Goal: Task Accomplishment & Management: Complete application form

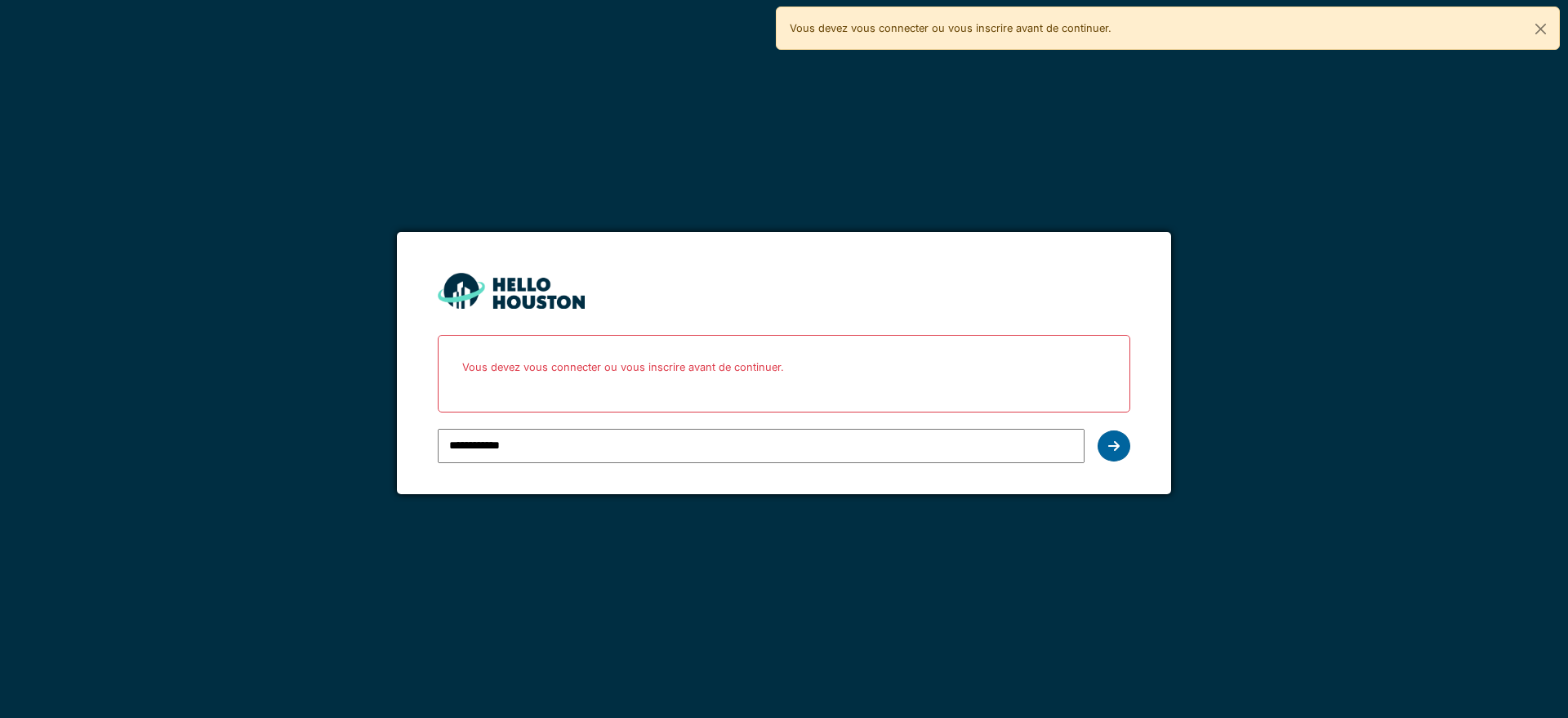
click at [1118, 449] on icon at bounding box center [1114, 447] width 12 height 13
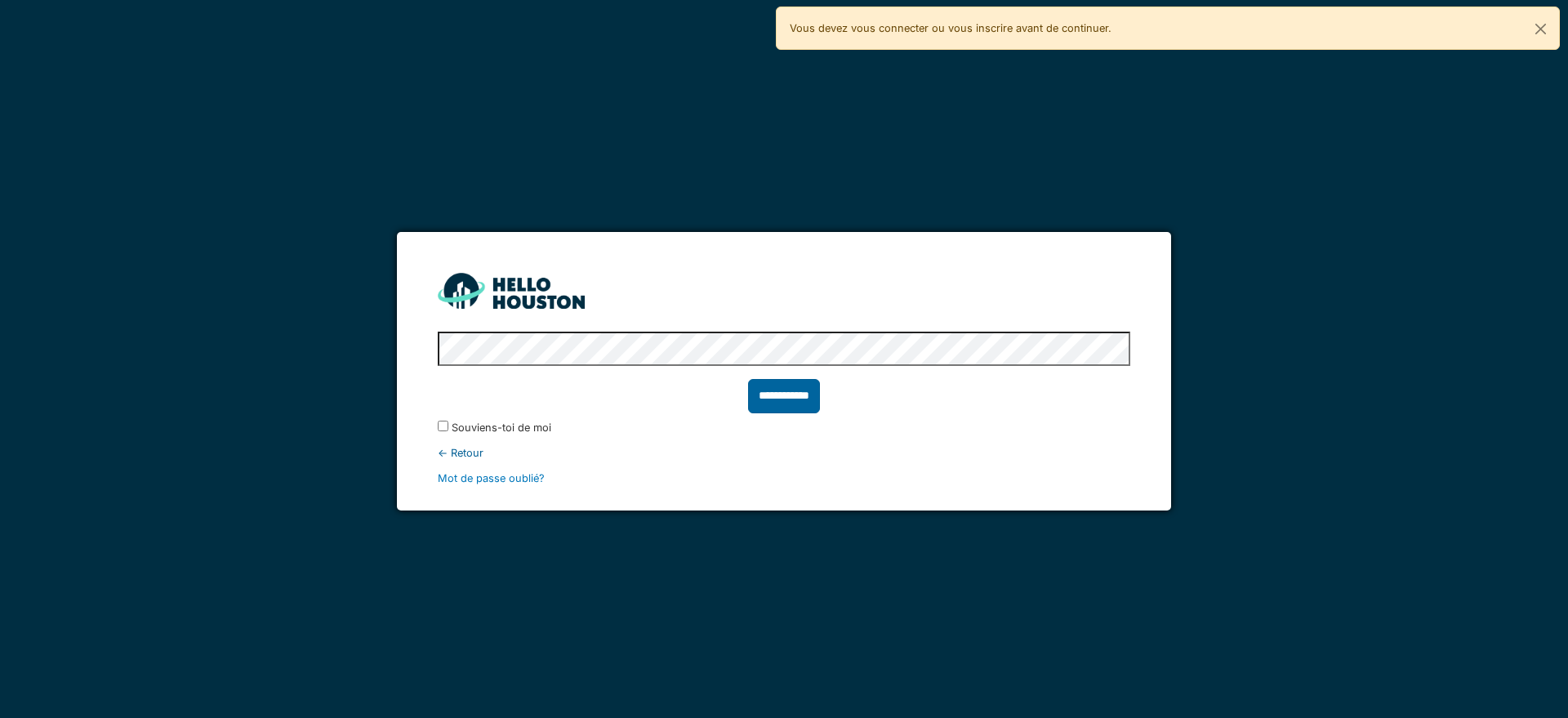
click at [785, 398] on input "**********" at bounding box center [784, 397] width 72 height 35
type input "******"
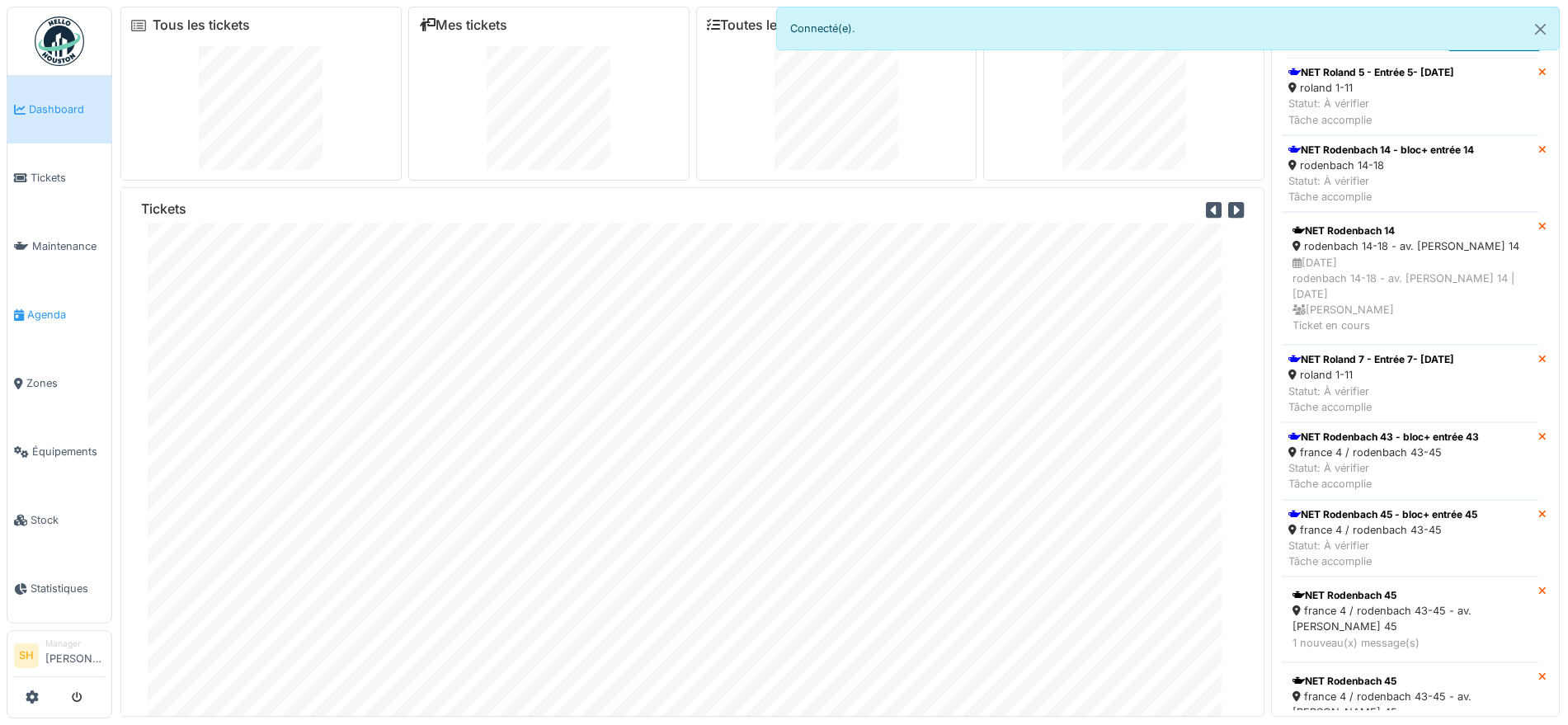
click at [59, 307] on span "Agenda" at bounding box center [66, 315] width 78 height 16
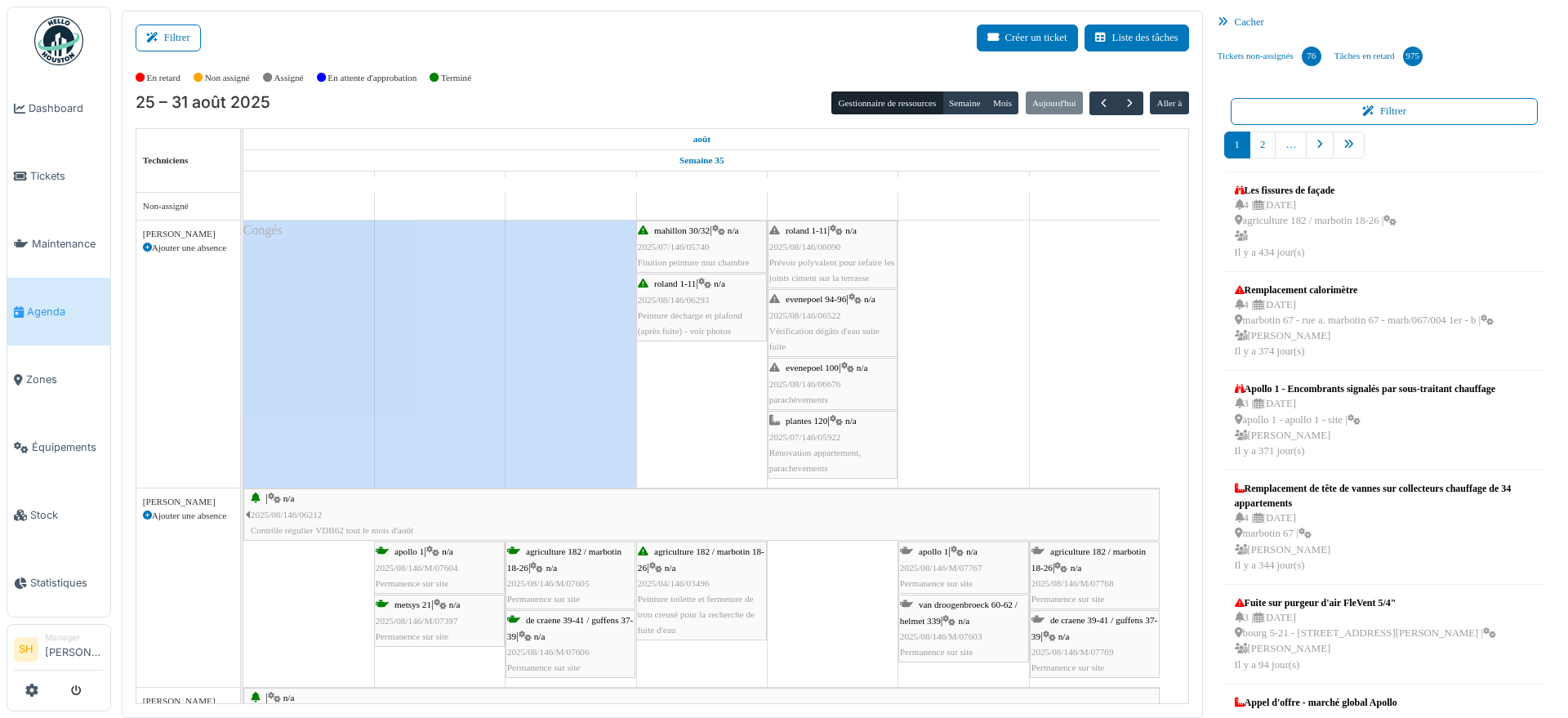
drag, startPoint x: 157, startPoint y: 42, endPoint x: 217, endPoint y: 45, distance: 60.1
click at [160, 42] on button "Filtrer" at bounding box center [168, 38] width 65 height 27
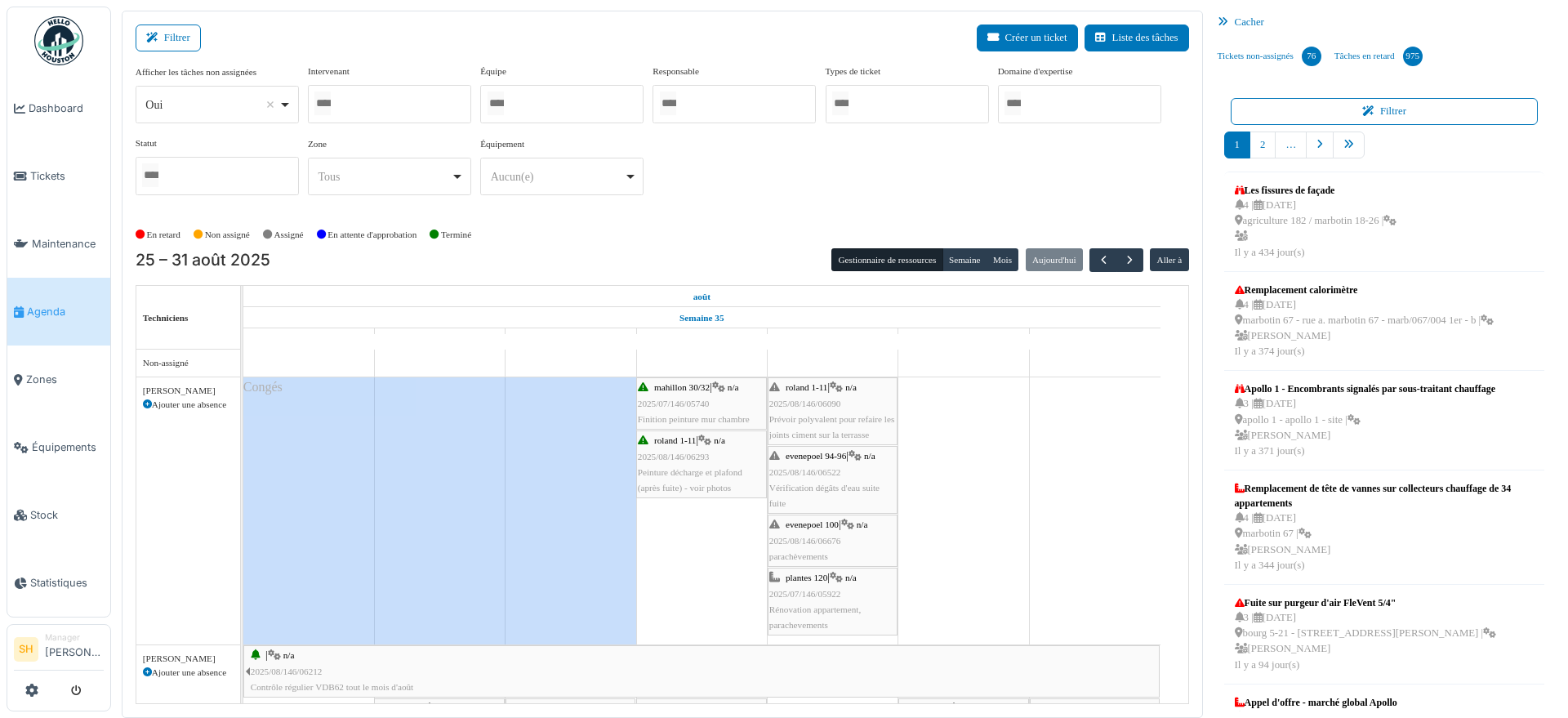
click at [535, 112] on div at bounding box center [562, 104] width 164 height 38
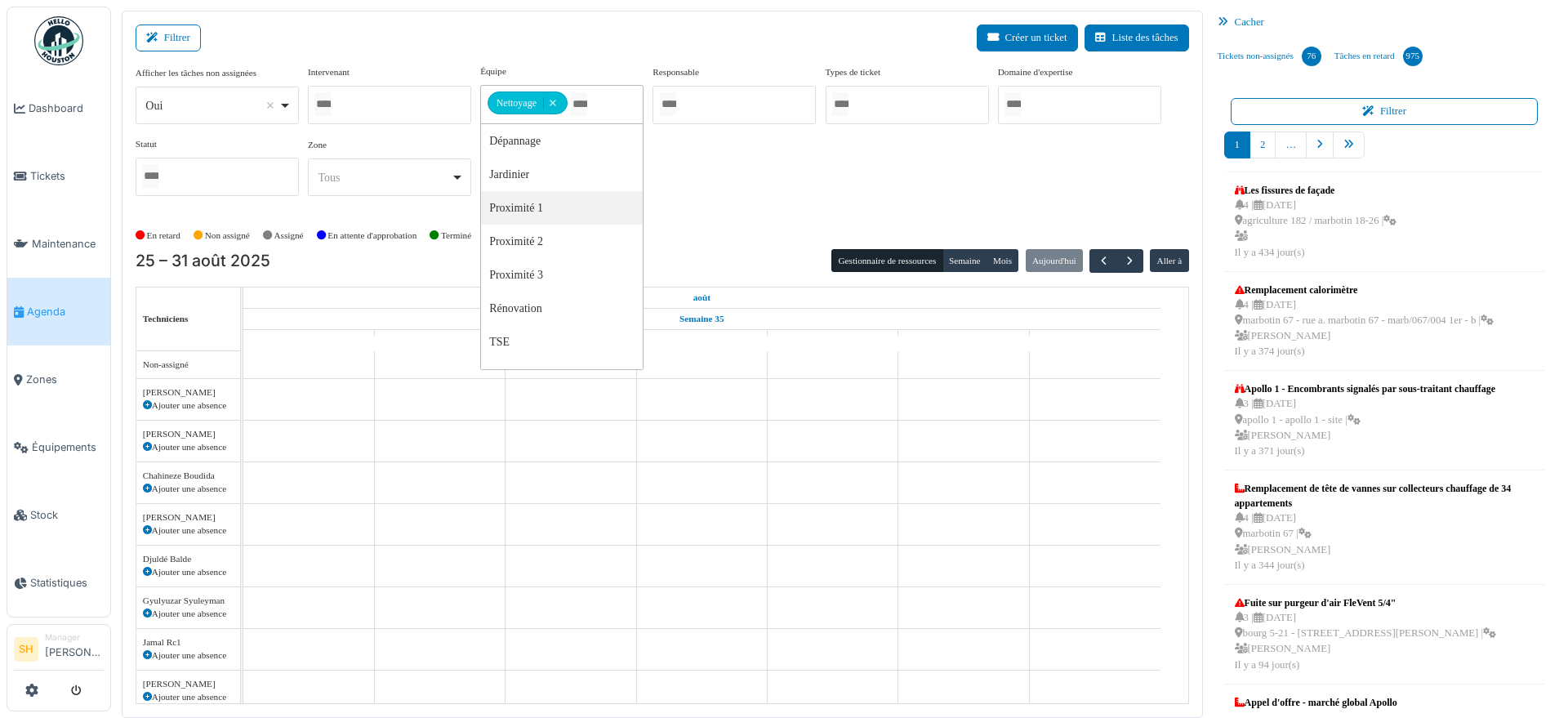
click at [718, 214] on div "Afficher les tâches non assignées *** Oui Remove item Oui Non Intervenant Abdel…" at bounding box center [662, 143] width 1053 height 158
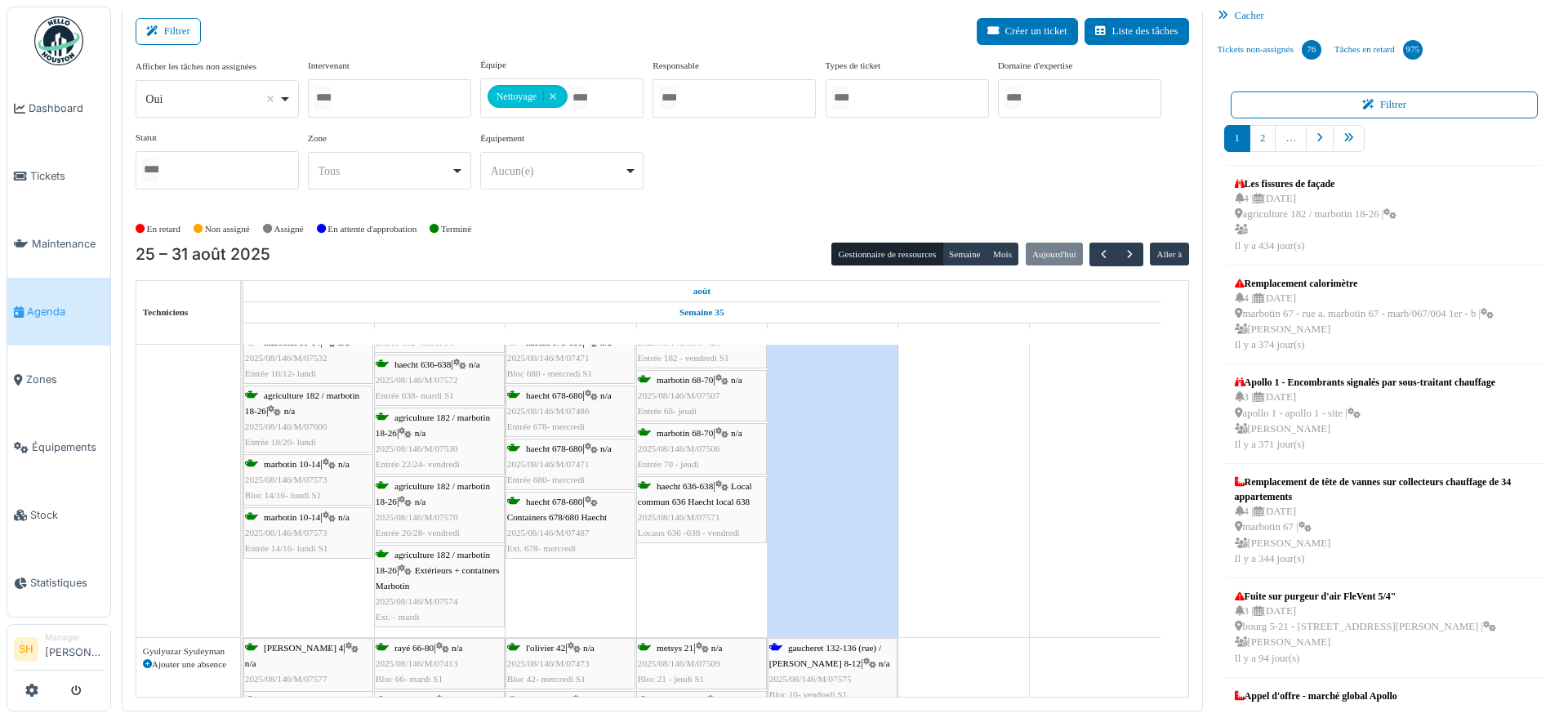
scroll to position [1532, 0]
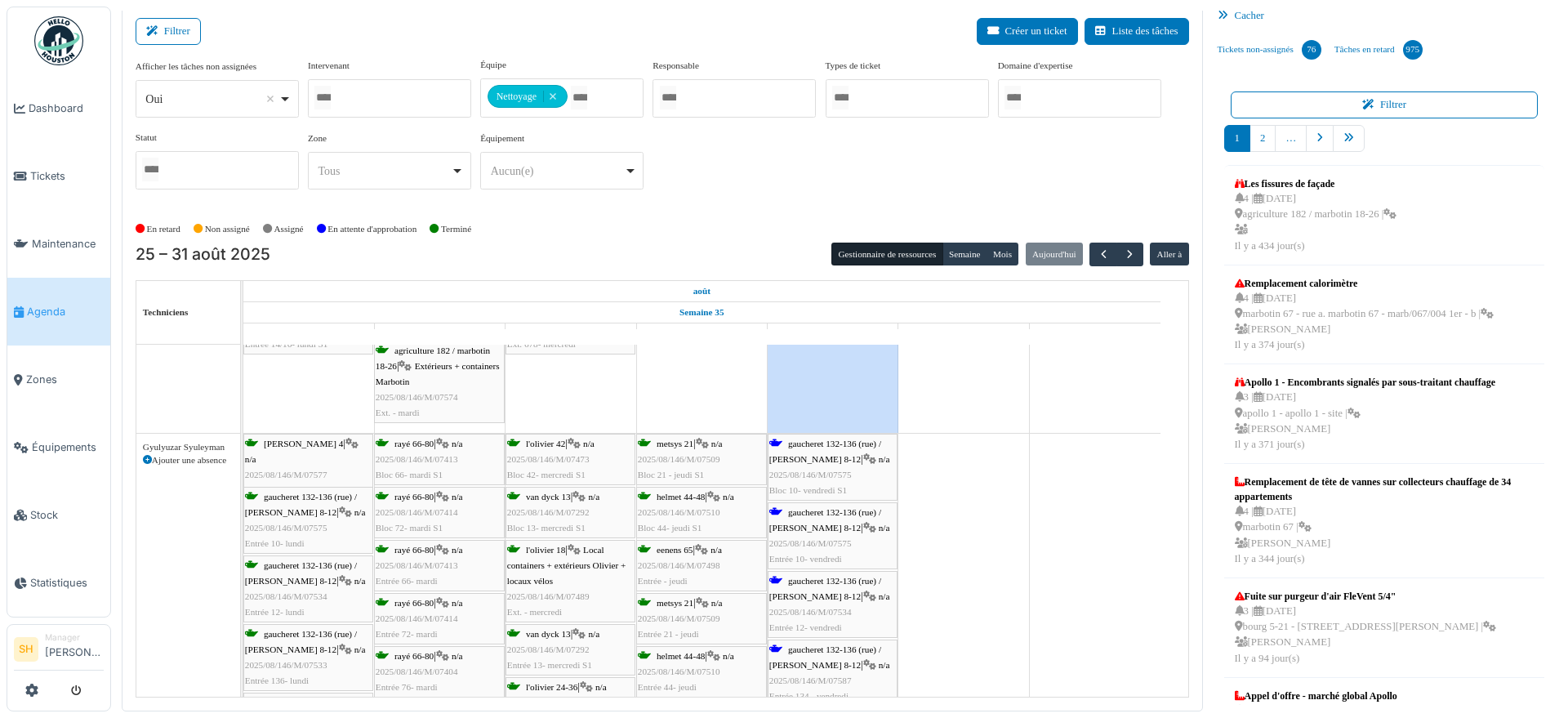
click at [830, 447] on span "gaucheret 132-136 (rue) / thomas 8-12" at bounding box center [825, 451] width 112 height 25
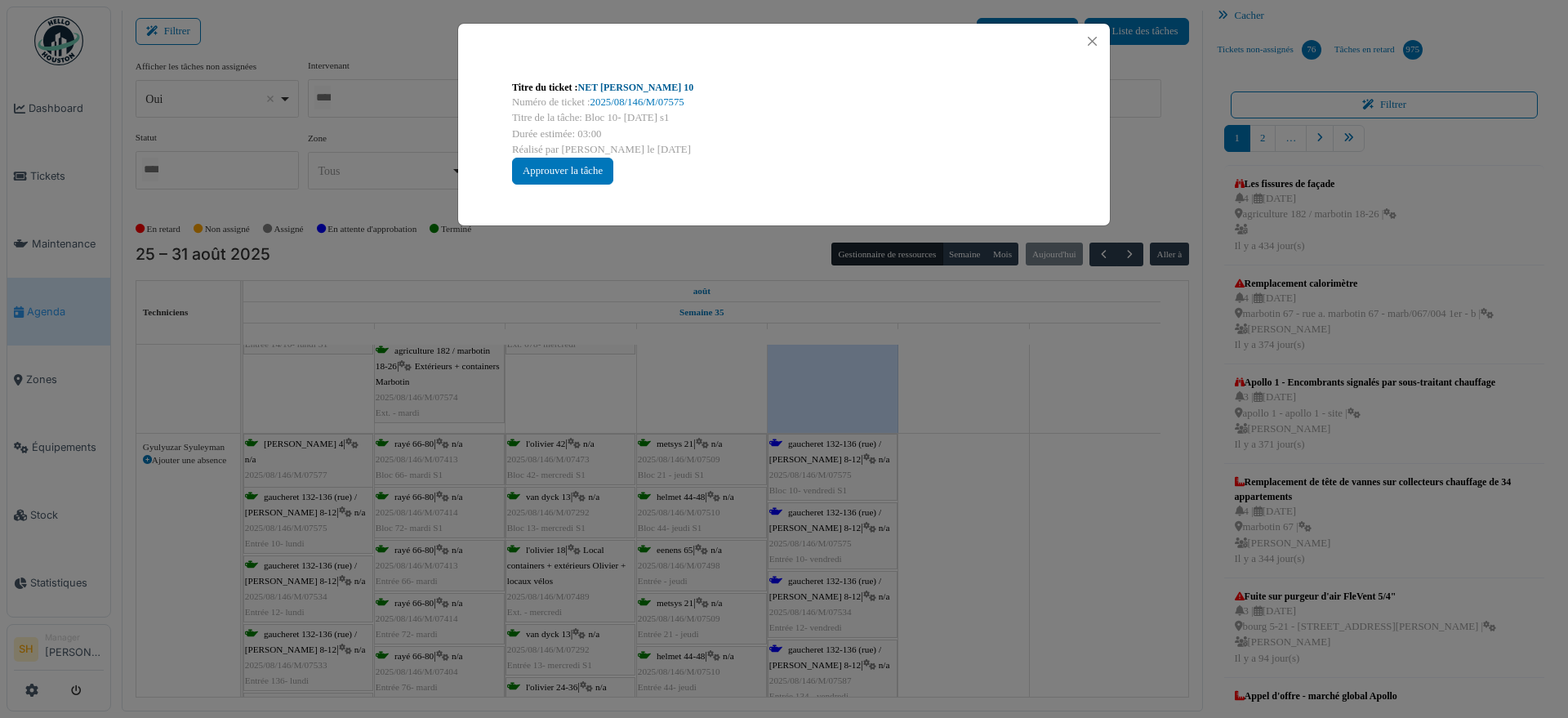
click at [588, 89] on link "NET Thomas 10" at bounding box center [636, 88] width 116 height 12
drag, startPoint x: 1025, startPoint y: 528, endPoint x: 907, endPoint y: 534, distance: 118.2
click at [1022, 531] on div "Titre du ticket : NET Thomas 10 Numéro de ticket : 2025/08/146/M/07575 Titre de…" at bounding box center [784, 359] width 1568 height 718
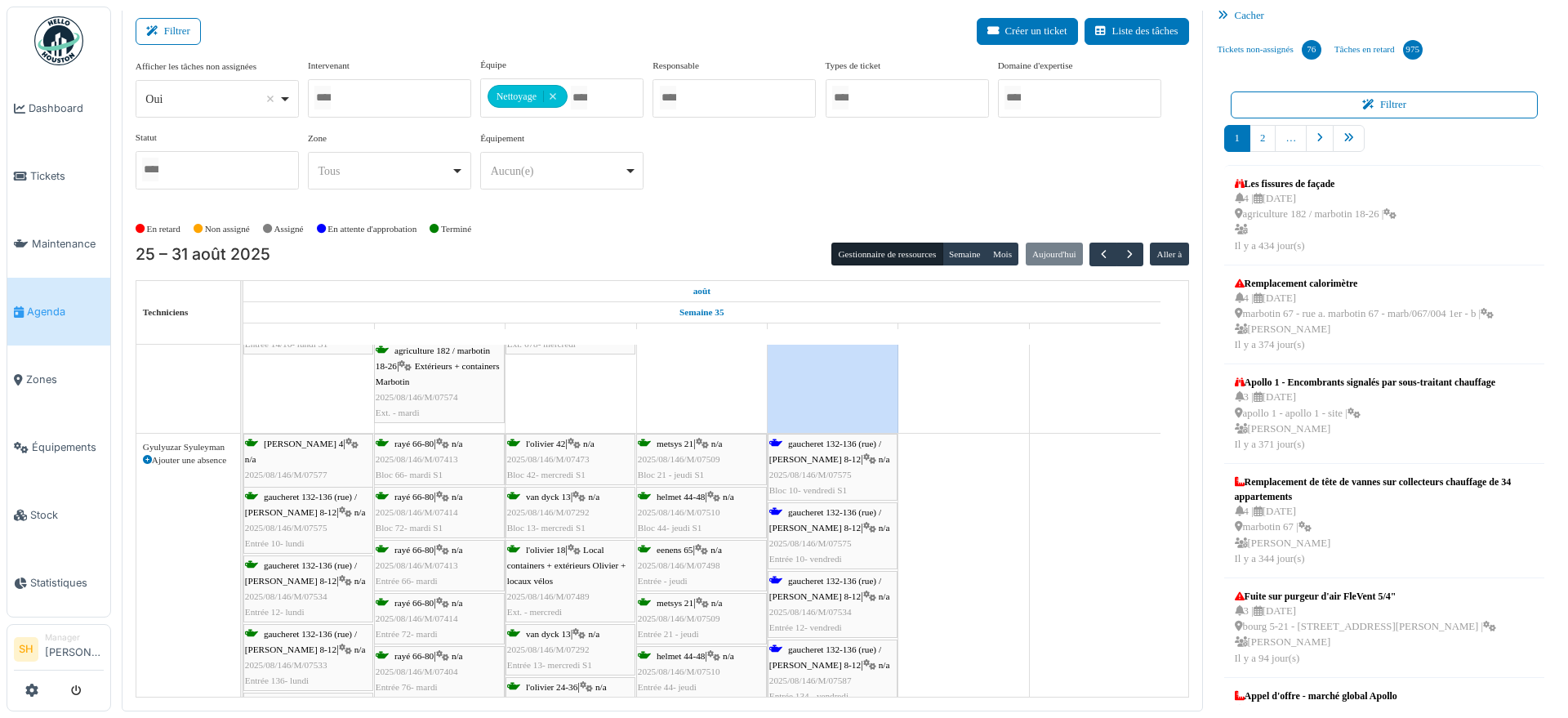
scroll to position [1634, 0]
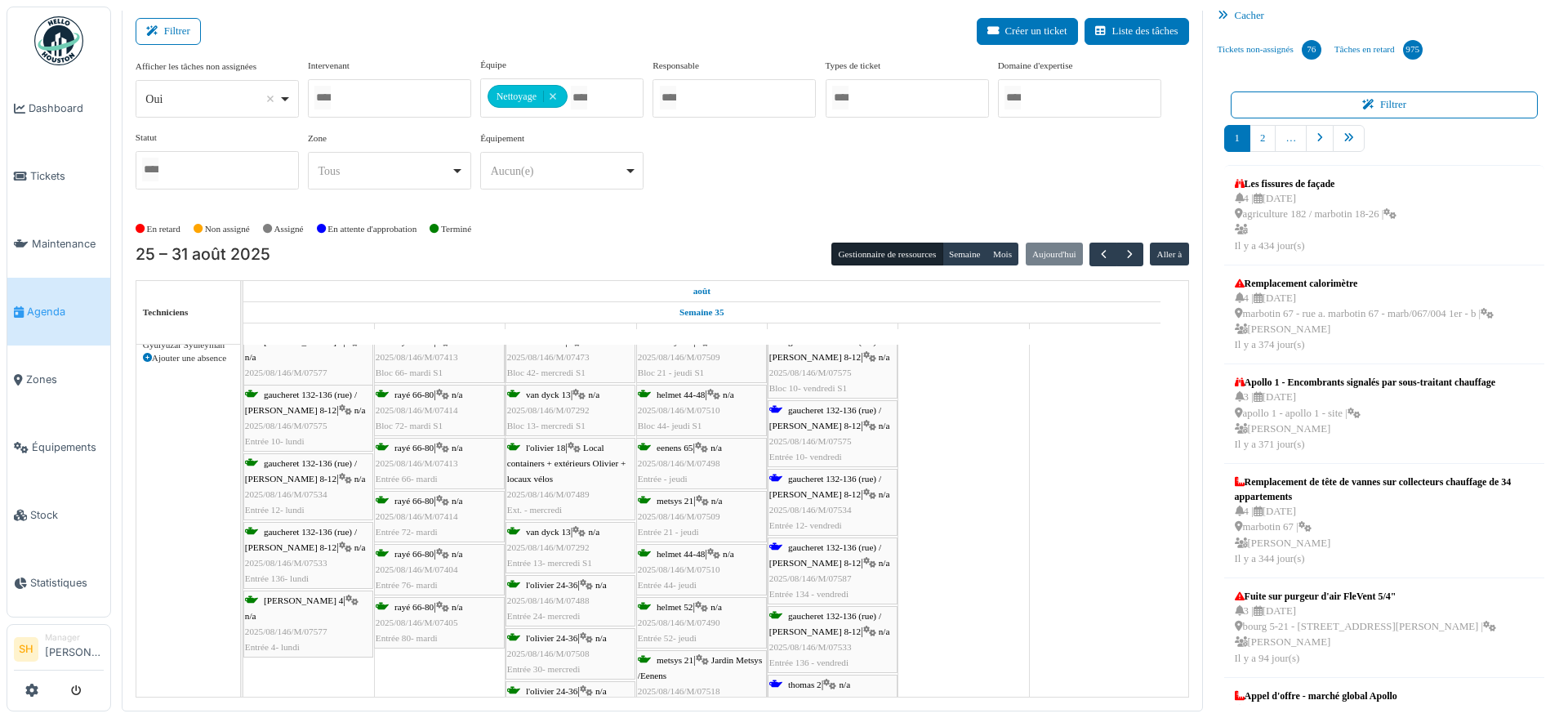
click at [879, 490] on span "n/a" at bounding box center [885, 495] width 12 height 10
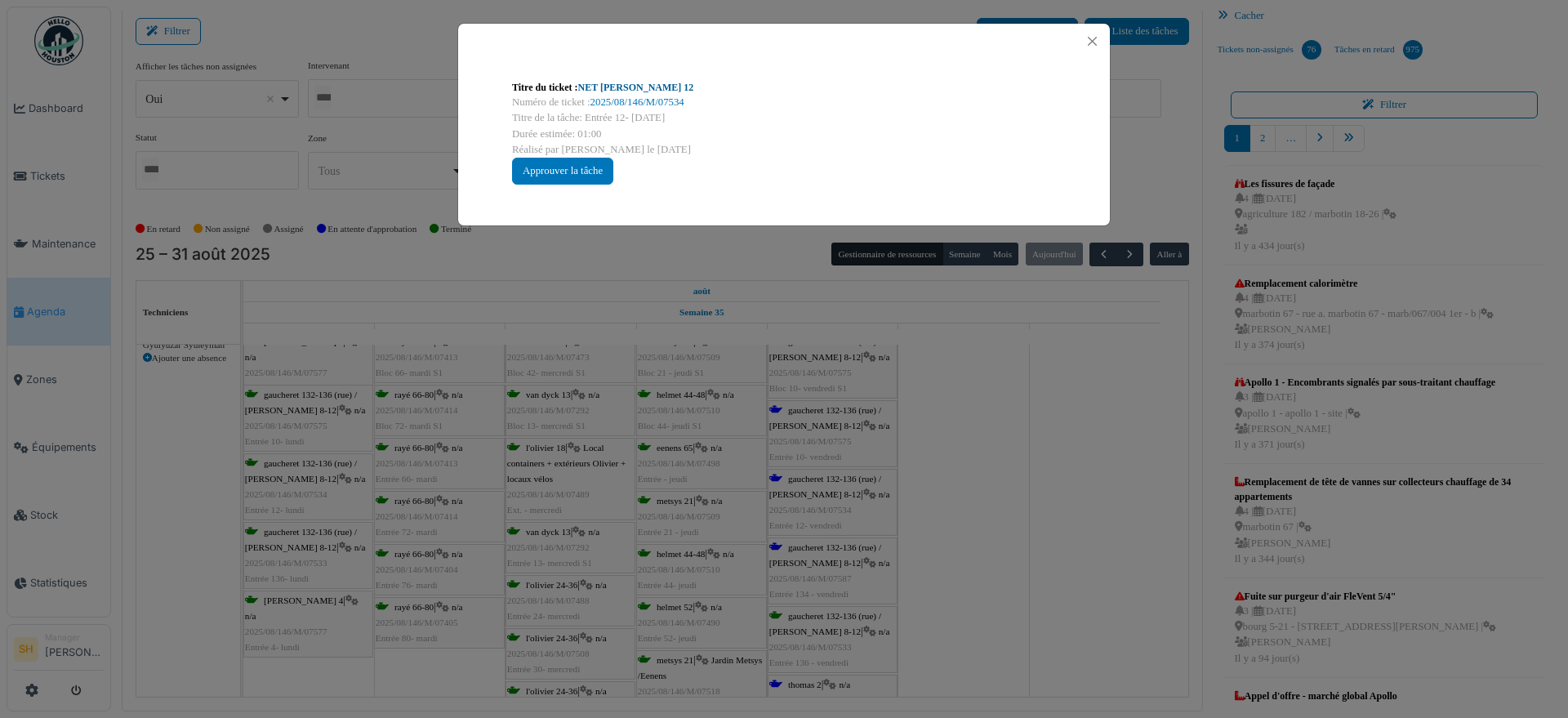
click at [599, 90] on link "NET Thomas 12" at bounding box center [636, 88] width 116 height 12
click at [952, 550] on div "Titre du ticket : NET Thomas 12 Numéro de ticket : 2025/08/146/M/07534 Titre de…" at bounding box center [784, 359] width 1568 height 718
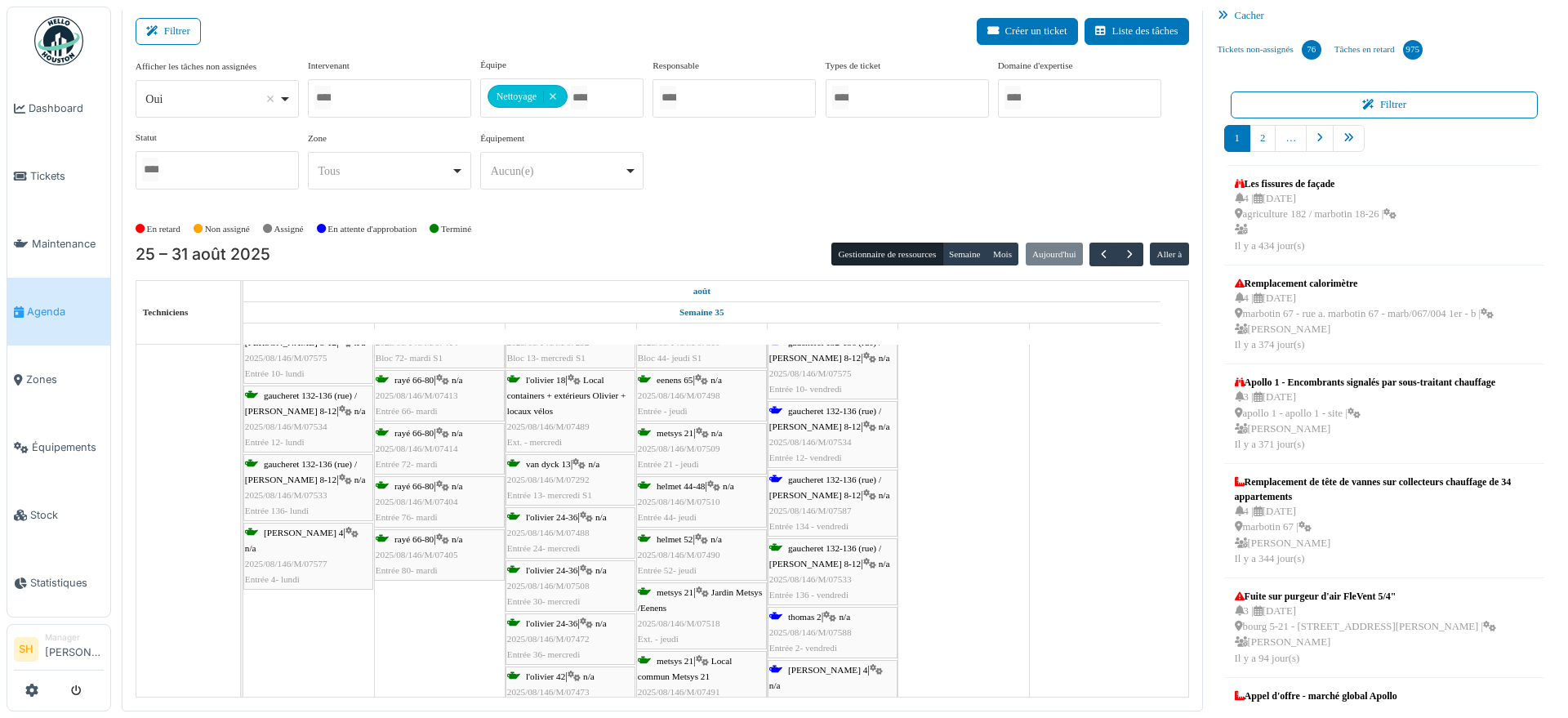
scroll to position [0, 0]
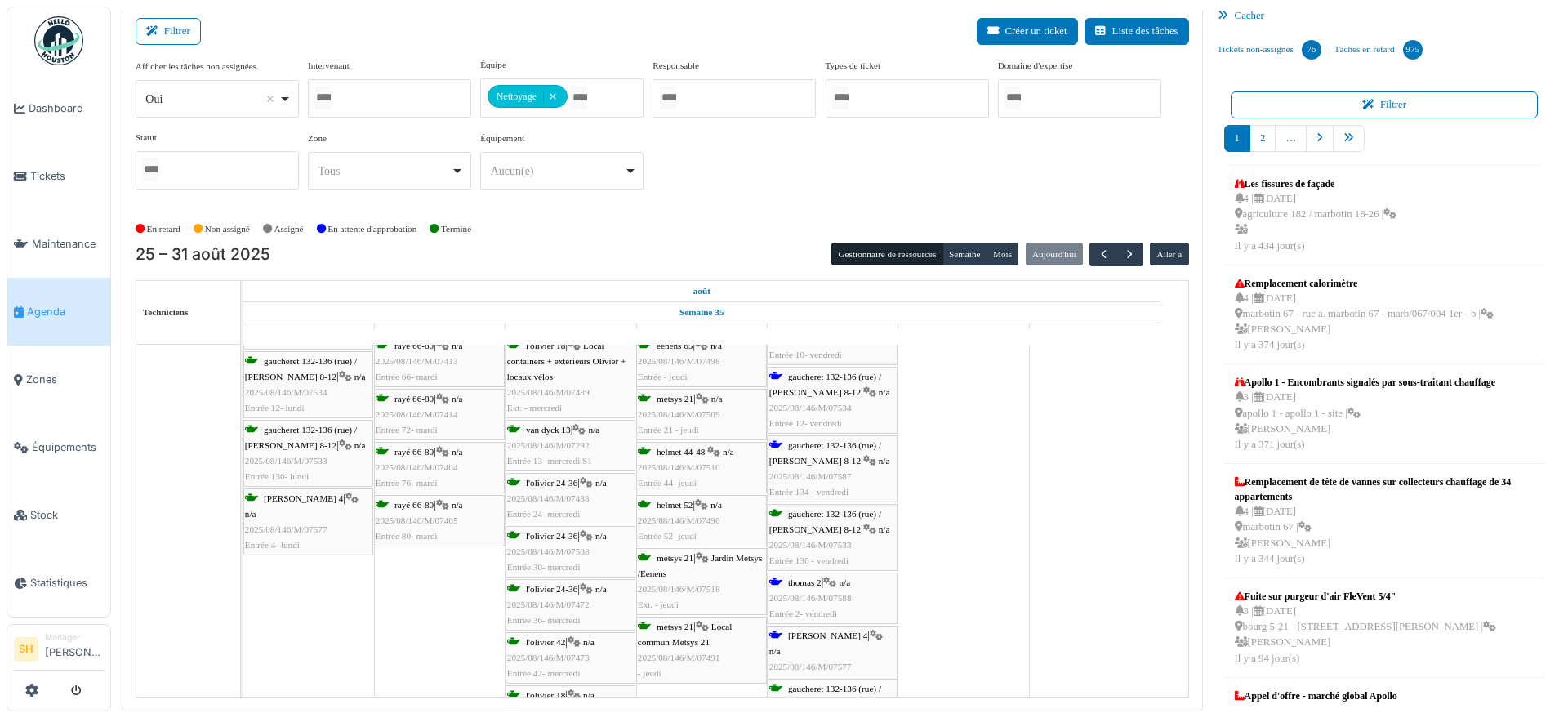
click at [798, 449] on span "gaucheret 132-136 (rue) / thomas 8-12" at bounding box center [825, 453] width 112 height 25
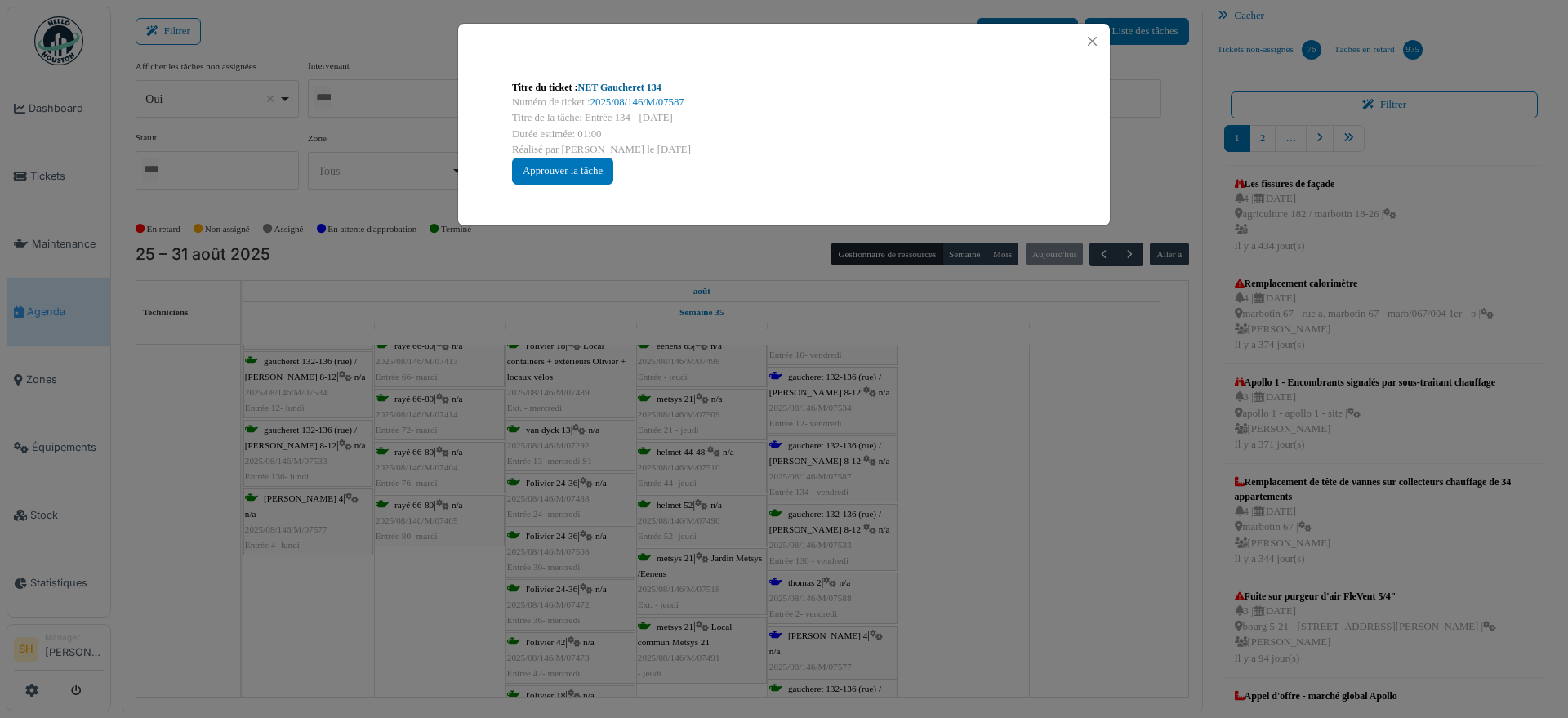
click at [626, 84] on link "NET Gaucheret 134" at bounding box center [620, 88] width 84 height 12
click at [1068, 523] on div "Titre du ticket : NET Gaucheret 134 Numéro de ticket : 2025/08/146/M/07587 Titr…" at bounding box center [784, 359] width 1568 height 718
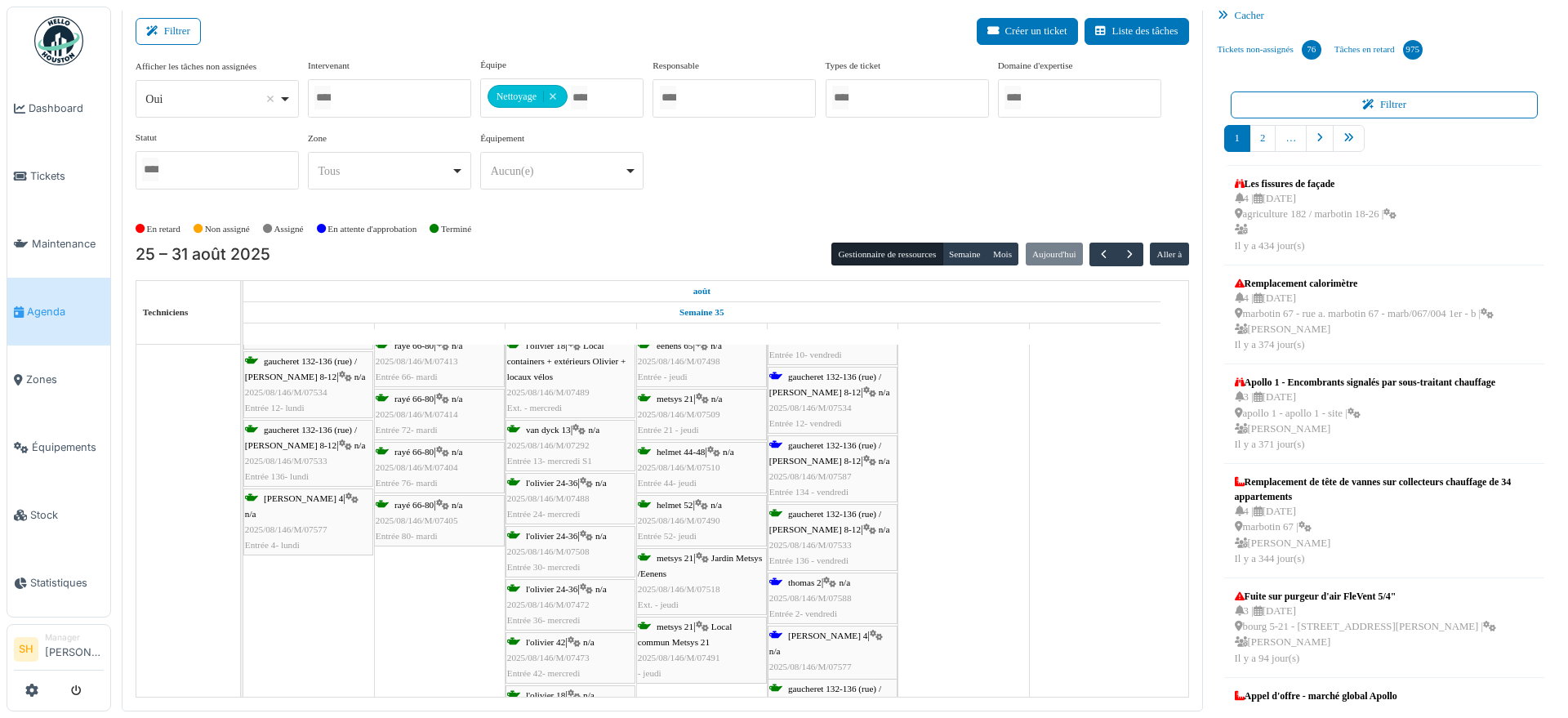
scroll to position [1838, 0]
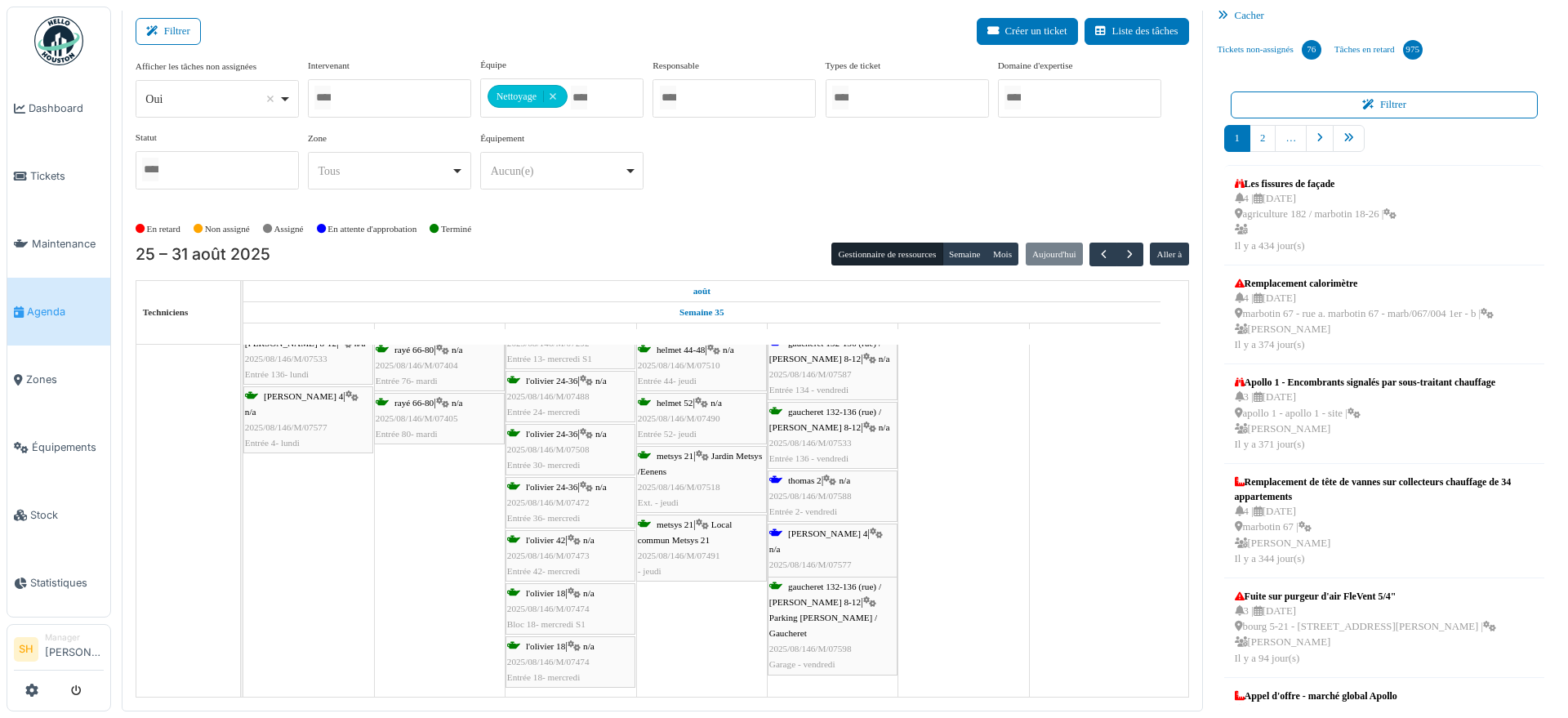
click at [831, 485] on div "thomas 2 | n/a 2025/08/146/M/07588 Entrée 2- vendredi" at bounding box center [833, 497] width 127 height 47
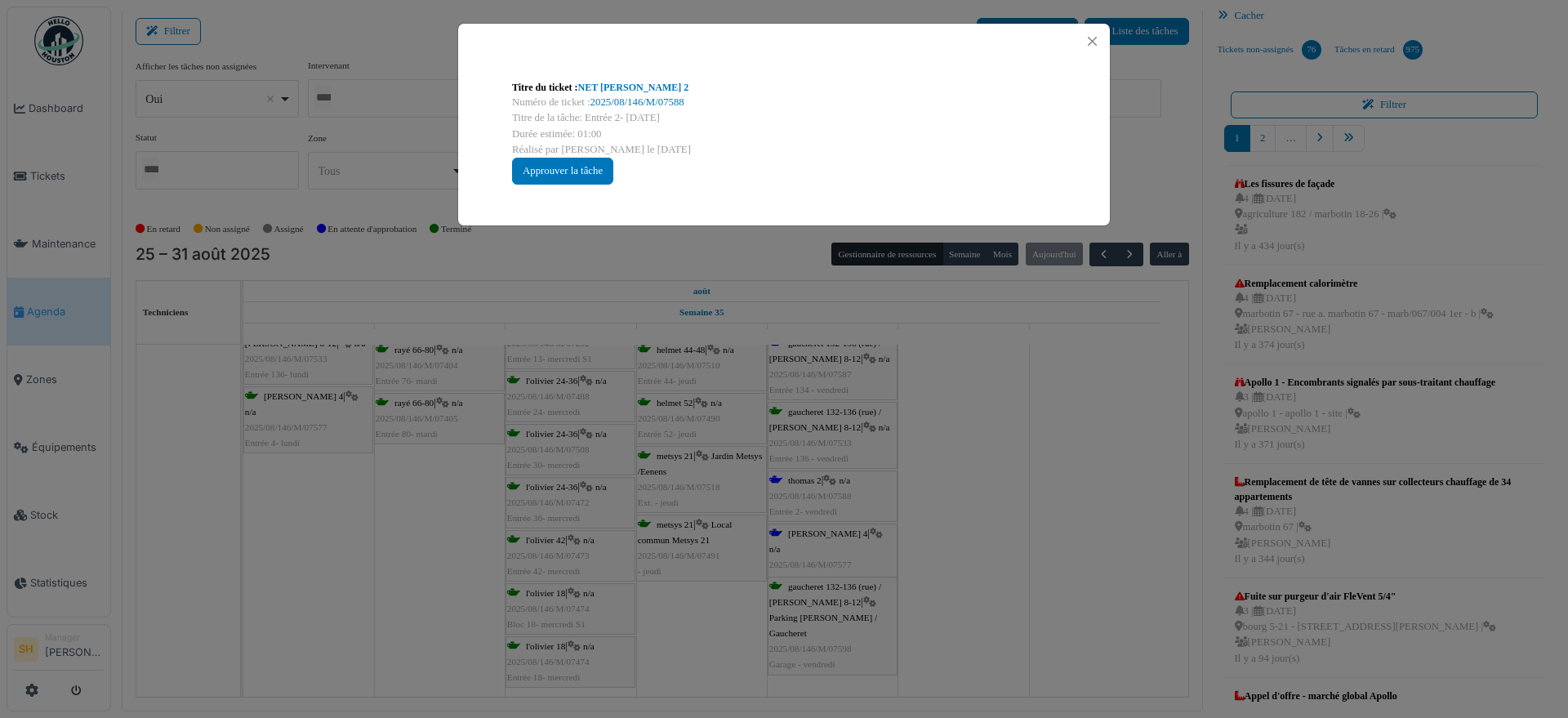
click at [608, 94] on div "Numéro de ticket : 2025/08/146/M/07588" at bounding box center [783, 102] width 544 height 15
click at [620, 94] on div "Numéro de ticket : 2025/08/146/M/07588" at bounding box center [783, 102] width 544 height 15
click at [621, 90] on link "NET Thomas 2" at bounding box center [633, 88] width 111 height 12
click at [961, 494] on div "Titre du ticket : NET Thomas 2 Numéro de ticket : 2025/08/146/M/07588 Titre de …" at bounding box center [784, 359] width 1568 height 718
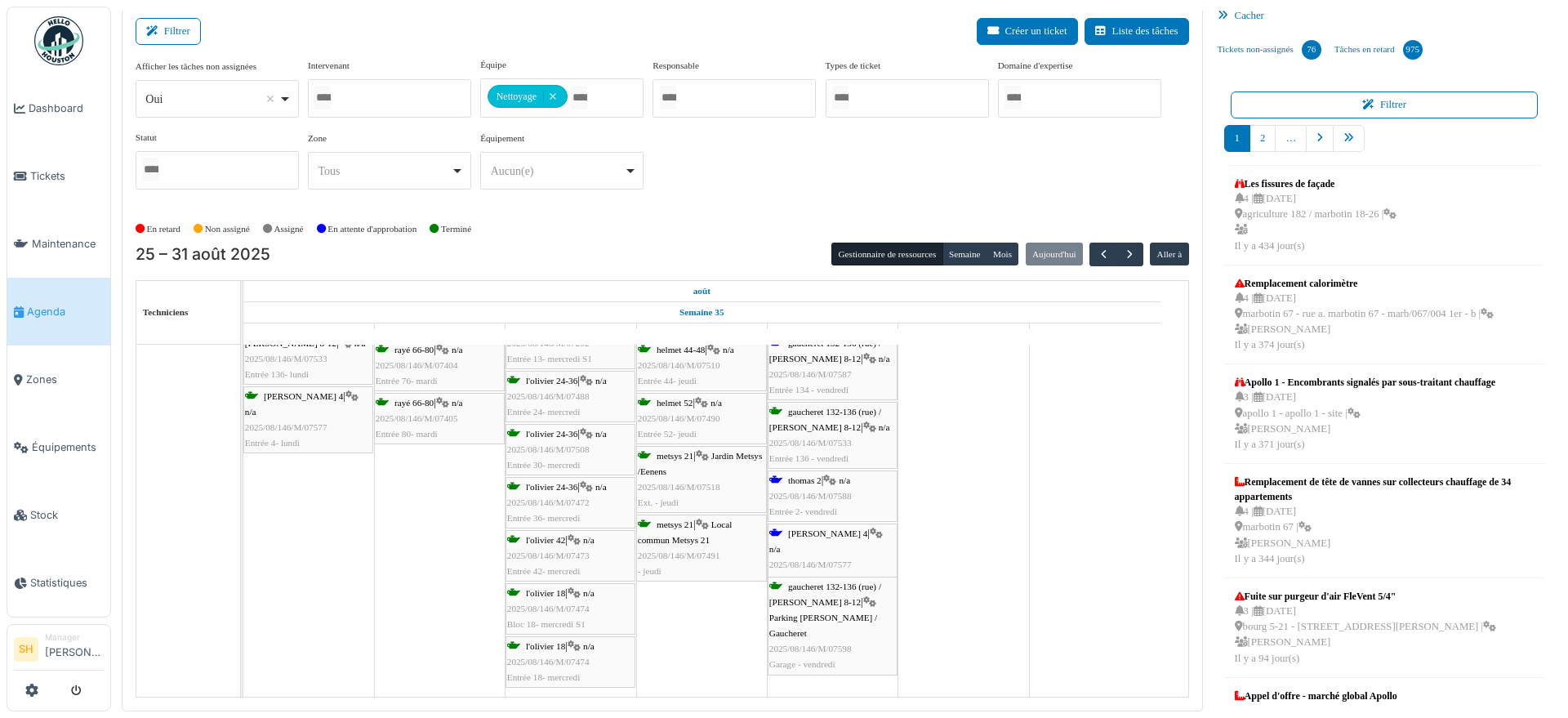
scroll to position [1941, 0]
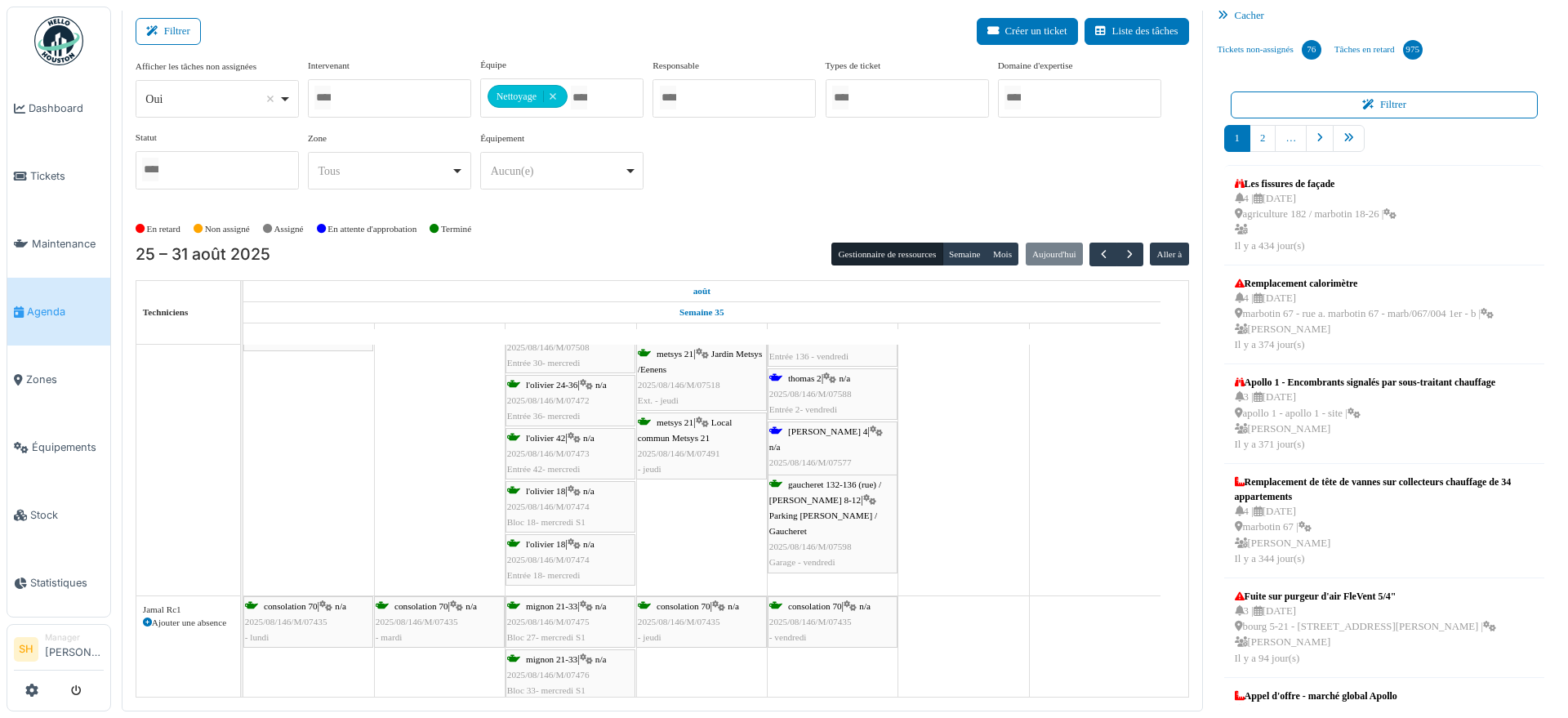
click at [811, 426] on span "thomas 4" at bounding box center [827, 431] width 79 height 10
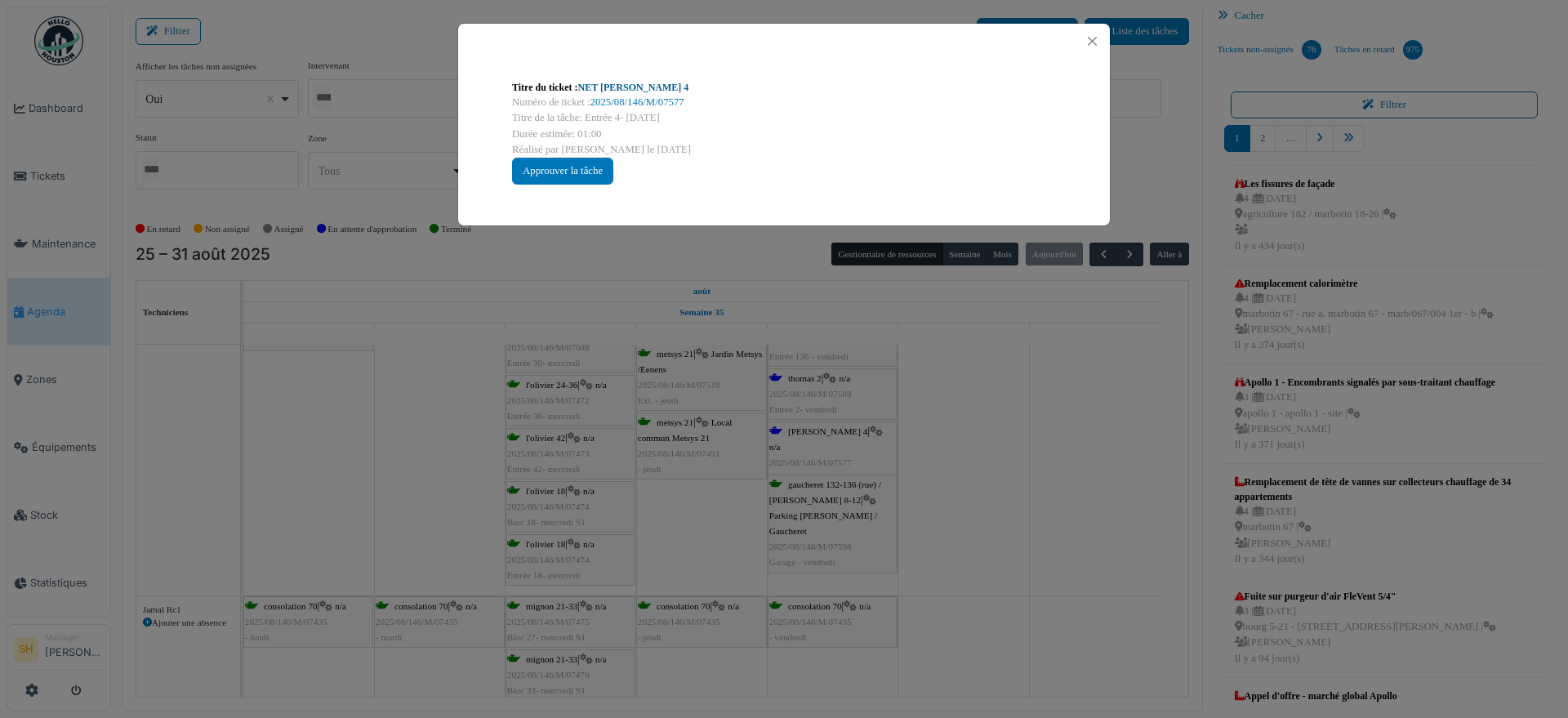
click at [615, 93] on div "Titre du ticket : NET Thomas 4" at bounding box center [783, 87] width 544 height 14
click at [614, 90] on link "NET Thomas 4" at bounding box center [633, 88] width 111 height 12
click at [945, 474] on div "Titre du ticket : NET Thomas 4 Numéro de ticket : 2025/08/146/M/07577 Titre de …" at bounding box center [784, 359] width 1568 height 718
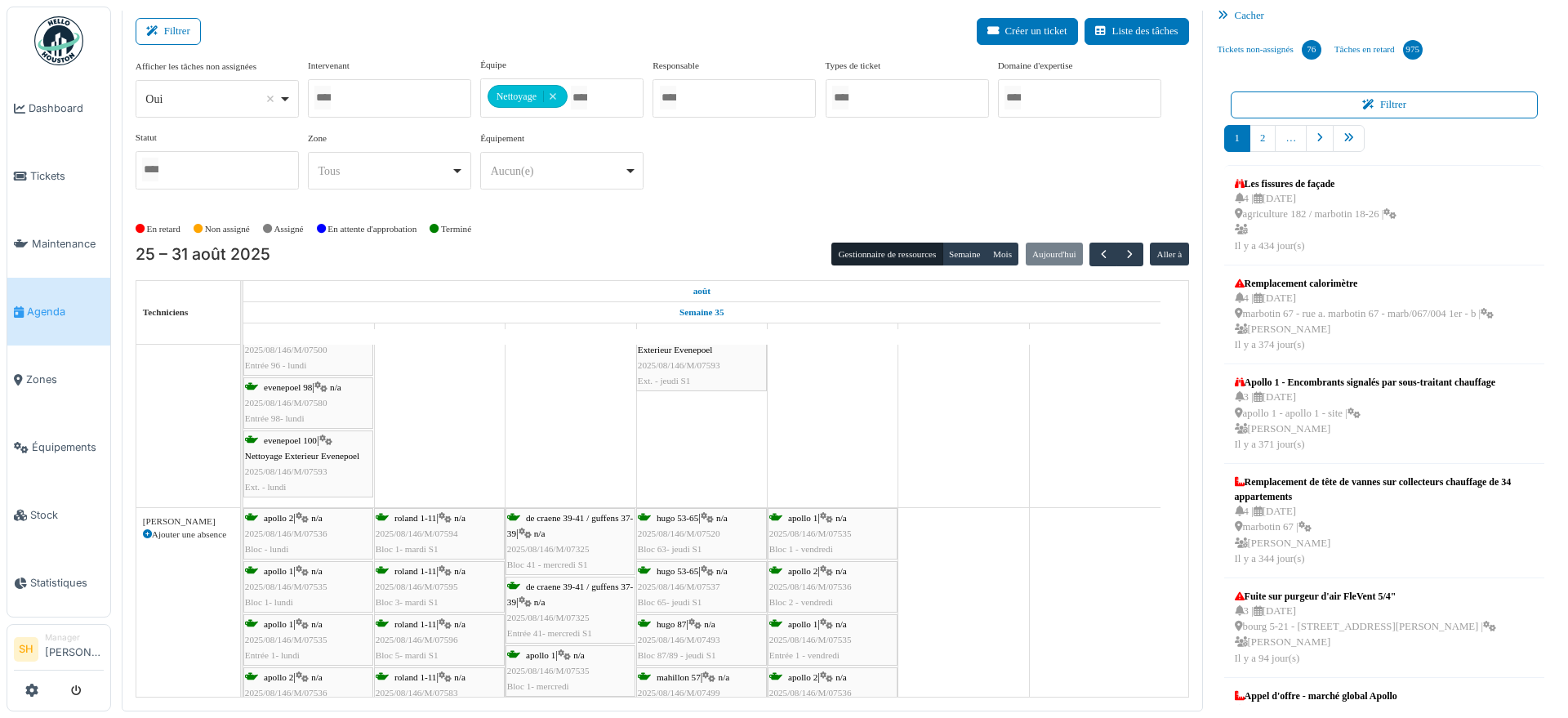
scroll to position [2860, 0]
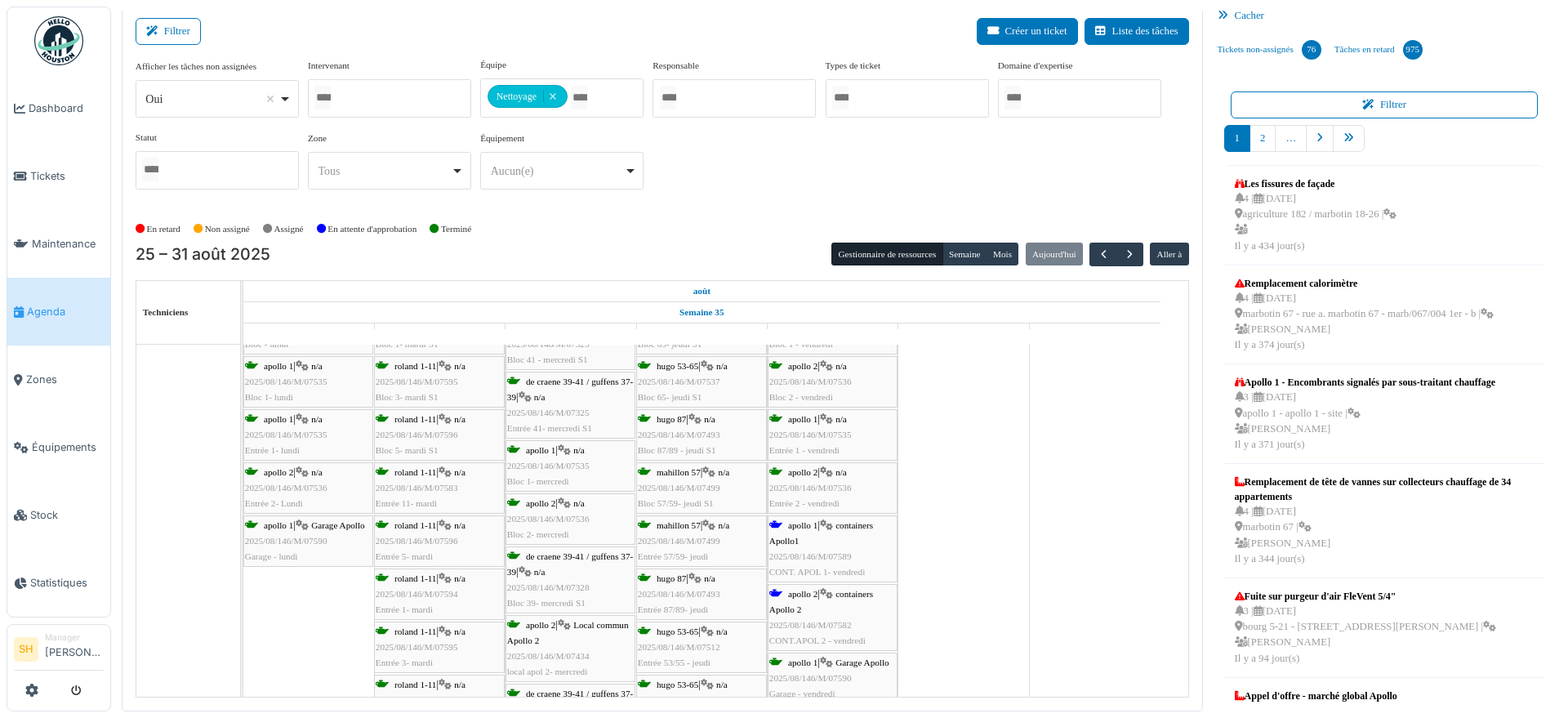
click at [810, 526] on span "apollo 1" at bounding box center [802, 526] width 30 height 10
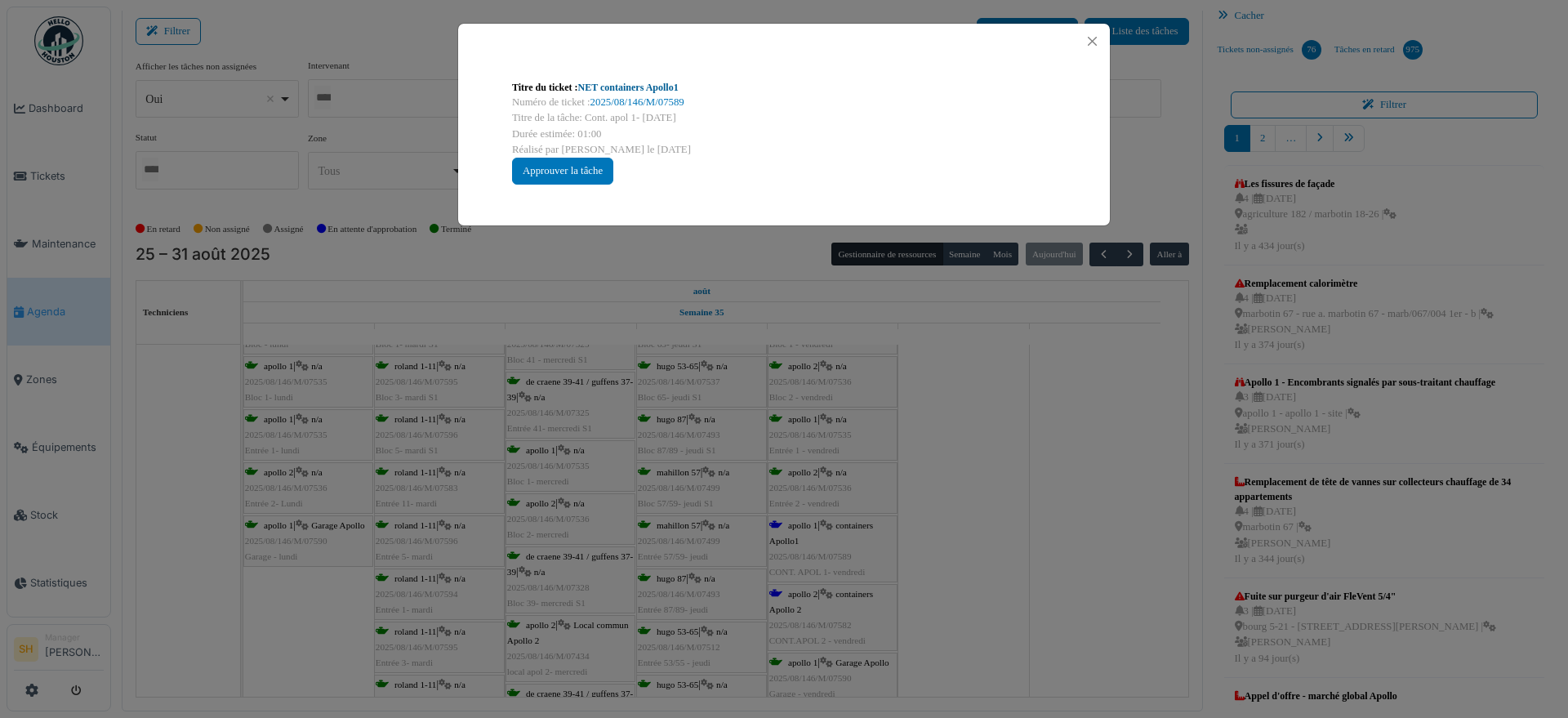
click at [636, 90] on link "NET containers Apollo1" at bounding box center [628, 88] width 100 height 12
click at [872, 487] on div "Titre du ticket : NET containers Apollo1 Numéro de ticket : 2025/08/146/M/07589…" at bounding box center [784, 359] width 1568 height 718
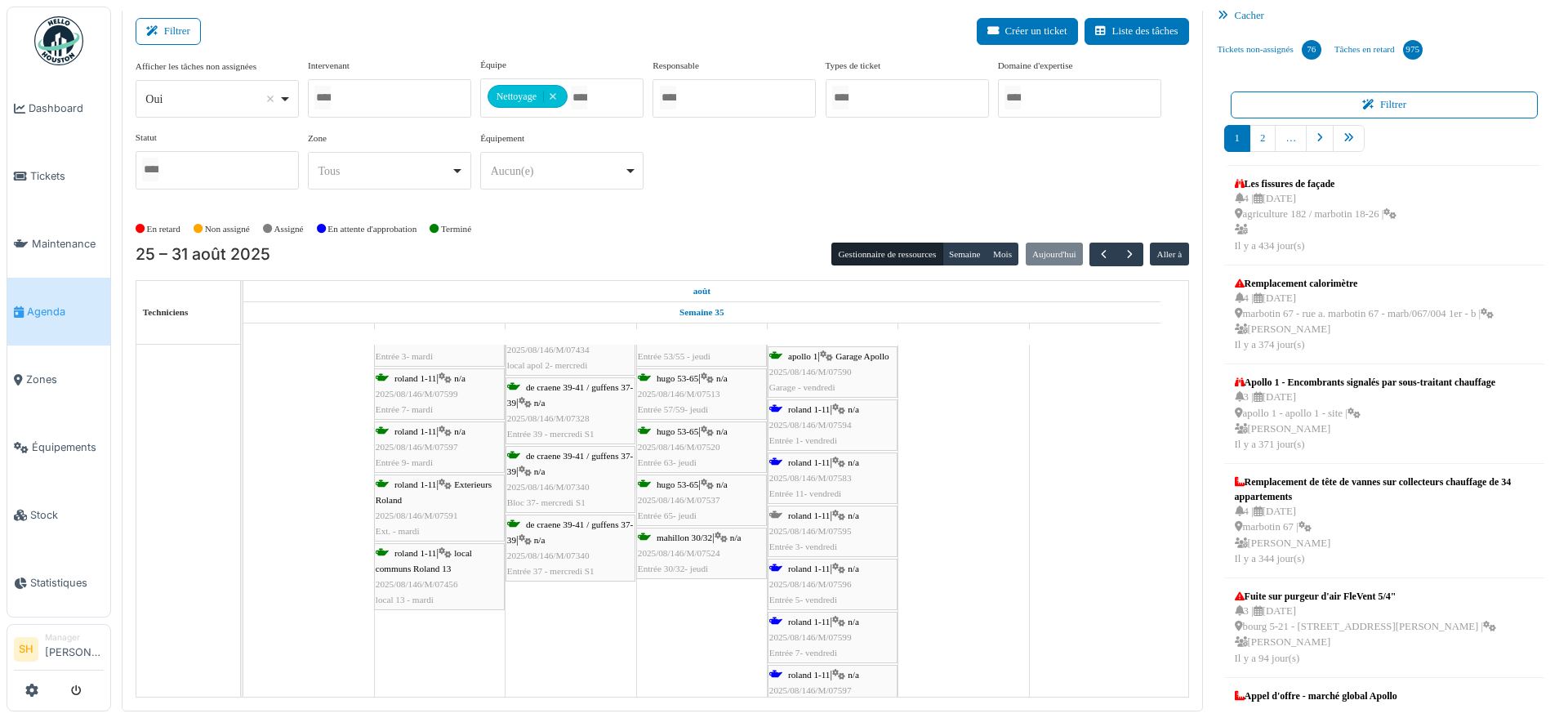
click at [830, 459] on span "roland 1-11" at bounding box center [808, 462] width 41 height 10
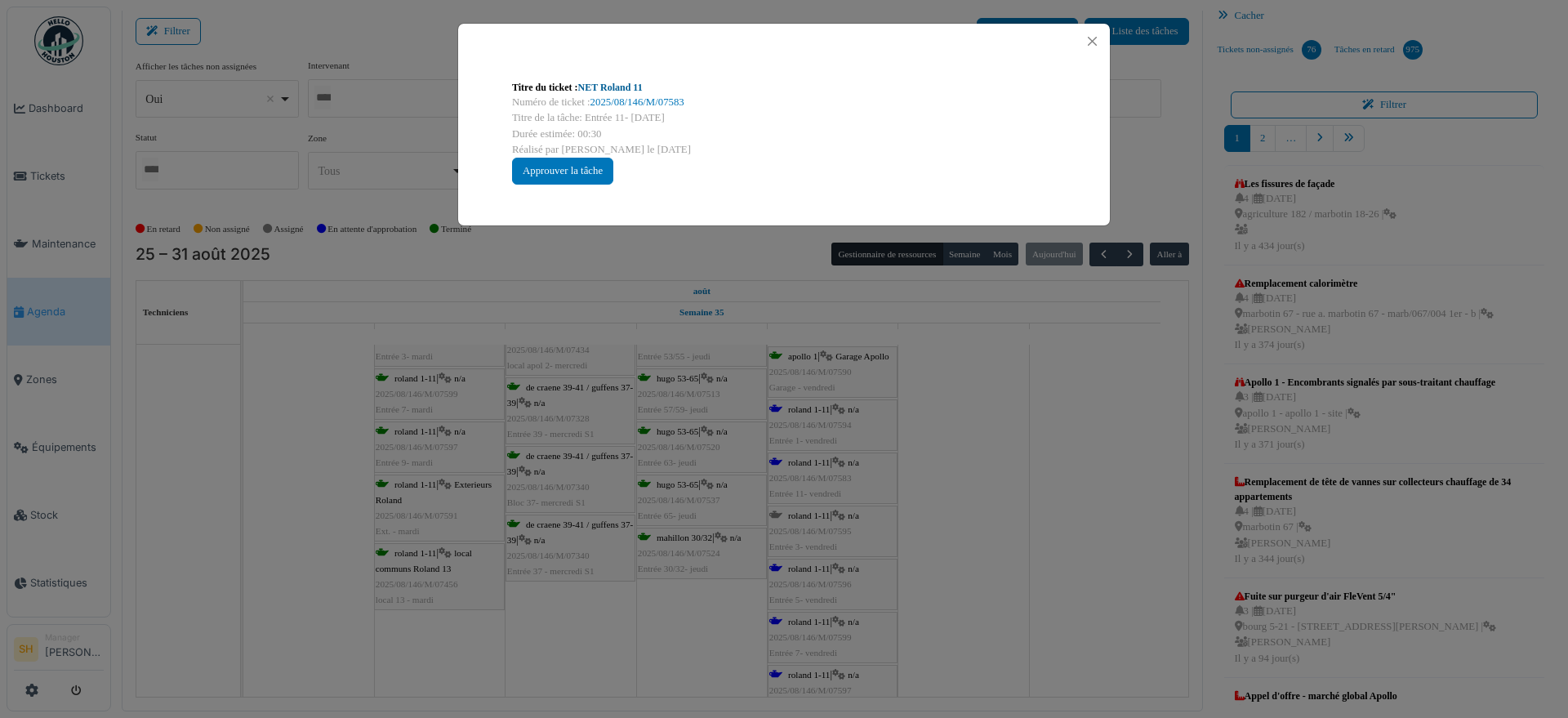
click at [631, 86] on link "NET Roland 11" at bounding box center [610, 88] width 64 height 12
drag, startPoint x: 1101, startPoint y: 482, endPoint x: 1053, endPoint y: 500, distance: 51.3
click at [1096, 485] on div "Titre du ticket : NET Roland 11 Numéro de ticket : 2025/08/146/M/07583 Titre de…" at bounding box center [784, 359] width 1568 height 718
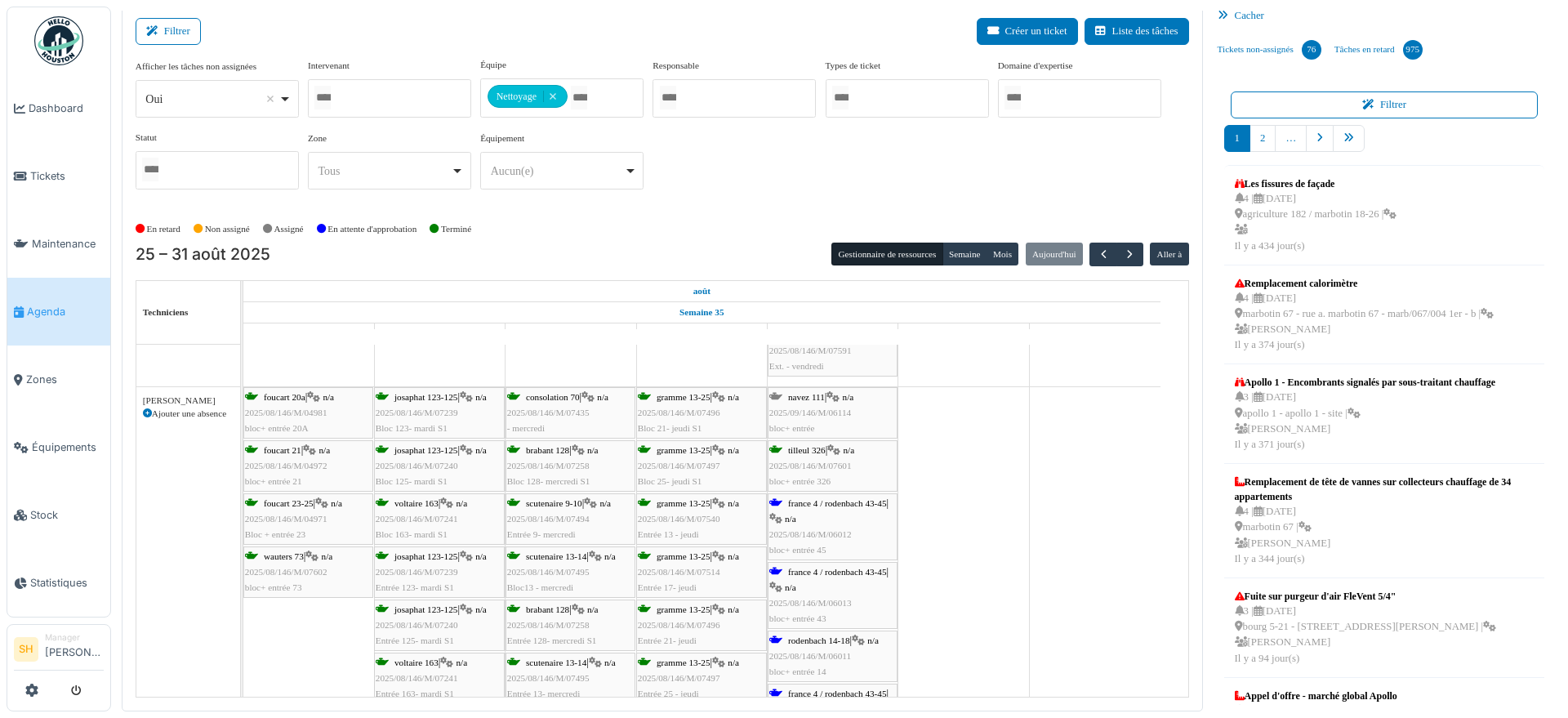
click at [834, 499] on span "france 4 / rodenbach 43-45" at bounding box center [837, 503] width 99 height 10
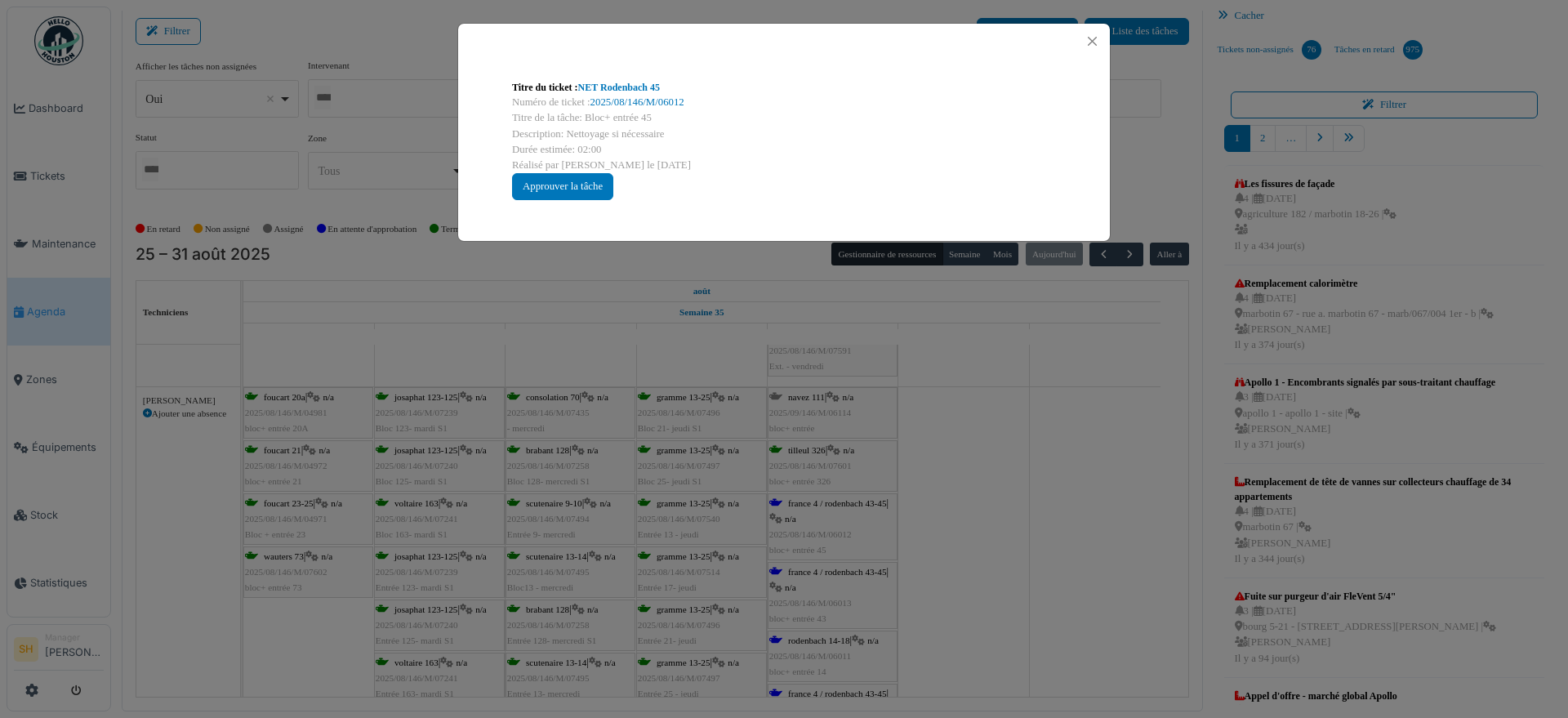
click at [604, 80] on div "Titre du ticket : NET Rodenbach 45" at bounding box center [783, 87] width 544 height 14
click at [616, 88] on link "NET Rodenbach 45" at bounding box center [619, 88] width 82 height 12
drag, startPoint x: 877, startPoint y: 440, endPoint x: 864, endPoint y: 533, distance: 93.9
click at [877, 442] on div "Titre du ticket : NET Rodenbach 45 Numéro de ticket : 2025/08/146/M/06012 Titre…" at bounding box center [784, 359] width 1568 height 718
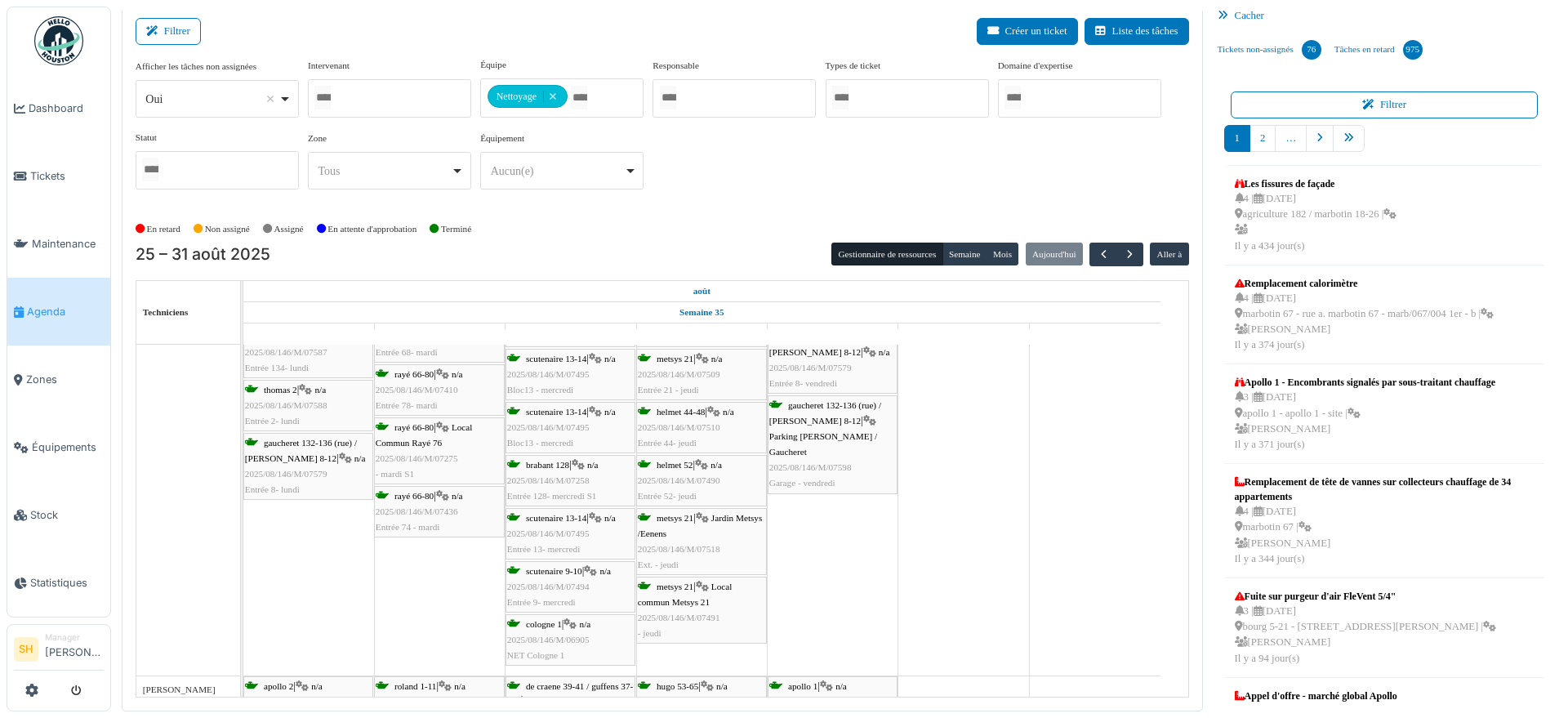
scroll to position [4574, 0]
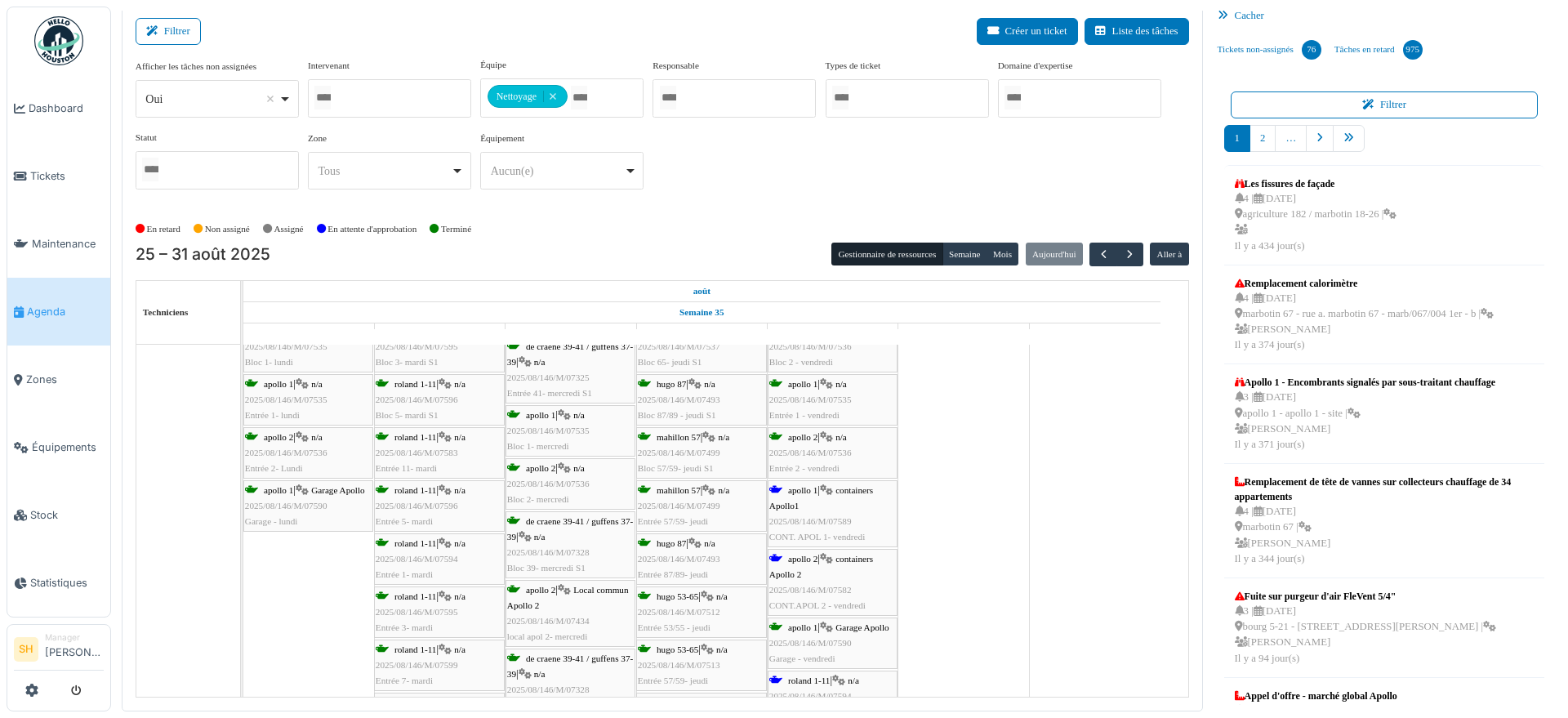
click at [805, 550] on link "apollo 2 | containers Apollo 2 2025/08/146/M/07582 CONT.APOL 2 - vendredi" at bounding box center [832, 583] width 130 height 67
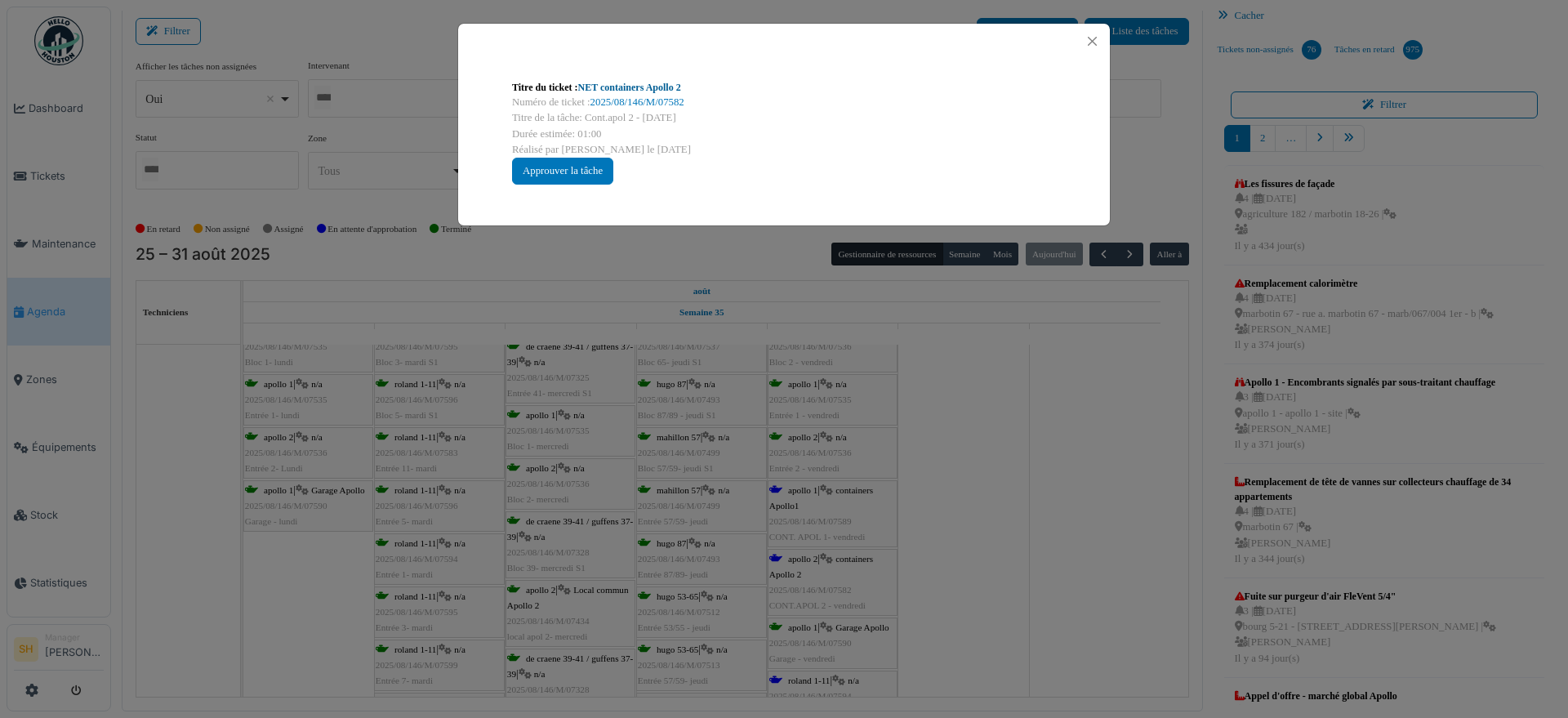
click at [609, 88] on link "NET containers Apollo 2" at bounding box center [629, 88] width 103 height 12
drag, startPoint x: 1008, startPoint y: 499, endPoint x: 958, endPoint y: 529, distance: 58.3
click at [1007, 500] on div "Titre du ticket : NET containers Apollo 2 Numéro de ticket : 2025/08/146/M/0758…" at bounding box center [784, 359] width 1568 height 718
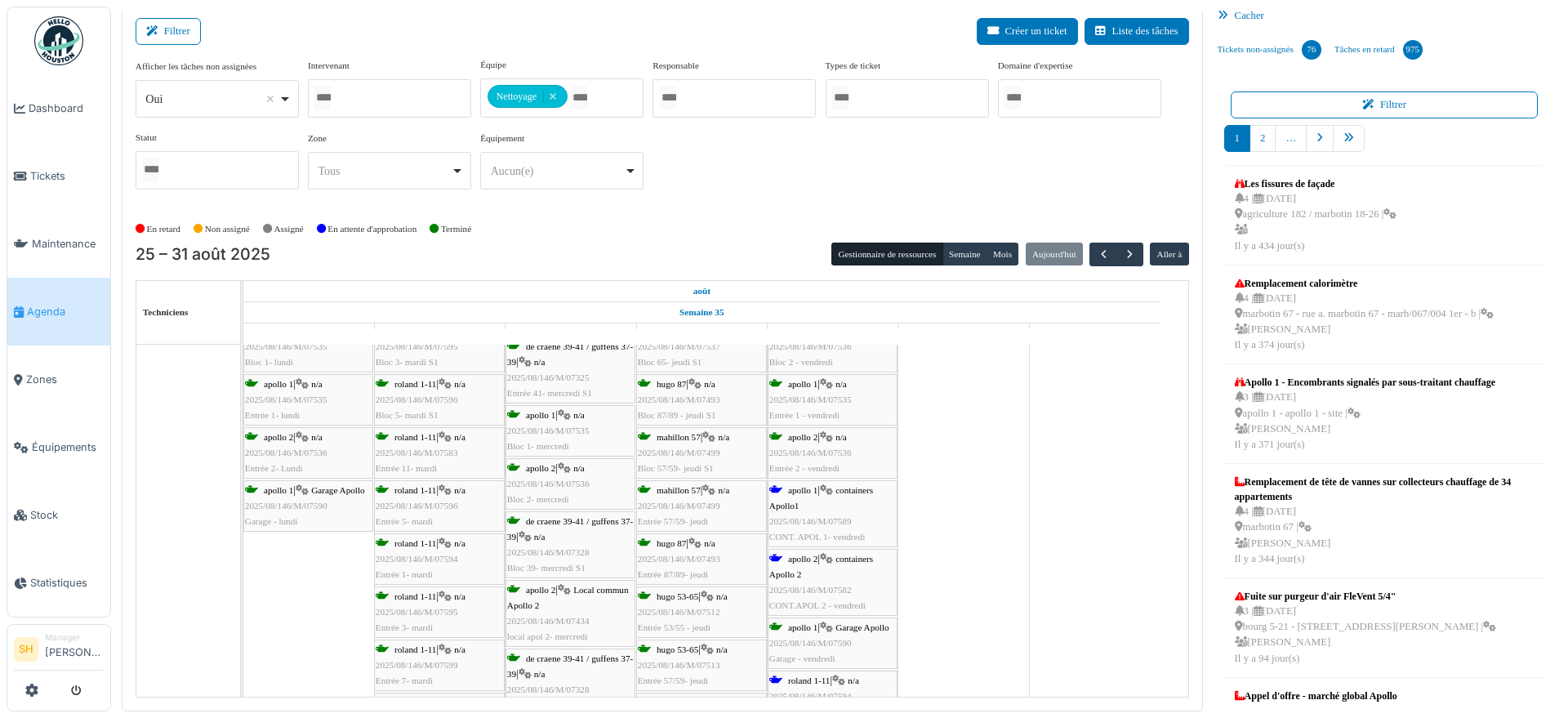
click at [810, 491] on span "apollo 1" at bounding box center [802, 490] width 30 height 10
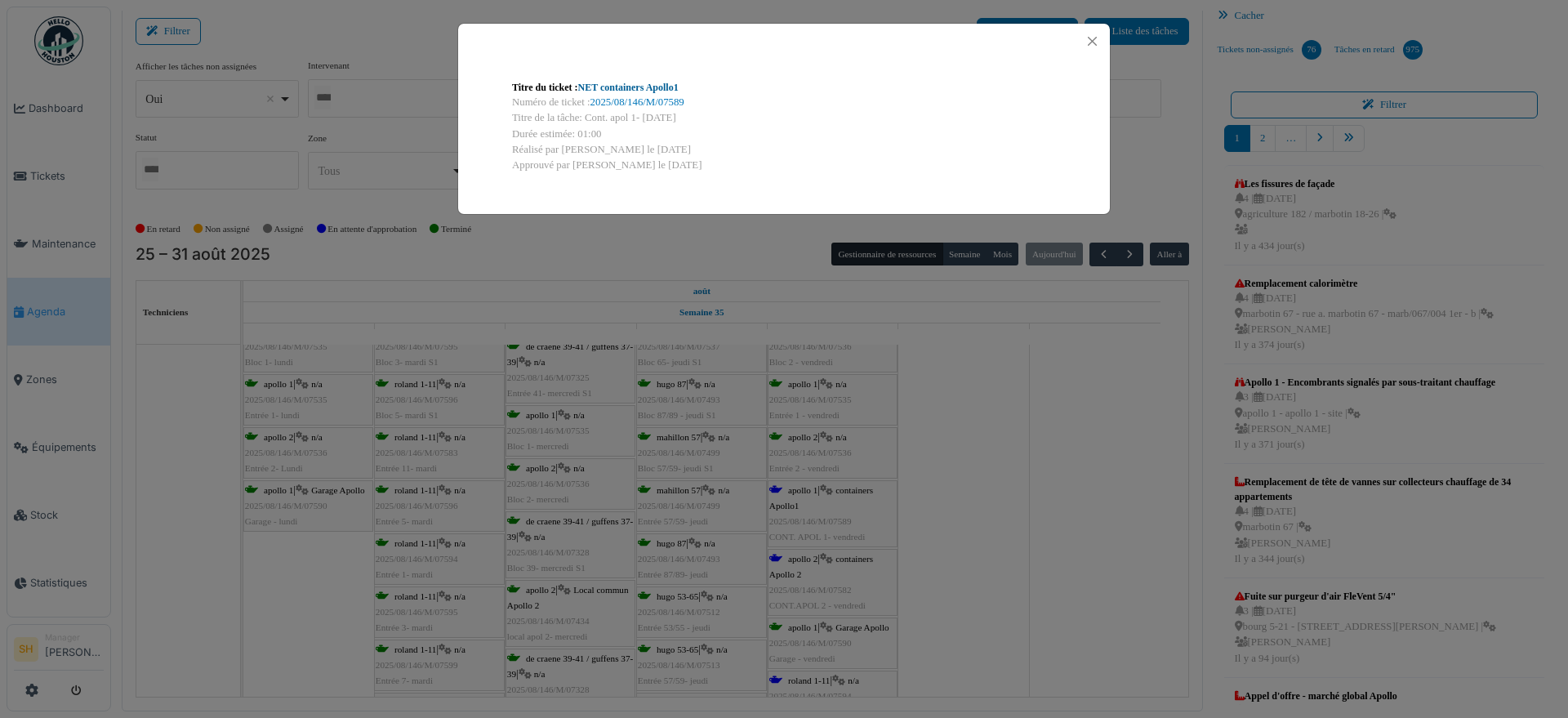
click at [605, 90] on link "NET containers Apollo1" at bounding box center [628, 88] width 100 height 12
drag, startPoint x: 1039, startPoint y: 467, endPoint x: 1025, endPoint y: 481, distance: 19.8
click at [1039, 469] on div "Titre du ticket : NET containers Apollo1 Numéro de ticket : 2025/08/146/M/07589…" at bounding box center [784, 359] width 1568 height 718
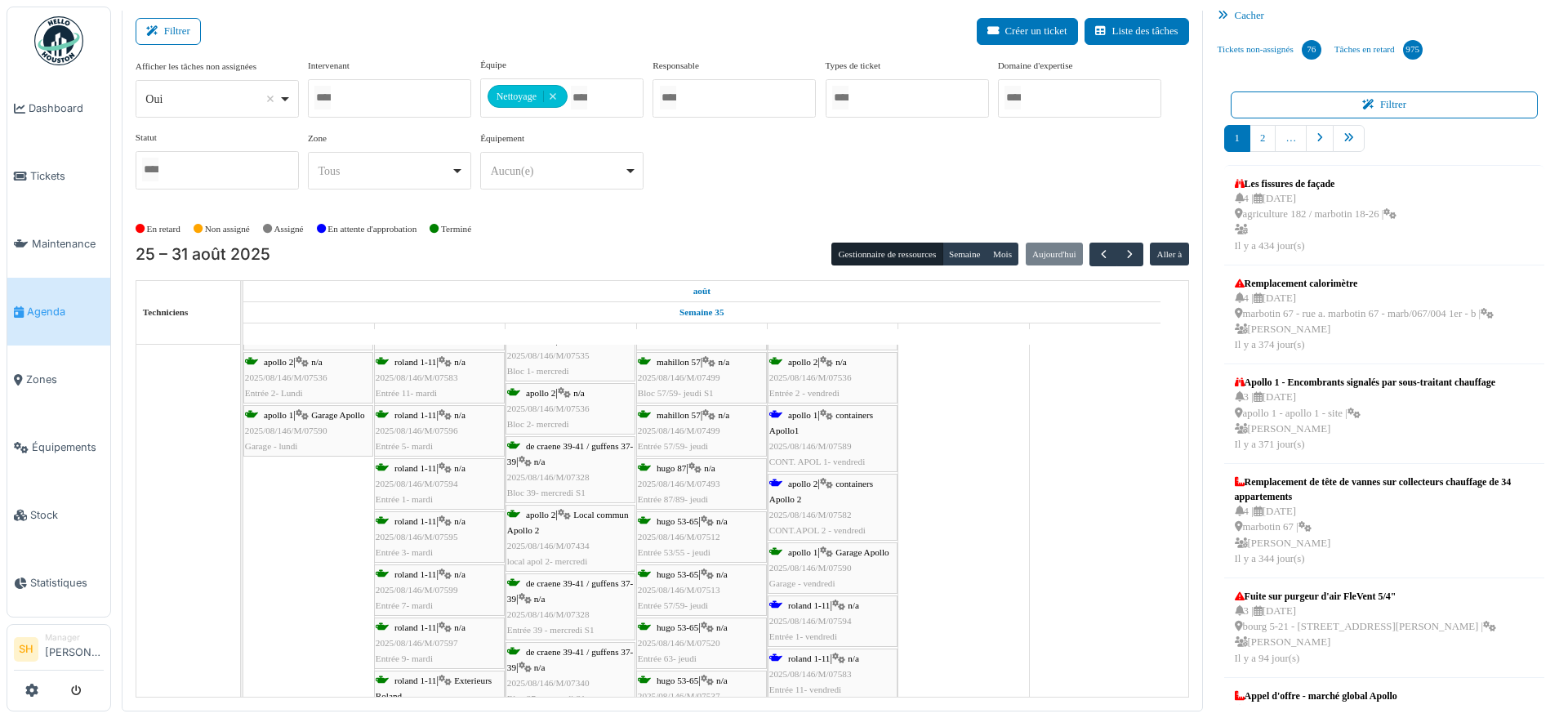
scroll to position [4979, 0]
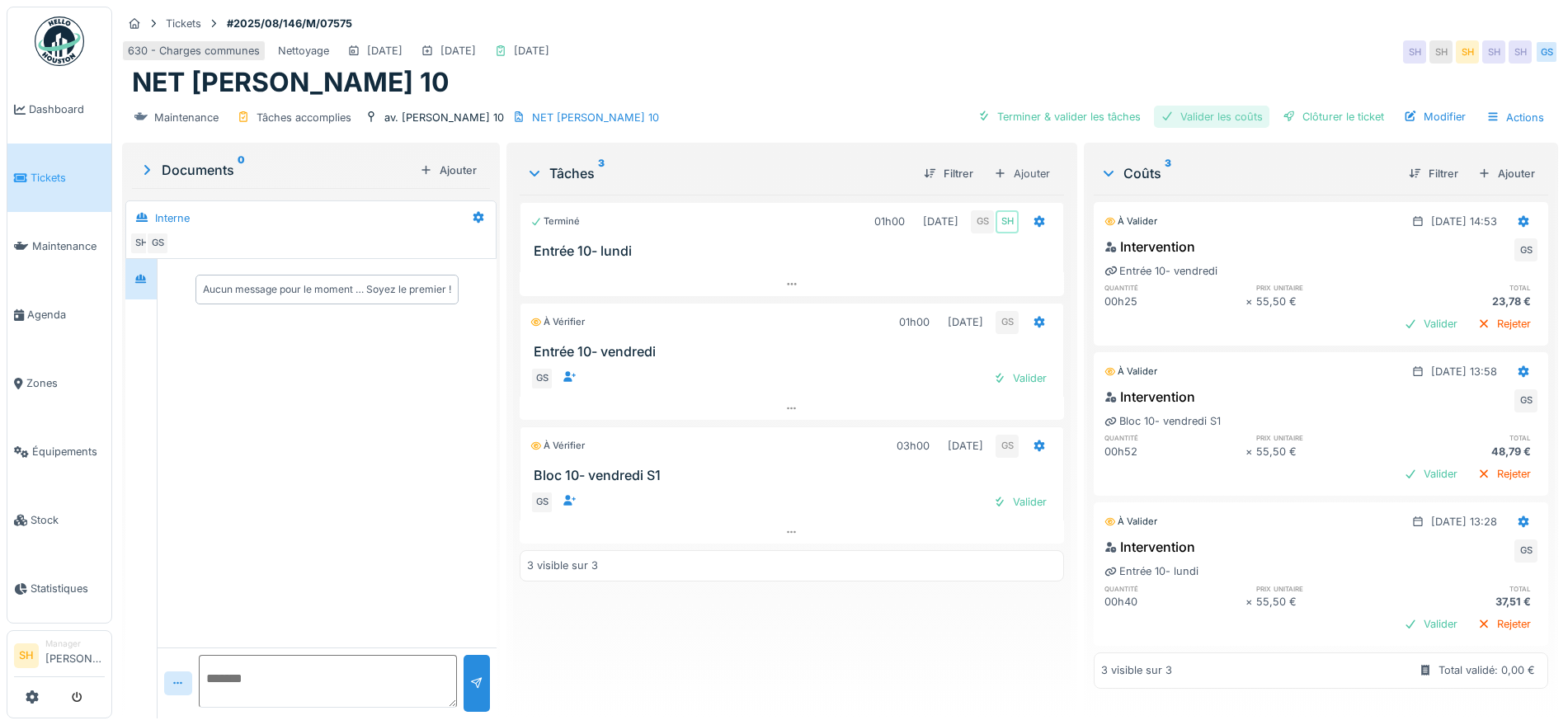
drag, startPoint x: 1085, startPoint y: 117, endPoint x: 1150, endPoint y: 115, distance: 65.0
click at [1086, 117] on div "Terminer & valider les tâches" at bounding box center [1059, 117] width 177 height 22
drag, startPoint x: 1191, startPoint y: 115, endPoint x: 1277, endPoint y: 115, distance: 86.0
click at [1193, 115] on div "Valider les coûts" at bounding box center [1211, 117] width 116 height 22
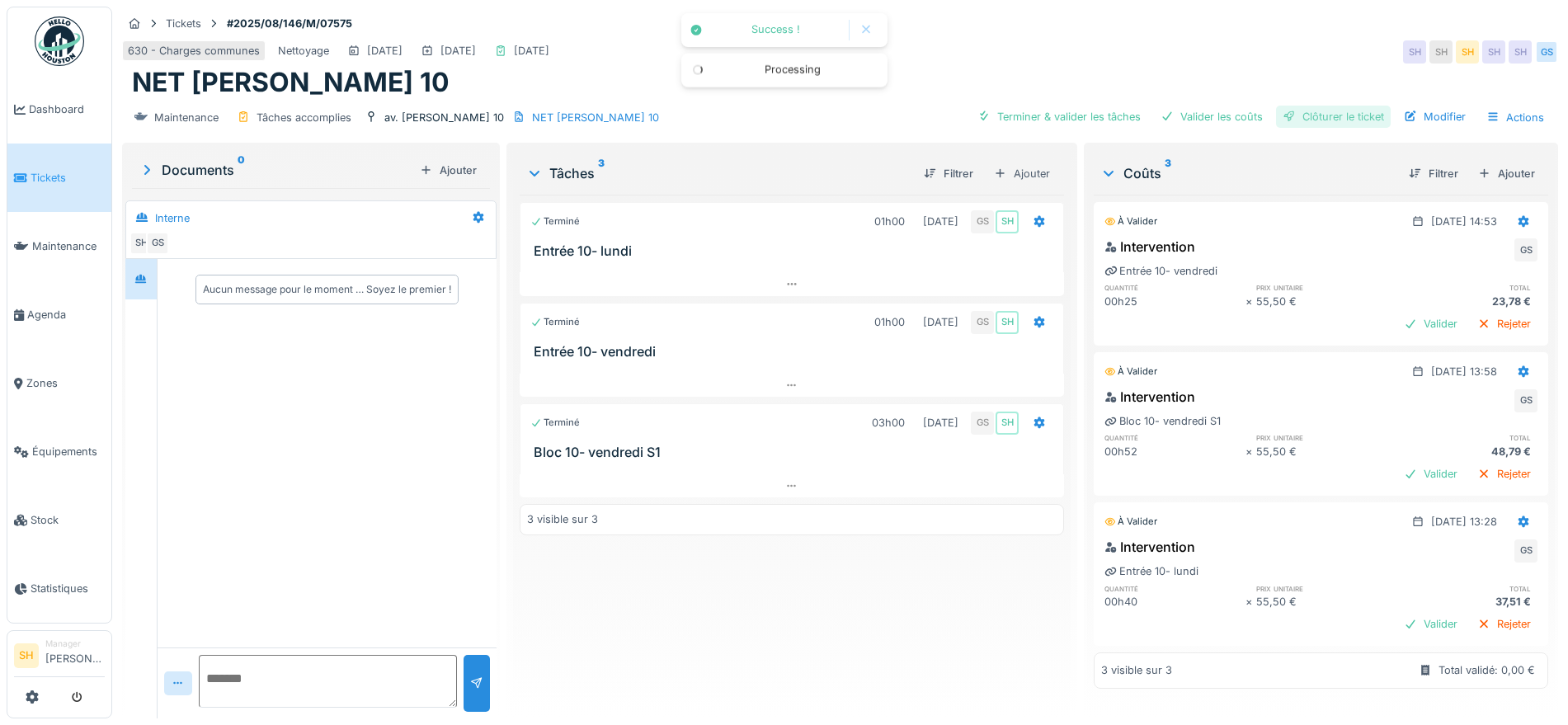
click at [1288, 114] on div "Clôturer le ticket" at bounding box center [1334, 117] width 115 height 22
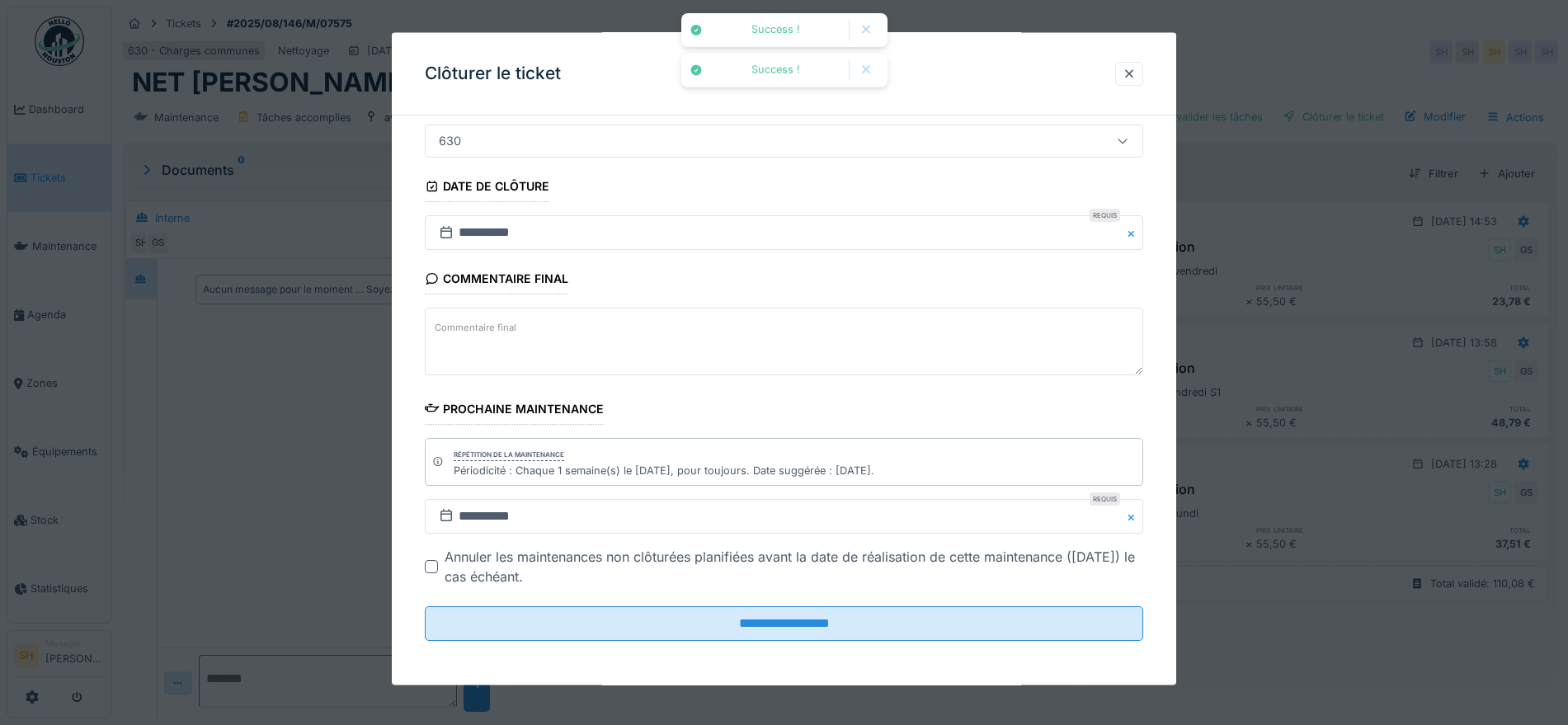
scroll to position [141, 0]
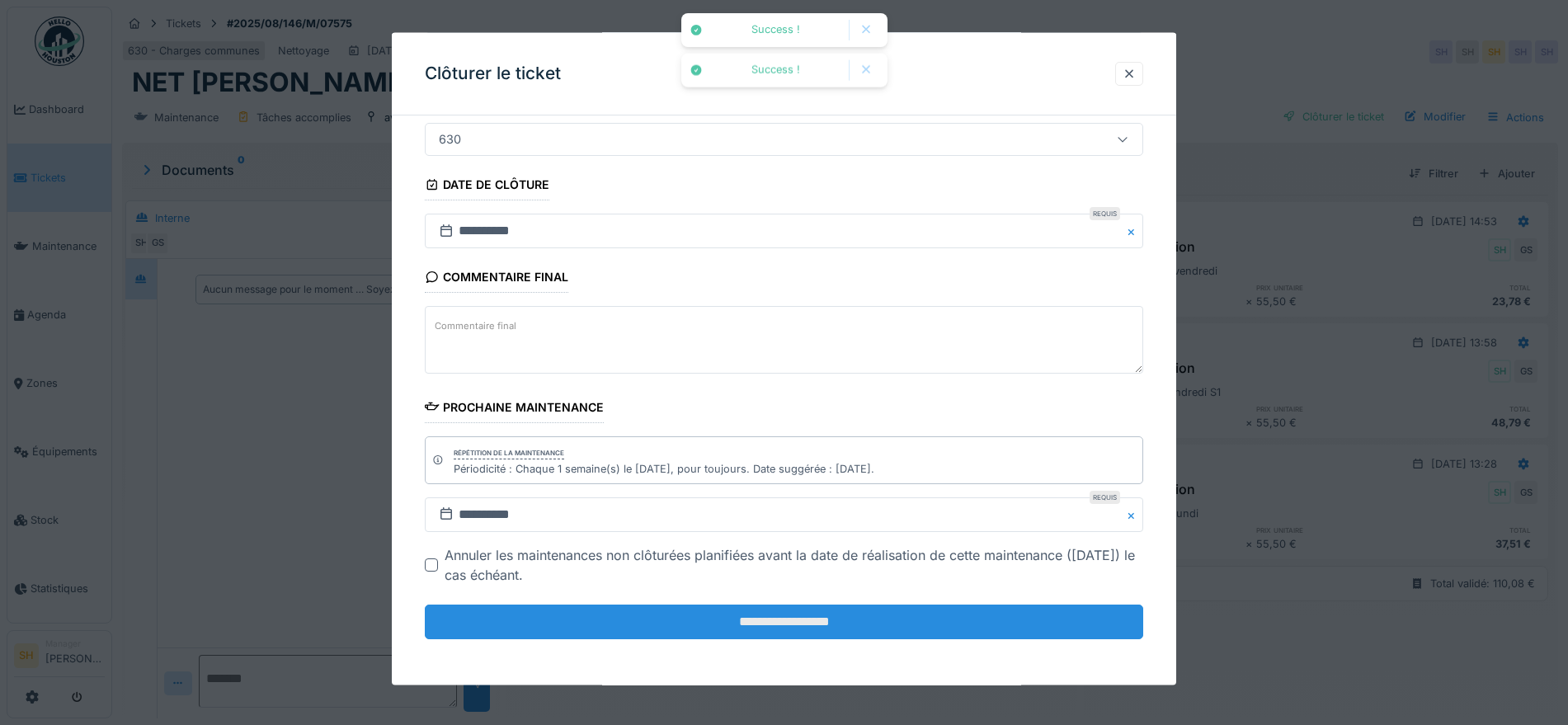
click at [891, 630] on input "**********" at bounding box center [784, 622] width 719 height 35
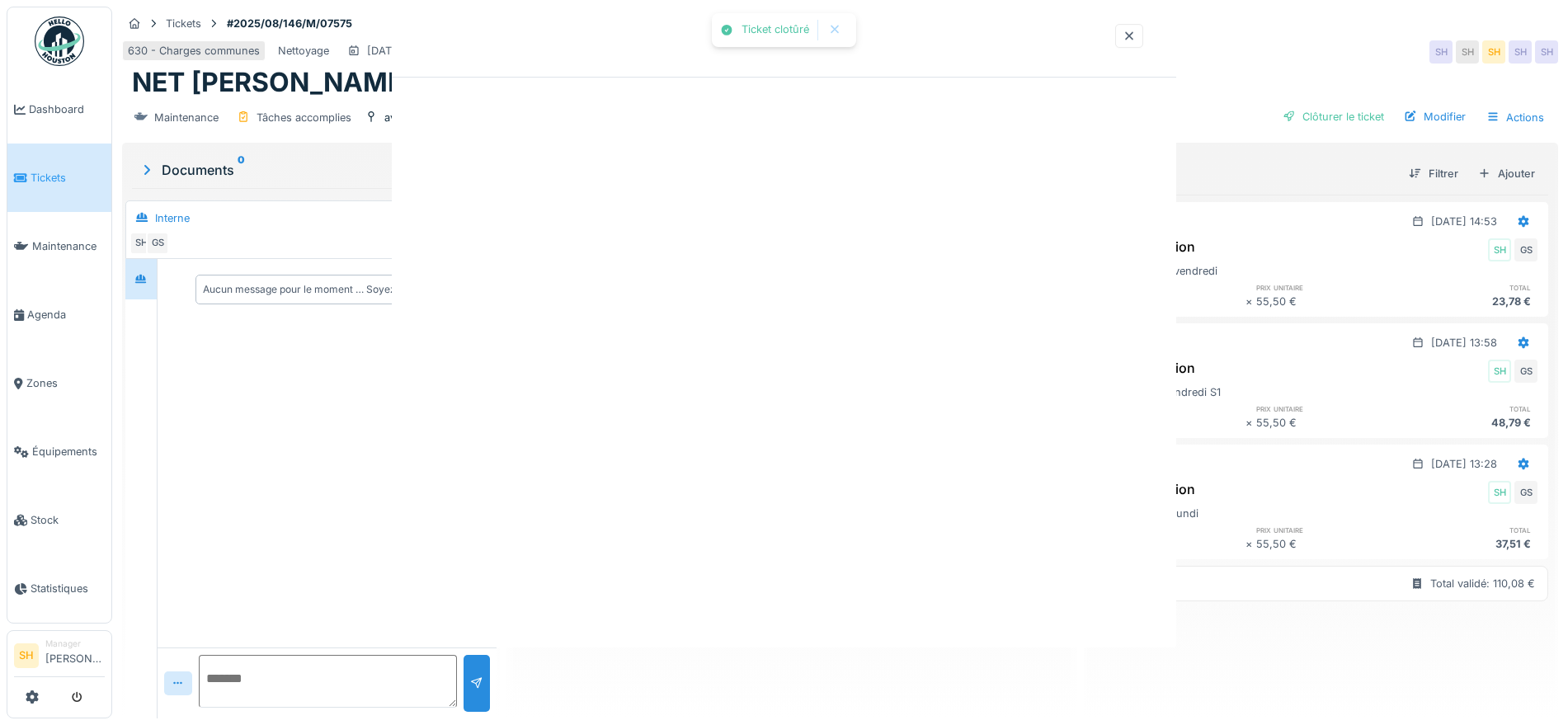
scroll to position [0, 0]
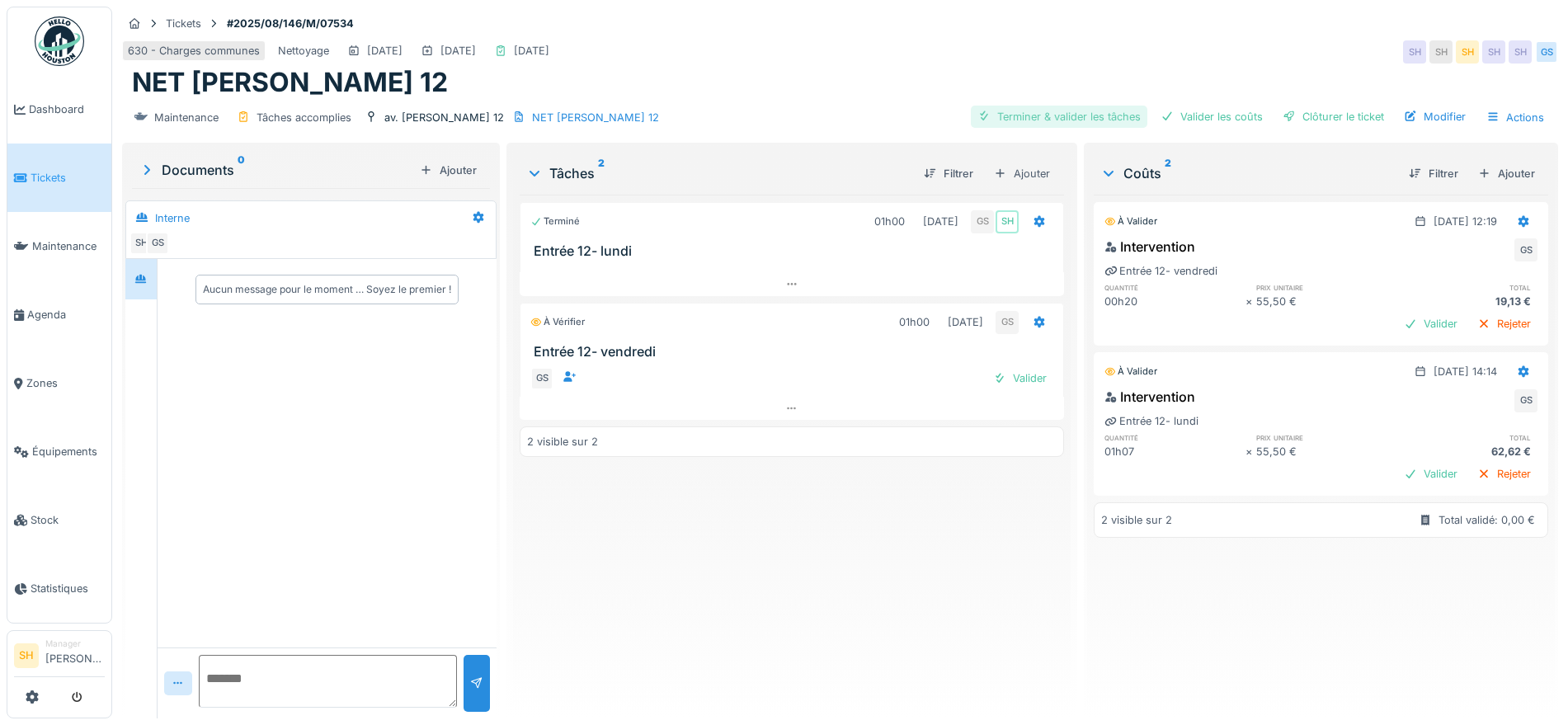
click at [1077, 123] on div "Terminer & valider les tâches" at bounding box center [1059, 117] width 177 height 22
drag, startPoint x: 1183, startPoint y: 121, endPoint x: 1261, endPoint y: 121, distance: 78.0
click at [1188, 121] on div "Valider les coûts" at bounding box center [1211, 117] width 116 height 22
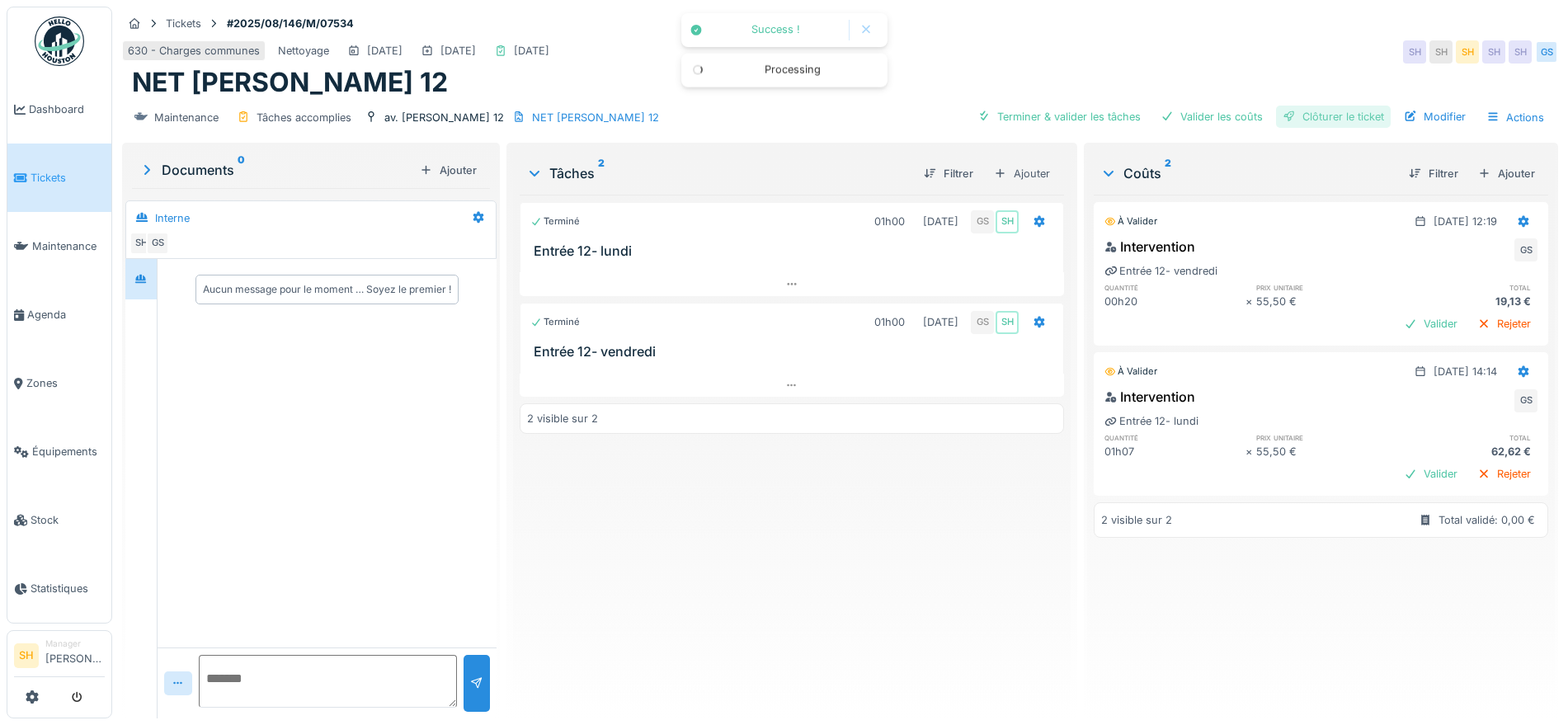
click at [1290, 124] on div "Clôturer le ticket" at bounding box center [1334, 117] width 115 height 22
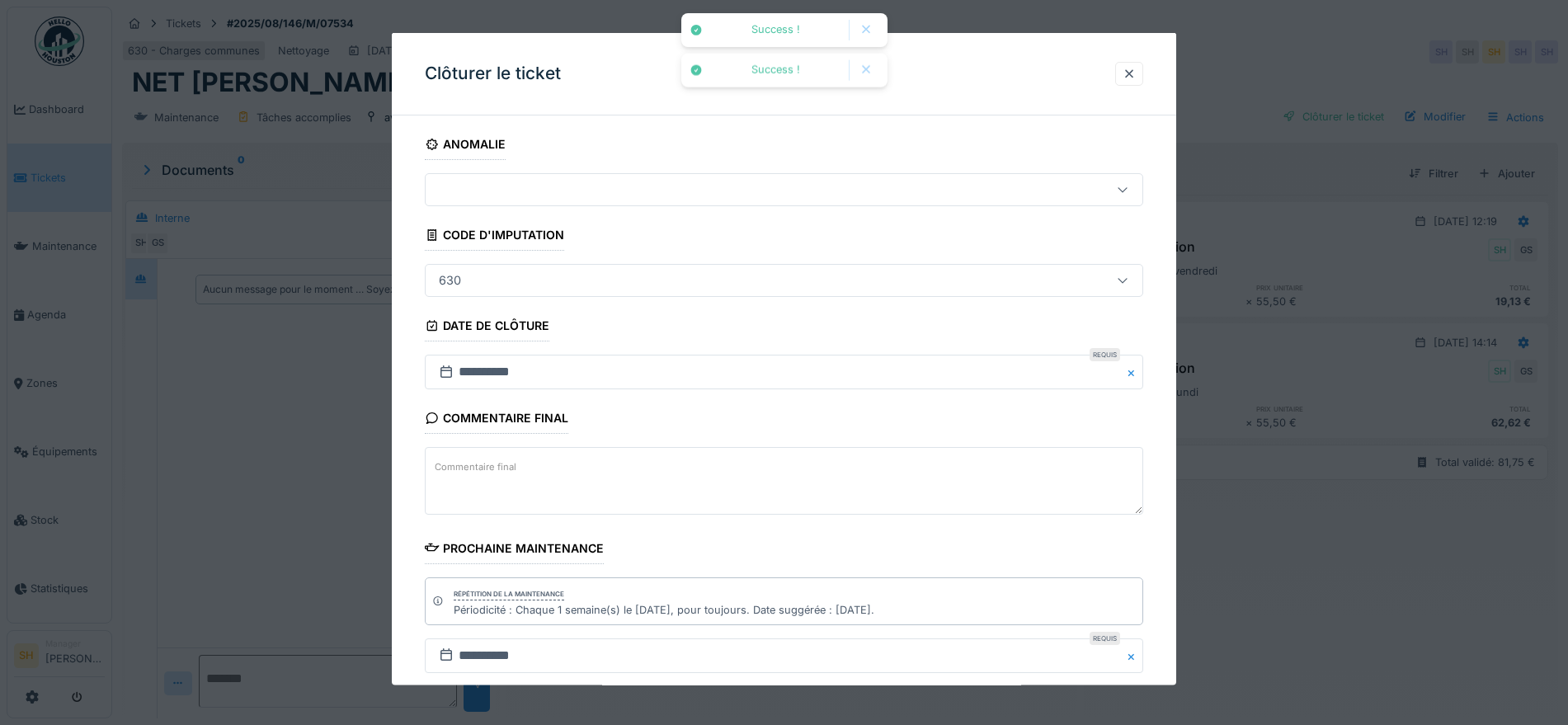
scroll to position [103, 0]
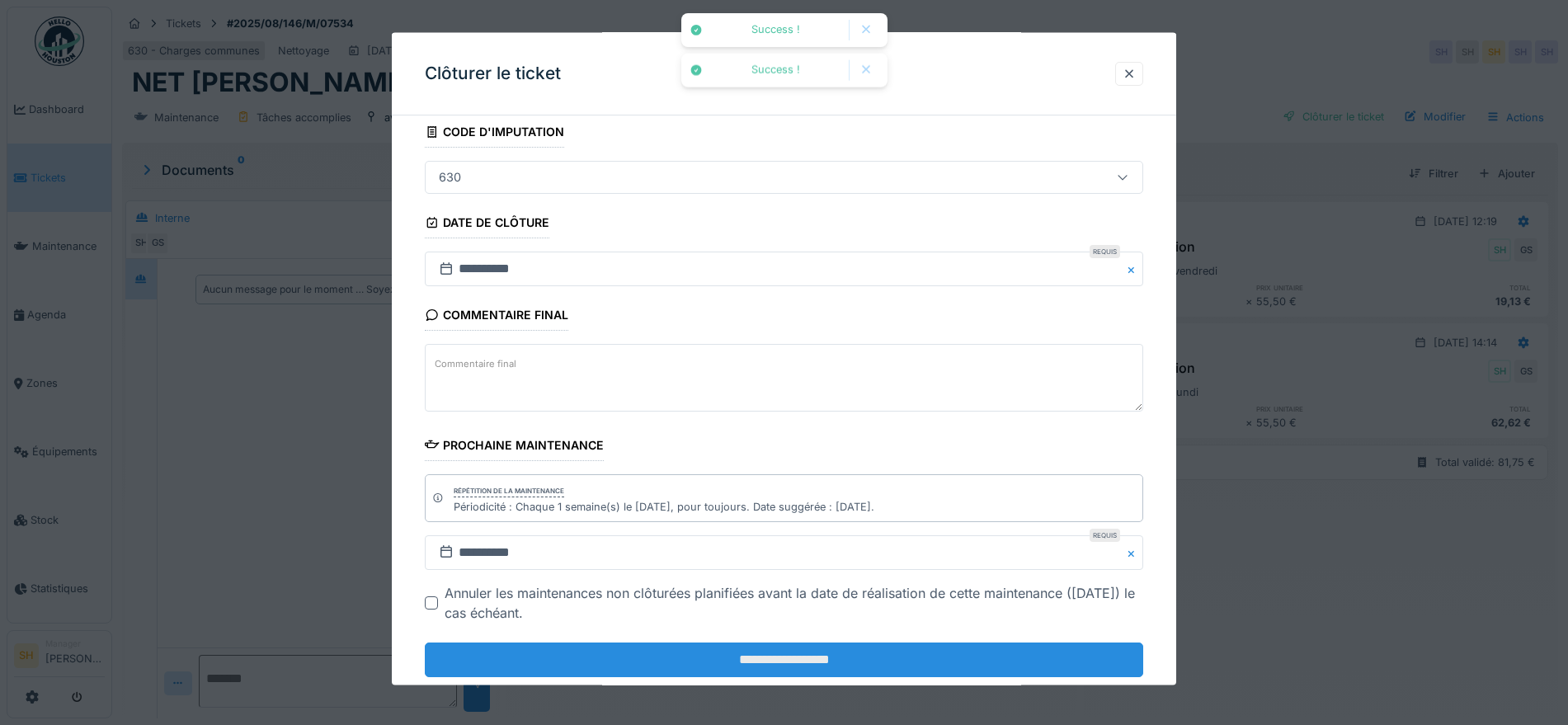
click at [923, 647] on input "**********" at bounding box center [784, 660] width 719 height 35
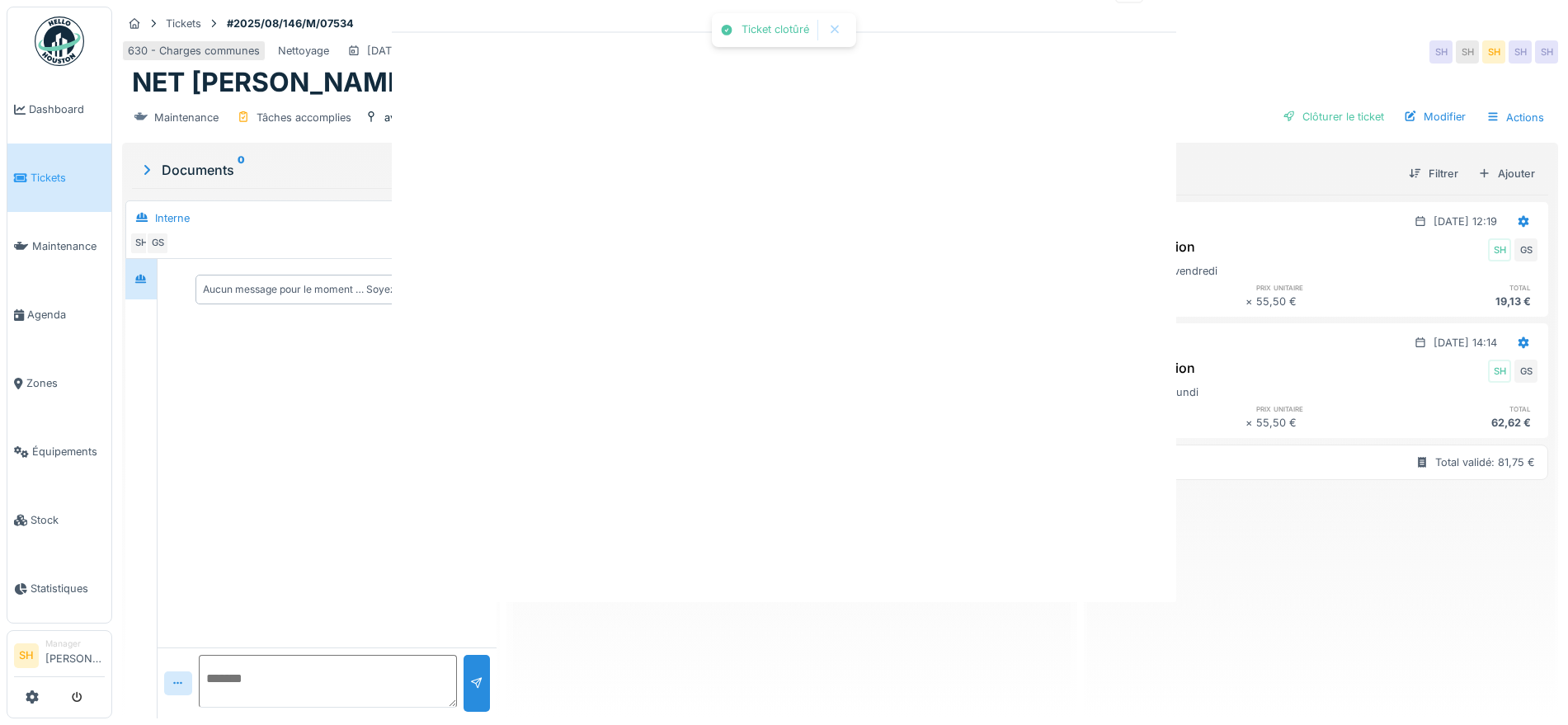
scroll to position [0, 0]
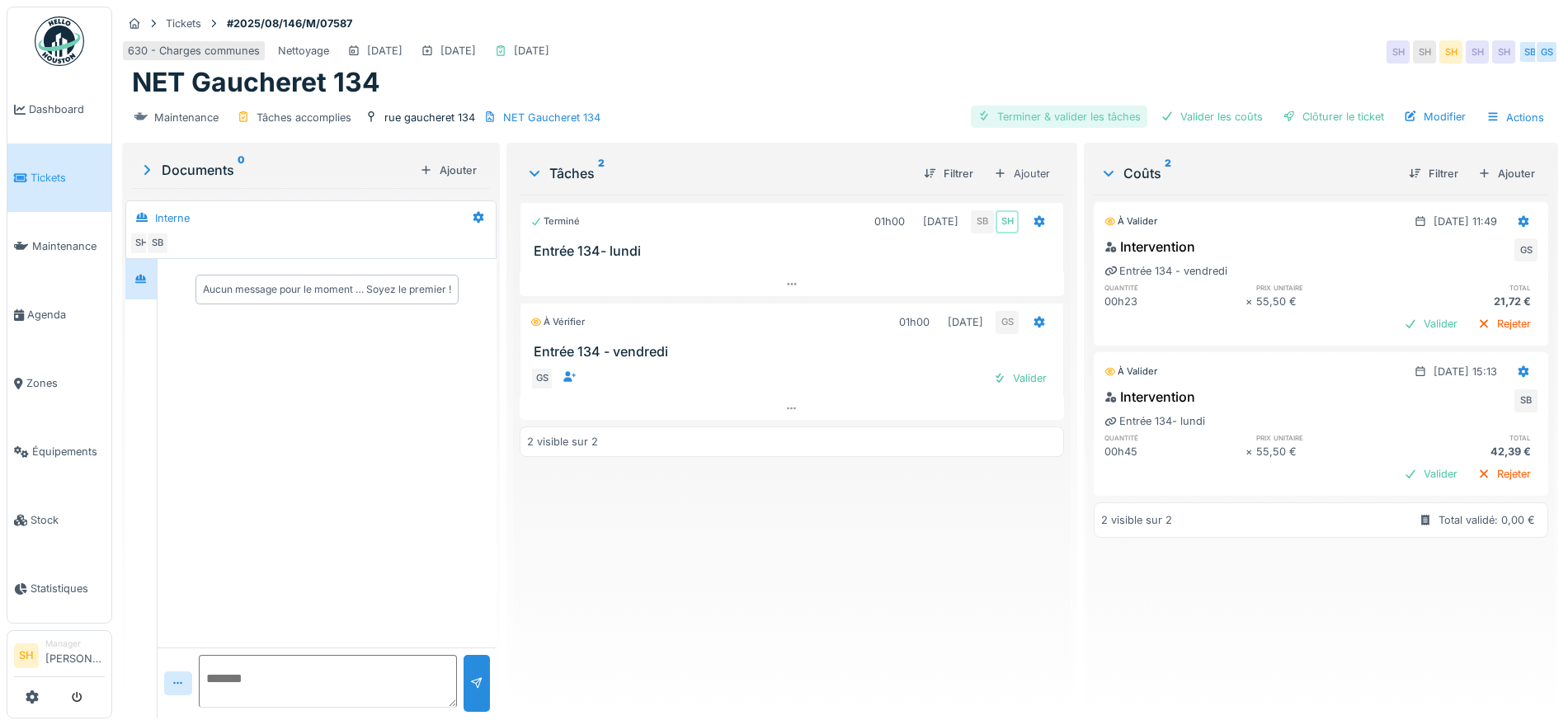
drag, startPoint x: 1069, startPoint y: 115, endPoint x: 1116, endPoint y: 116, distance: 47.0
click at [1070, 114] on div "Terminer & valider les tâches" at bounding box center [1059, 117] width 177 height 22
drag, startPoint x: 1183, startPoint y: 118, endPoint x: 1219, endPoint y: 125, distance: 36.7
click at [1189, 122] on div "Valider les coûts" at bounding box center [1211, 117] width 116 height 22
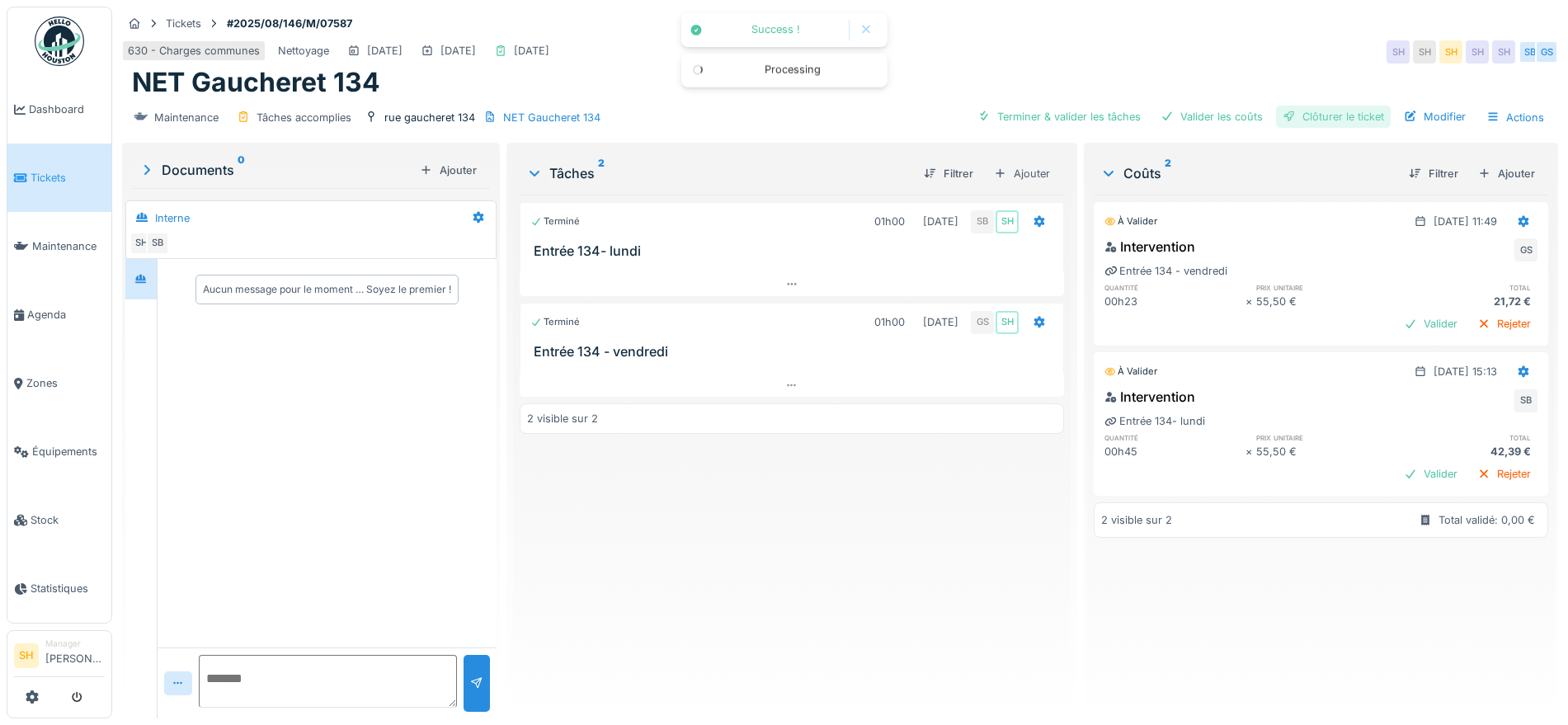
click at [1288, 125] on div "Clôturer le ticket" at bounding box center [1334, 117] width 115 height 22
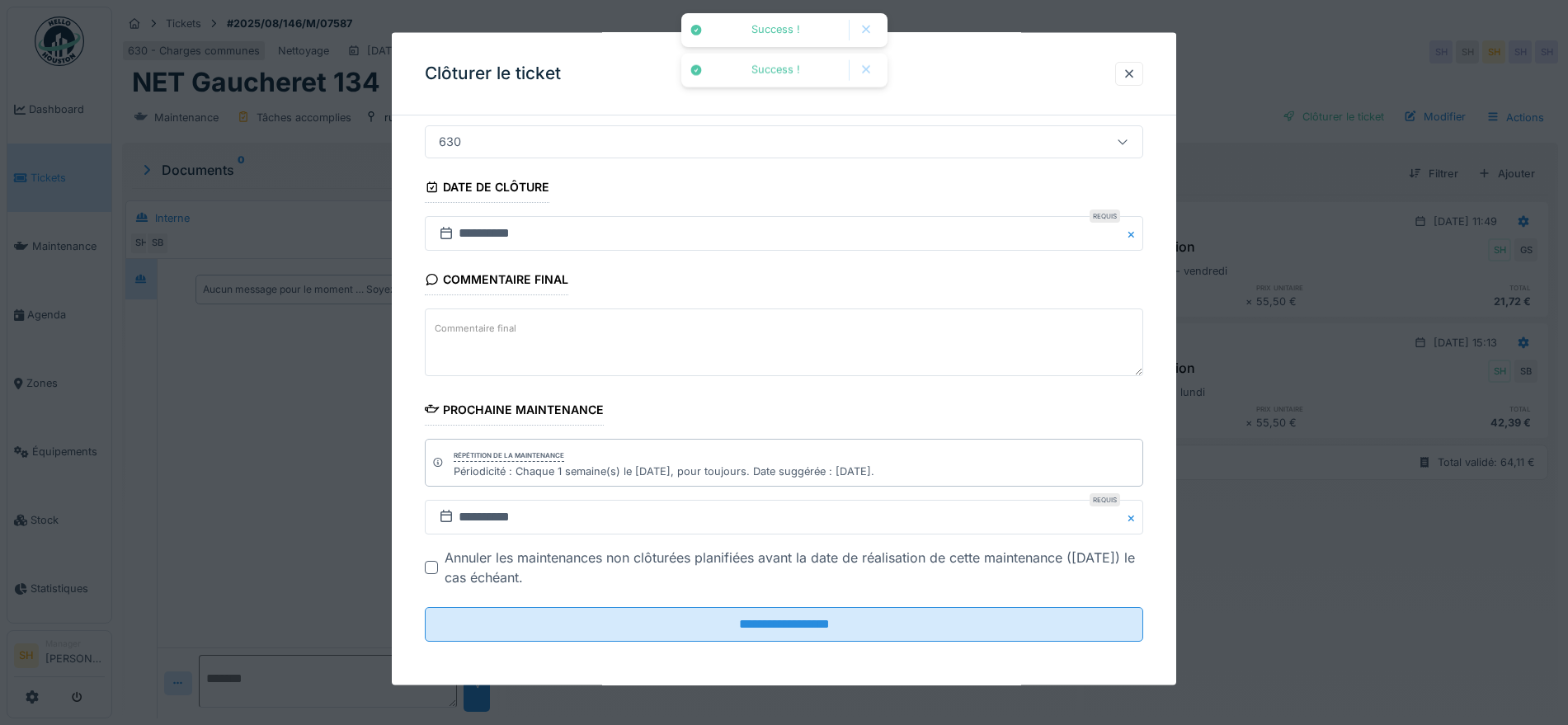
scroll to position [141, 0]
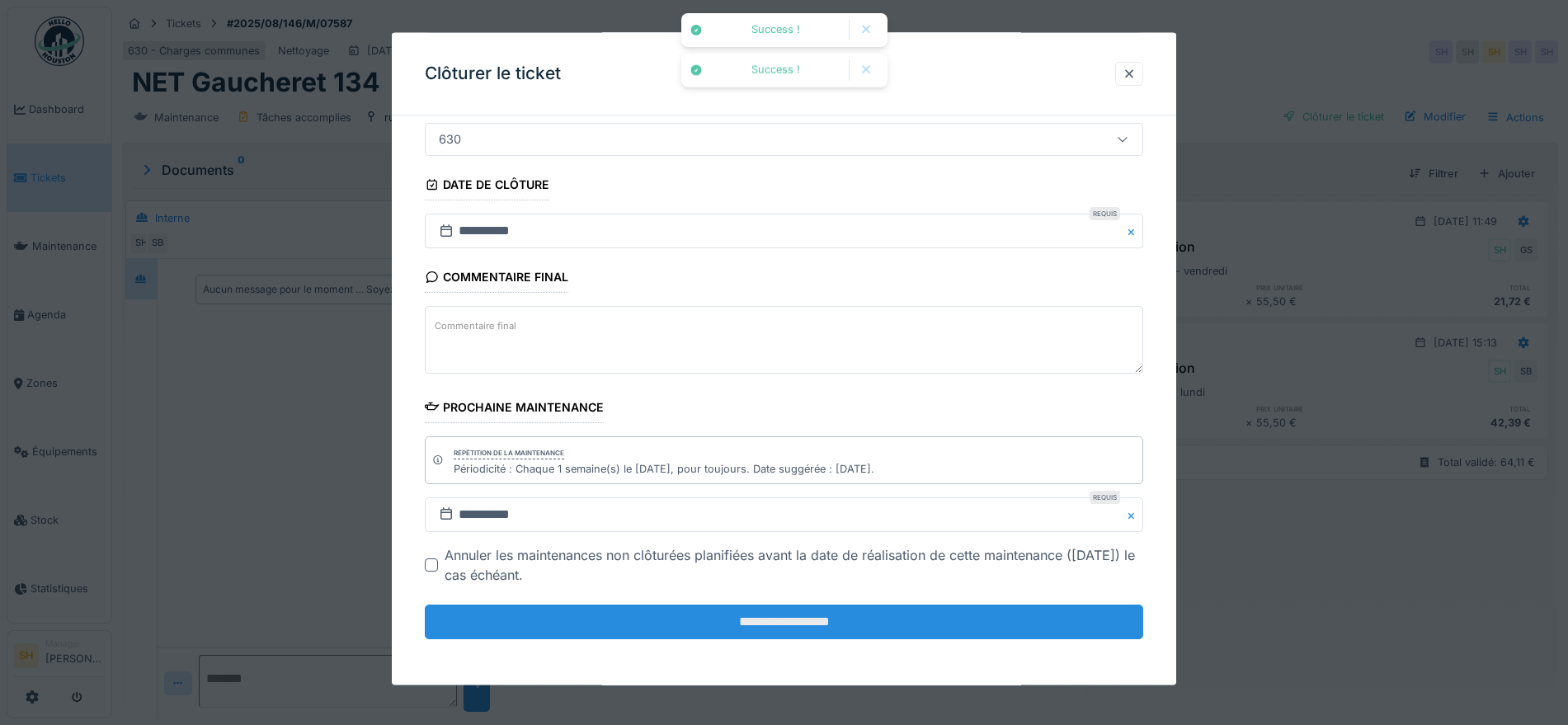
click at [876, 614] on input "**********" at bounding box center [784, 622] width 719 height 35
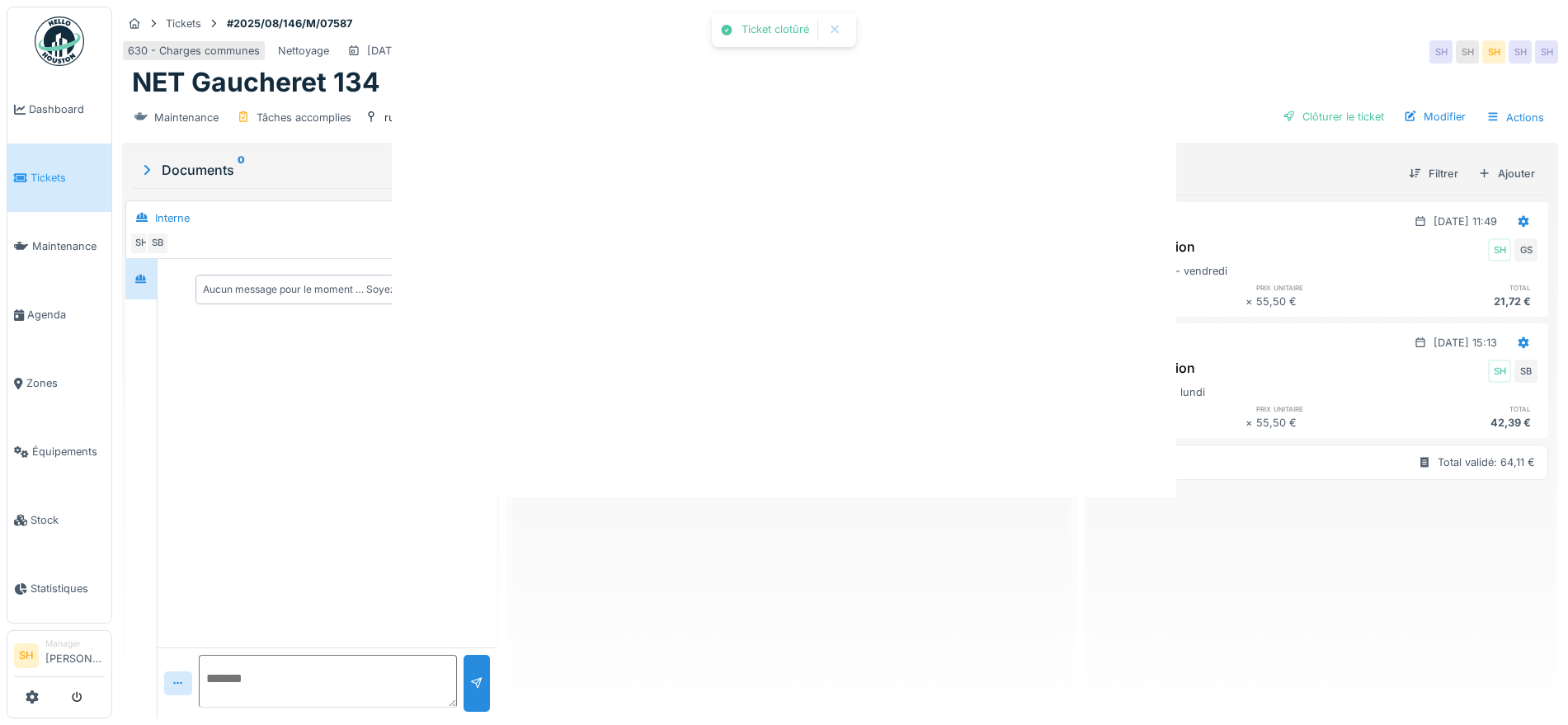
scroll to position [0, 0]
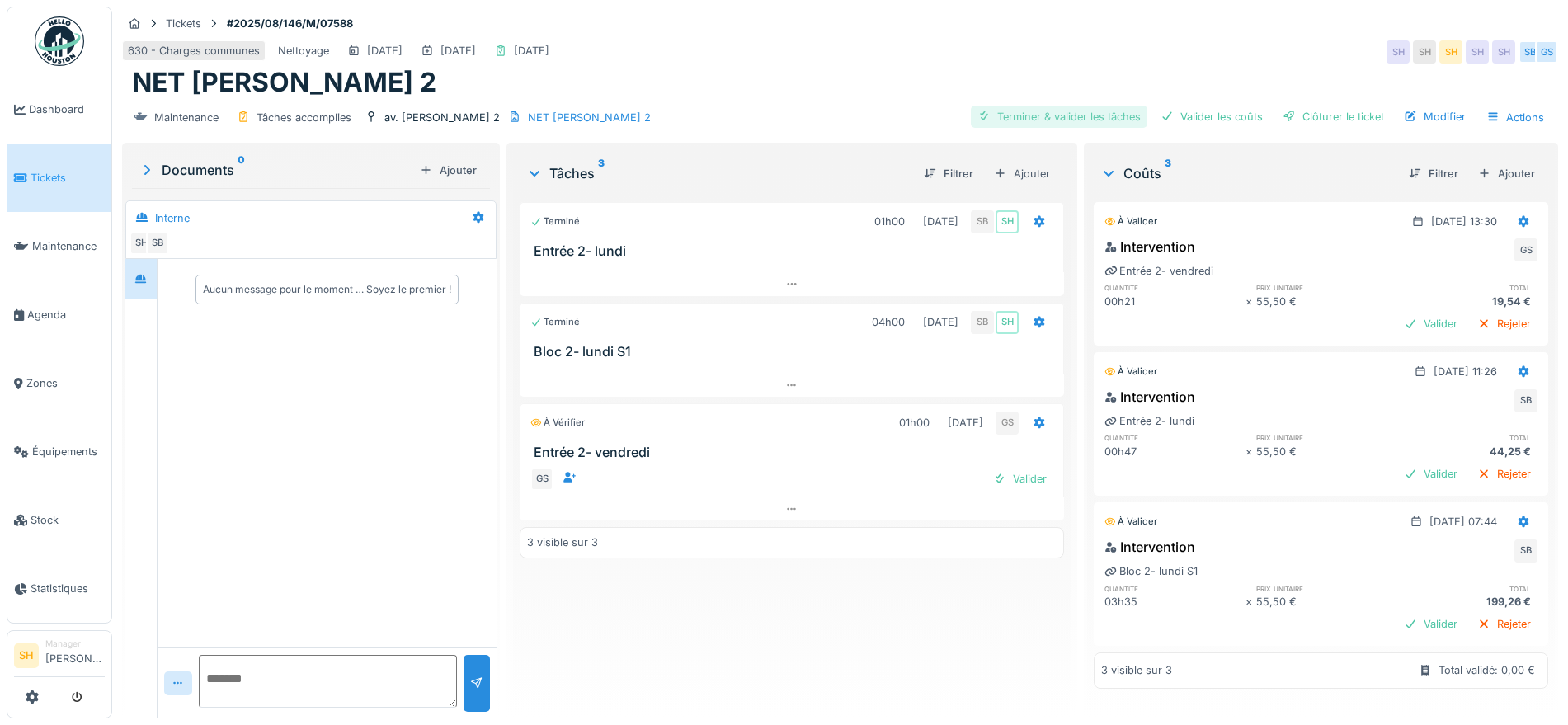
drag, startPoint x: 1033, startPoint y: 111, endPoint x: 1047, endPoint y: 116, distance: 14.9
click at [1035, 112] on div "Terminer & valider les tâches" at bounding box center [1059, 117] width 177 height 22
click at [1178, 113] on div "Valider les coûts" at bounding box center [1211, 117] width 116 height 22
drag, startPoint x: 1304, startPoint y: 111, endPoint x: 1175, endPoint y: 149, distance: 134.5
click at [1304, 110] on div "Clôturer le ticket" at bounding box center [1334, 117] width 115 height 22
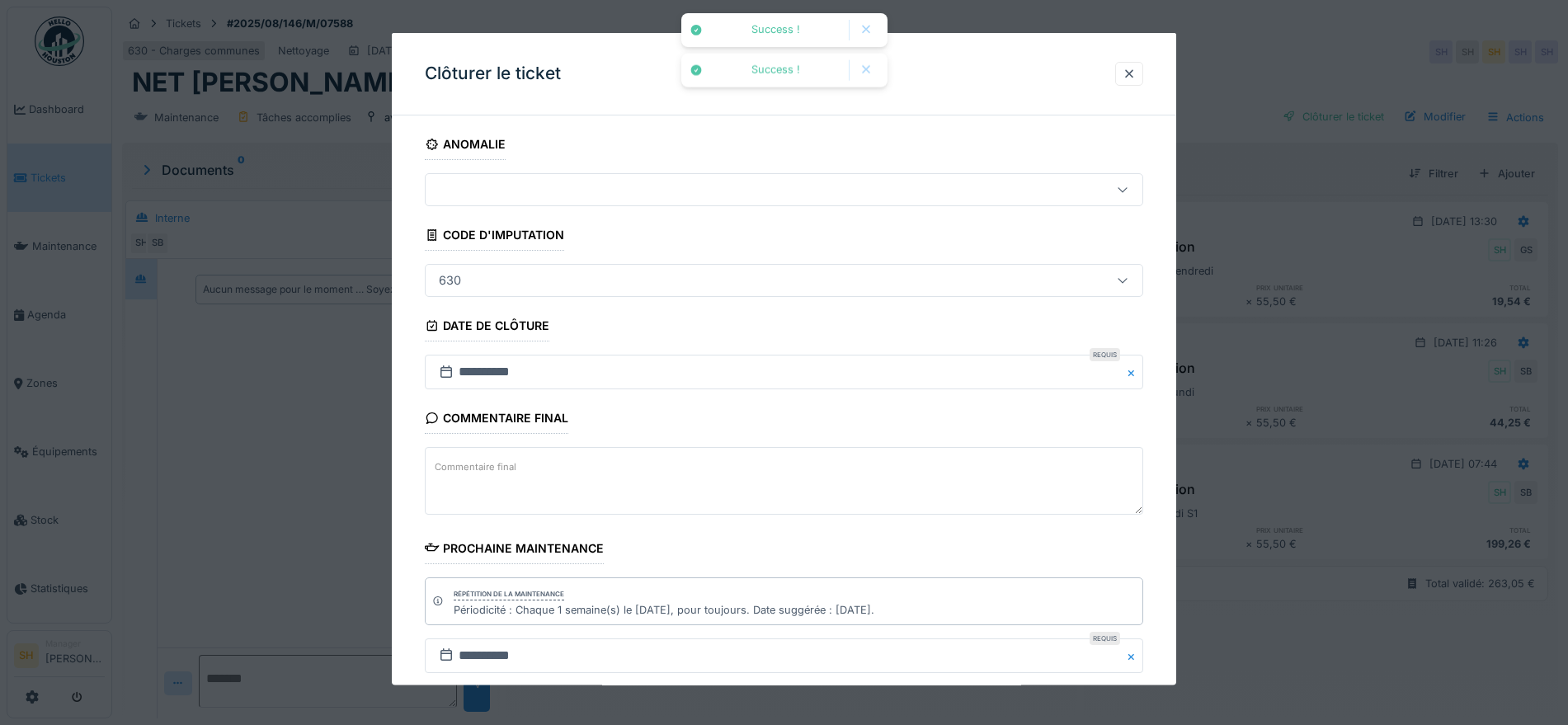
scroll to position [141, 0]
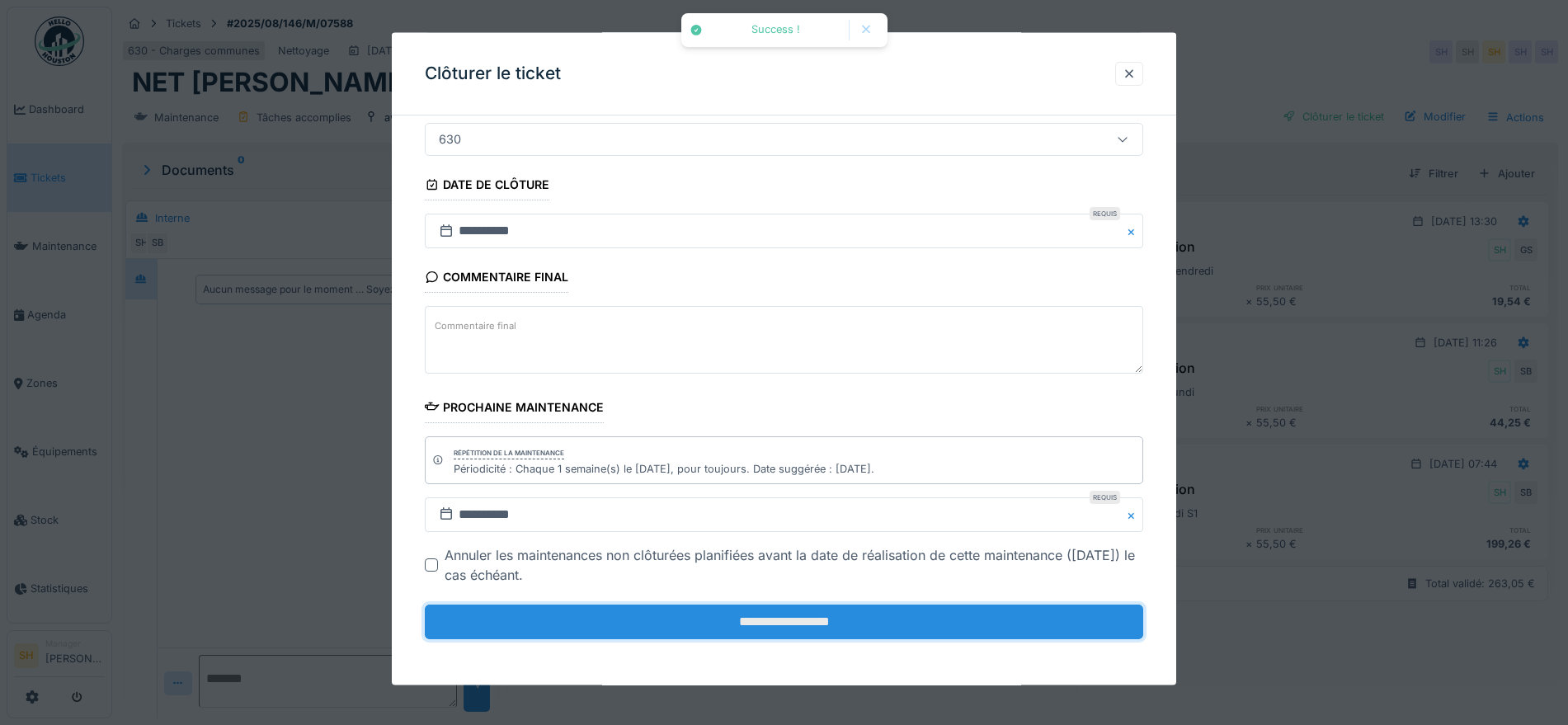
click at [894, 622] on input "**********" at bounding box center [784, 622] width 719 height 35
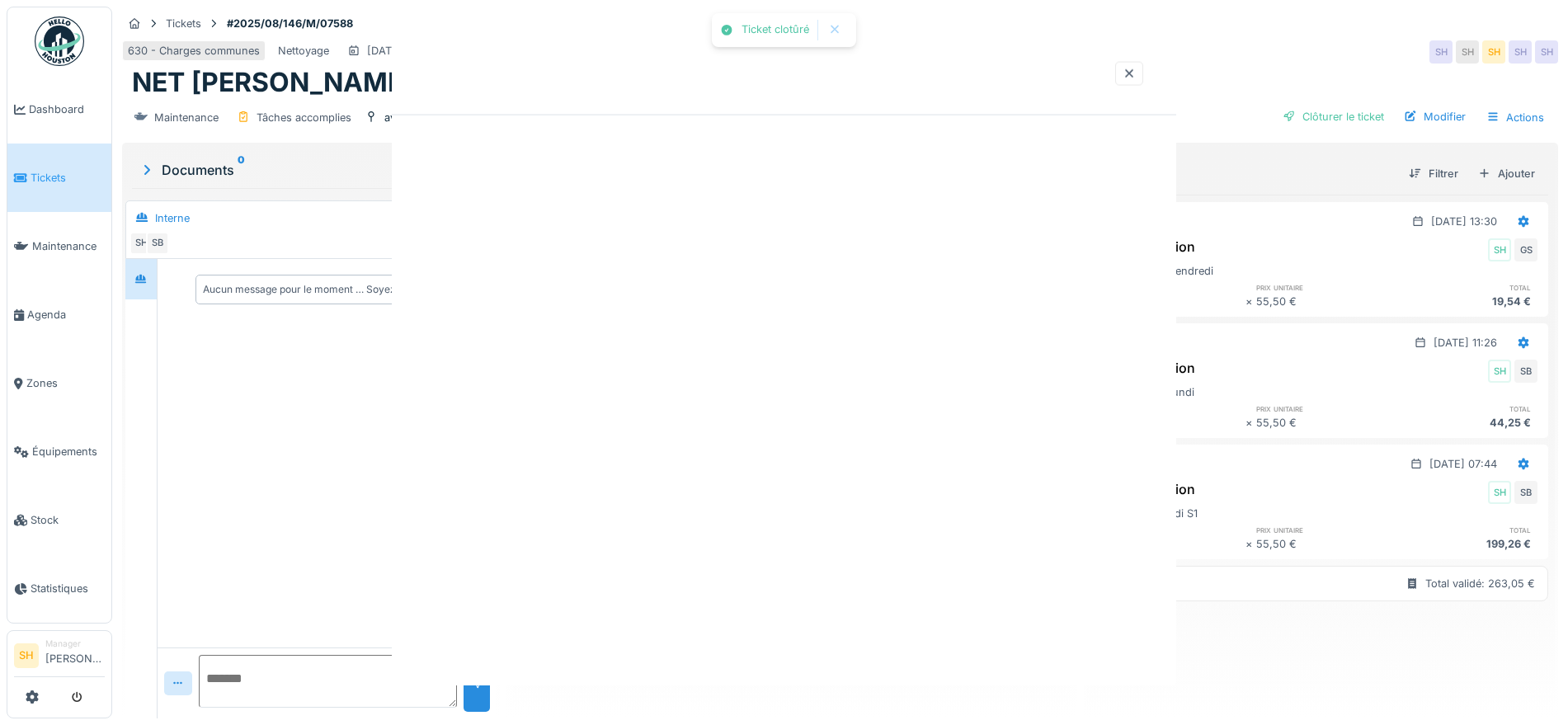
scroll to position [0, 0]
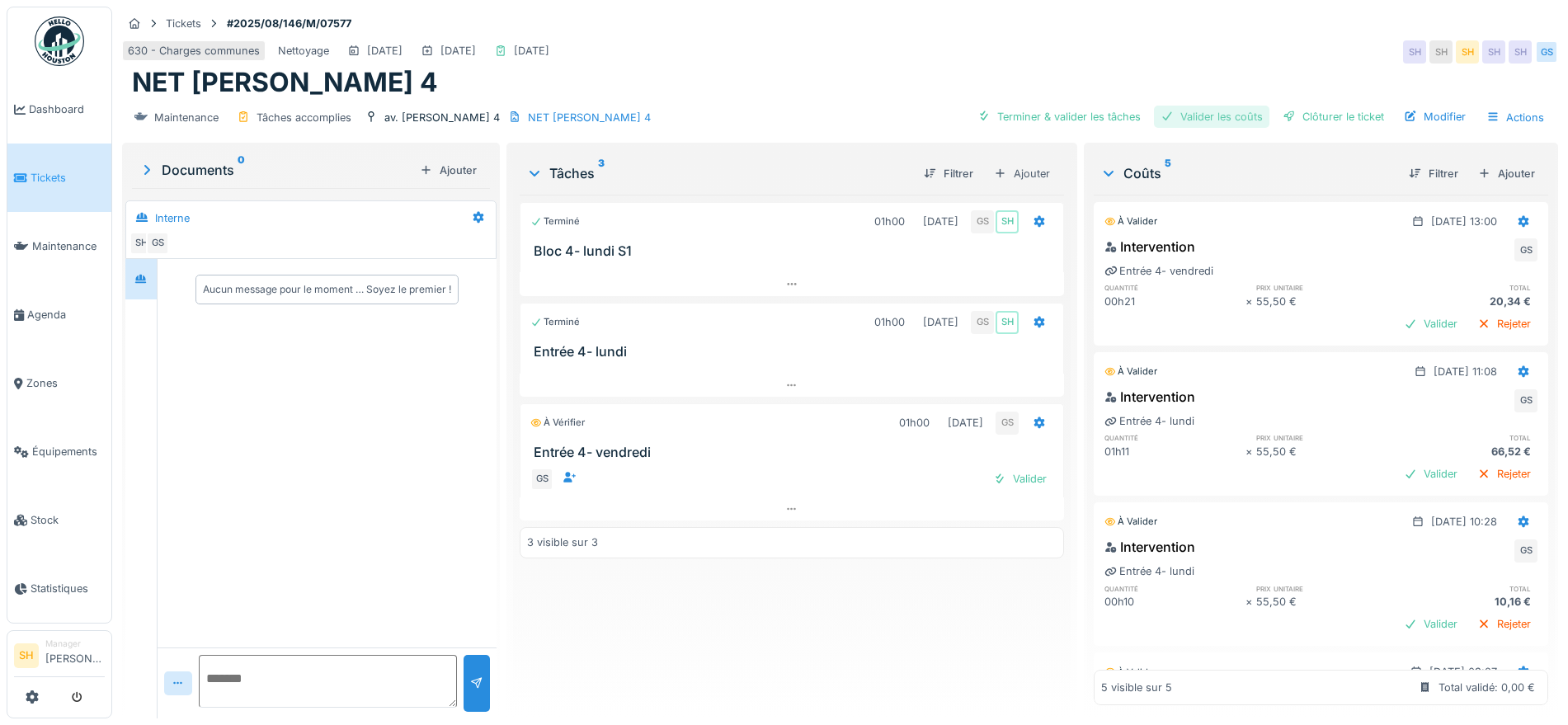
drag, startPoint x: 1027, startPoint y: 122, endPoint x: 1178, endPoint y: 115, distance: 151.2
click at [1038, 122] on div "Terminer & valider les tâches" at bounding box center [1059, 117] width 177 height 22
drag, startPoint x: 1184, startPoint y: 121, endPoint x: 1282, endPoint y: 118, distance: 98.0
click at [1187, 121] on div "Valider les coûts" at bounding box center [1211, 117] width 116 height 22
click at [1302, 118] on div "Clôturer le ticket" at bounding box center [1334, 117] width 115 height 22
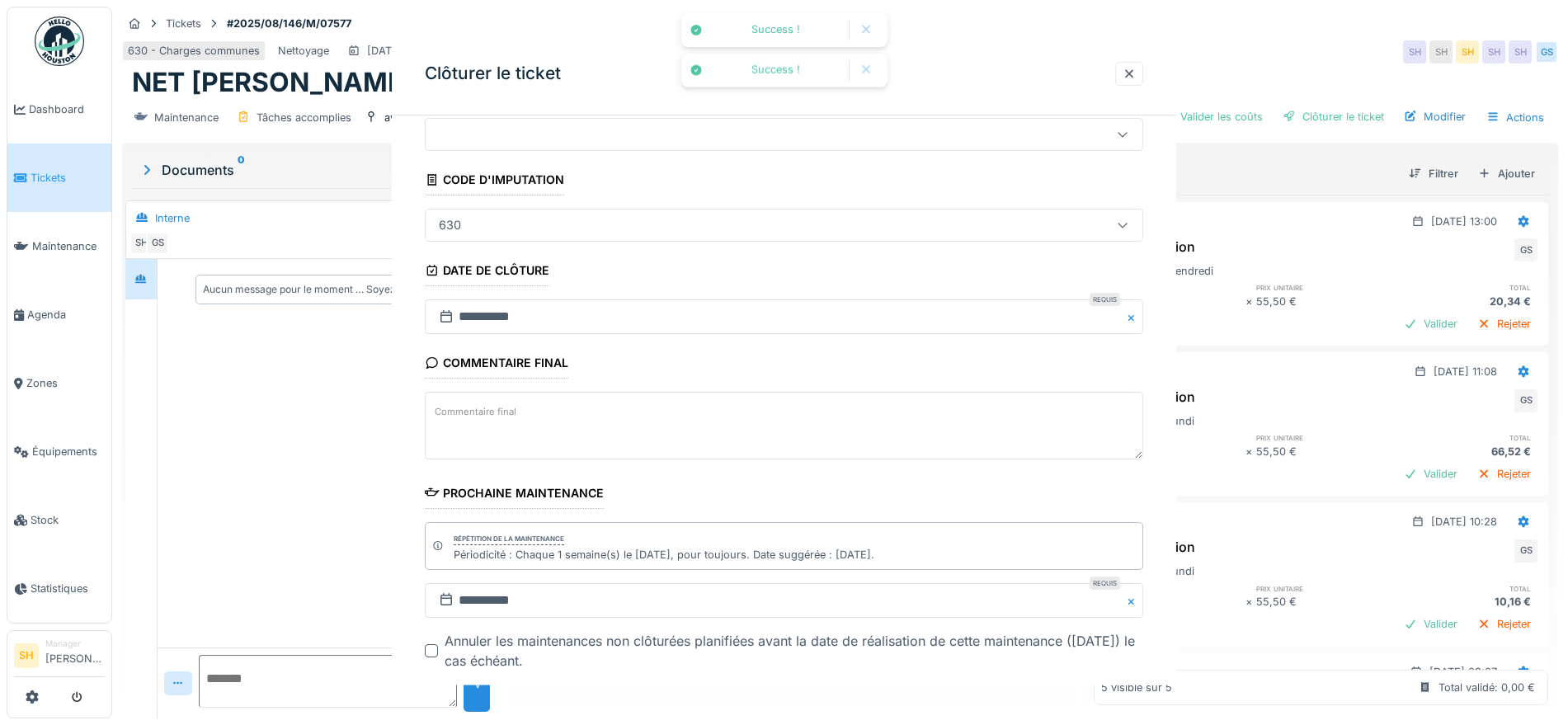
scroll to position [141, 0]
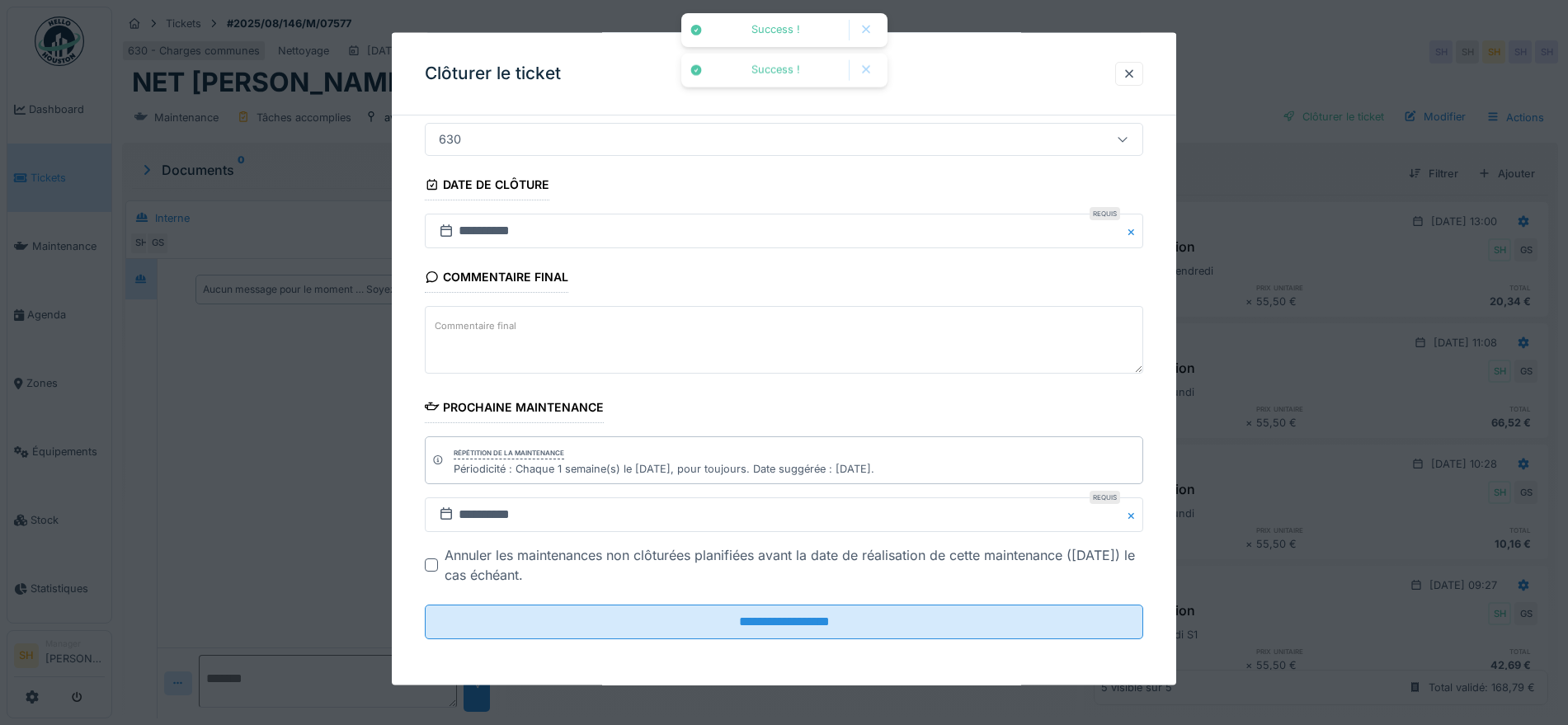
drag, startPoint x: 842, startPoint y: 614, endPoint x: 839, endPoint y: 571, distance: 43.1
click at [841, 614] on input "**********" at bounding box center [784, 622] width 719 height 35
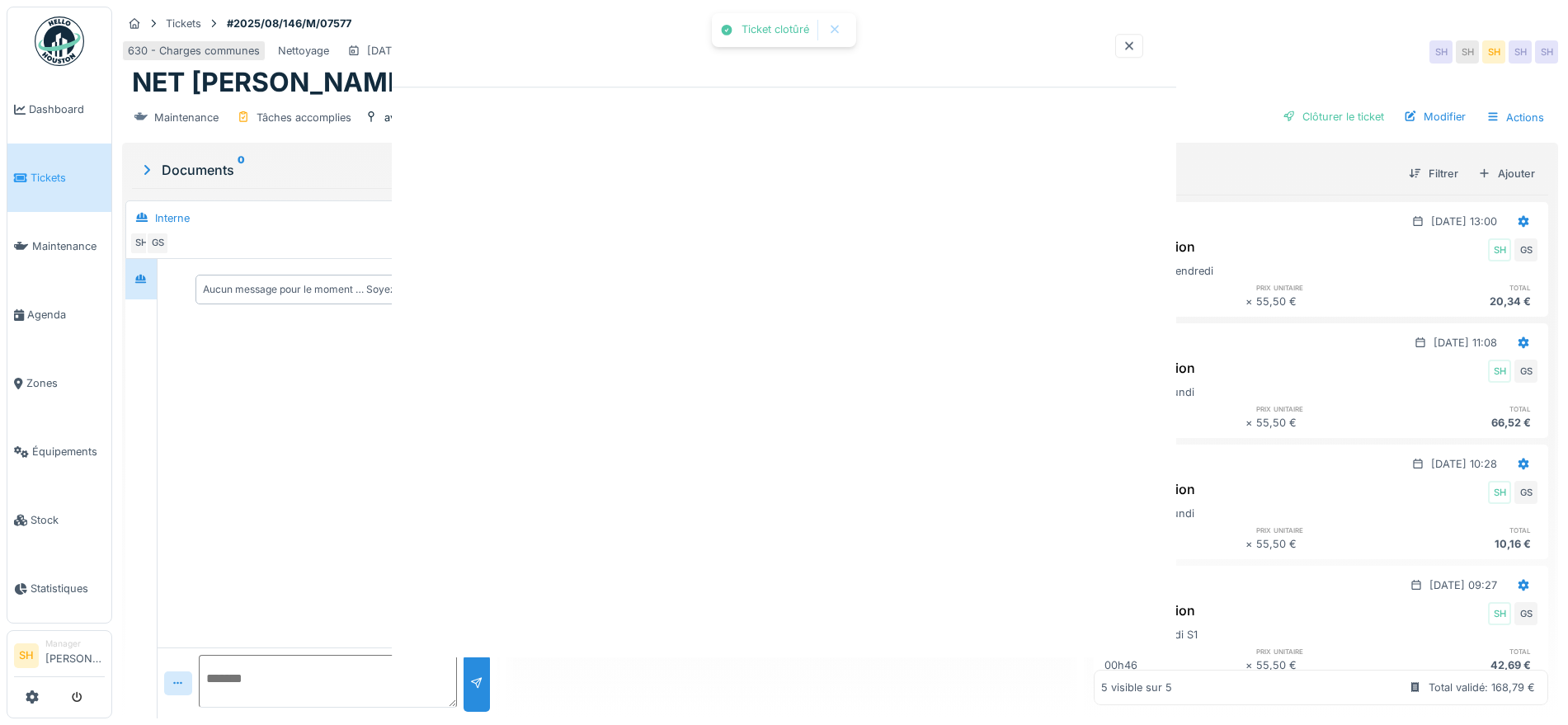
scroll to position [0, 0]
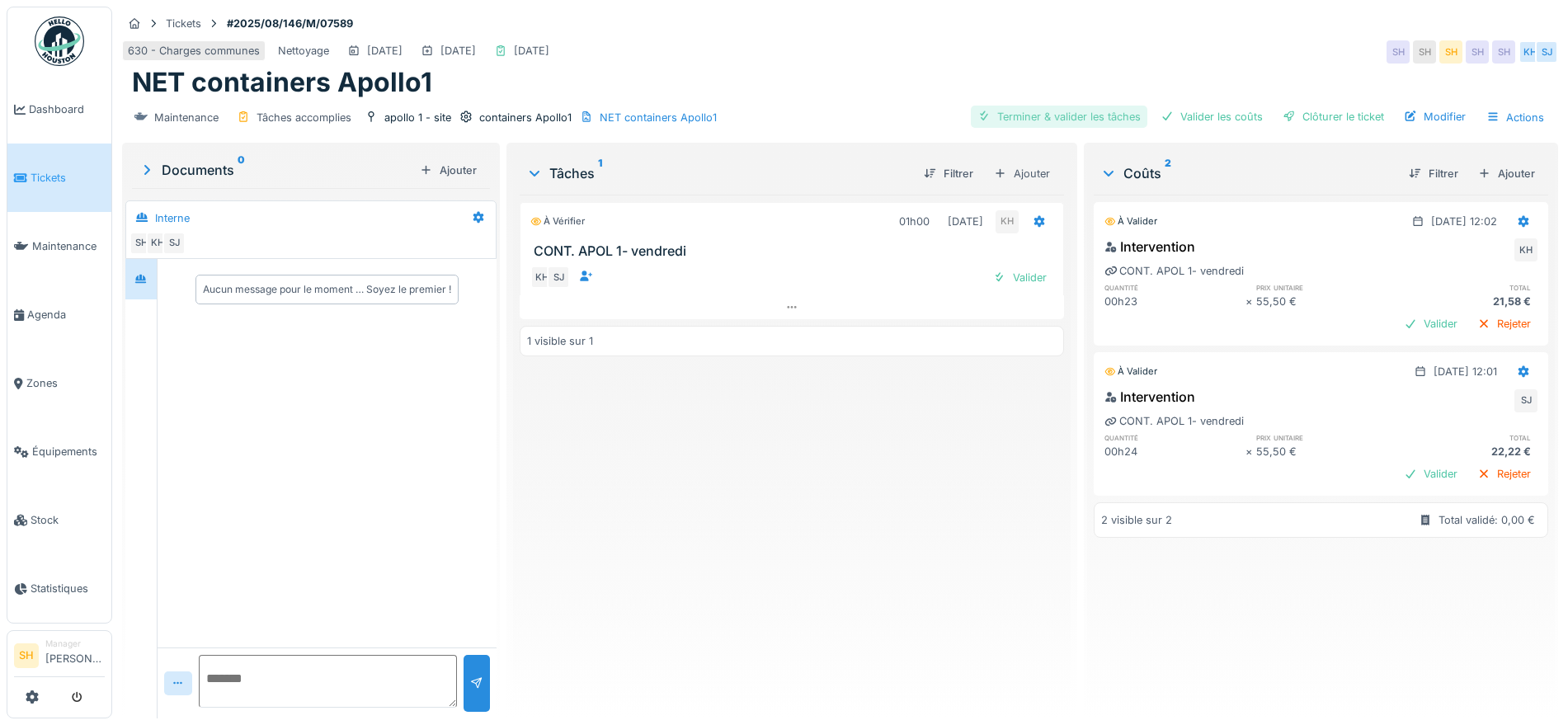
drag, startPoint x: 1017, startPoint y: 109, endPoint x: 1126, endPoint y: 115, distance: 109.2
click at [1027, 112] on div "Terminer & valider les tâches" at bounding box center [1059, 117] width 177 height 22
drag, startPoint x: 1183, startPoint y: 118, endPoint x: 1289, endPoint y: 118, distance: 106.0
click at [1200, 119] on div "Valider les coûts" at bounding box center [1211, 117] width 116 height 22
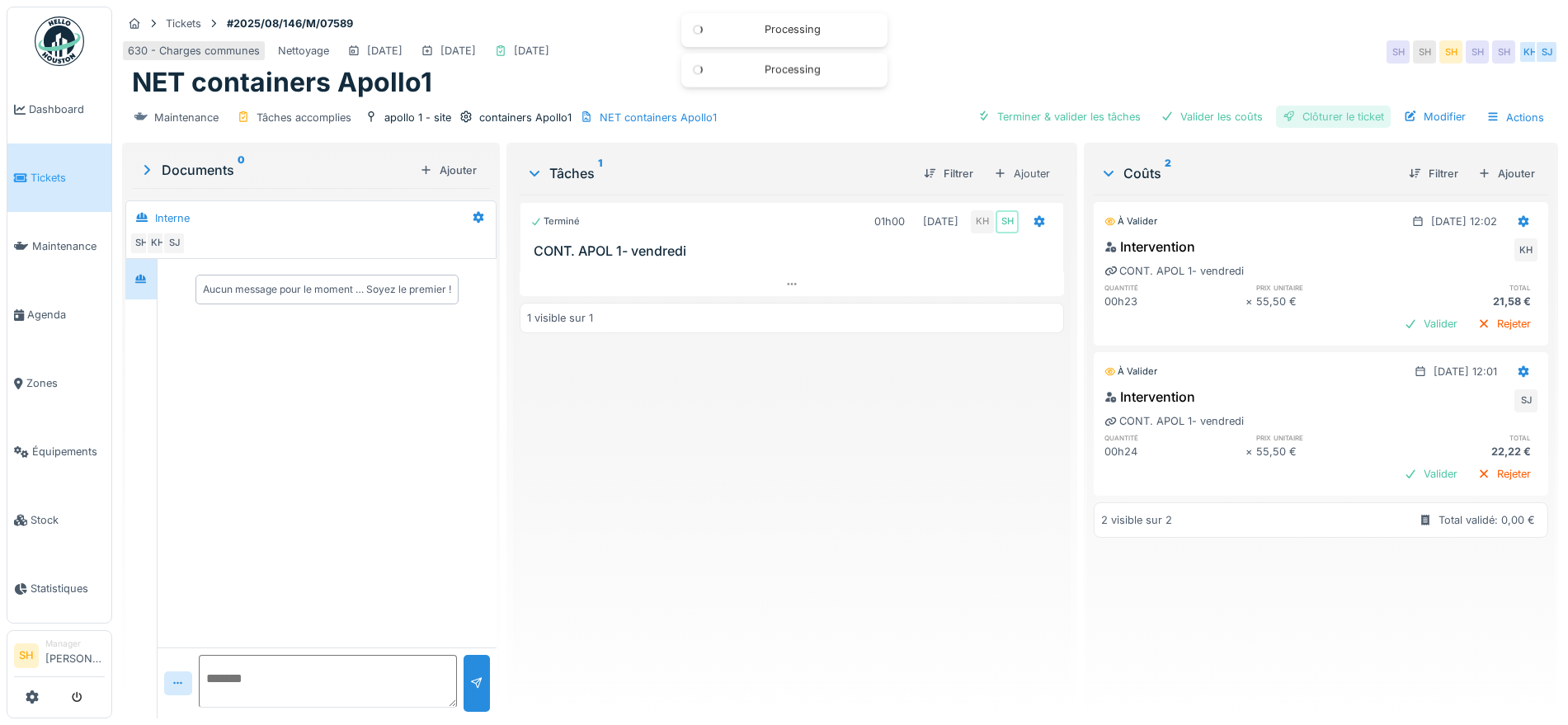
click at [1296, 118] on div "Clôturer le ticket" at bounding box center [1334, 117] width 115 height 22
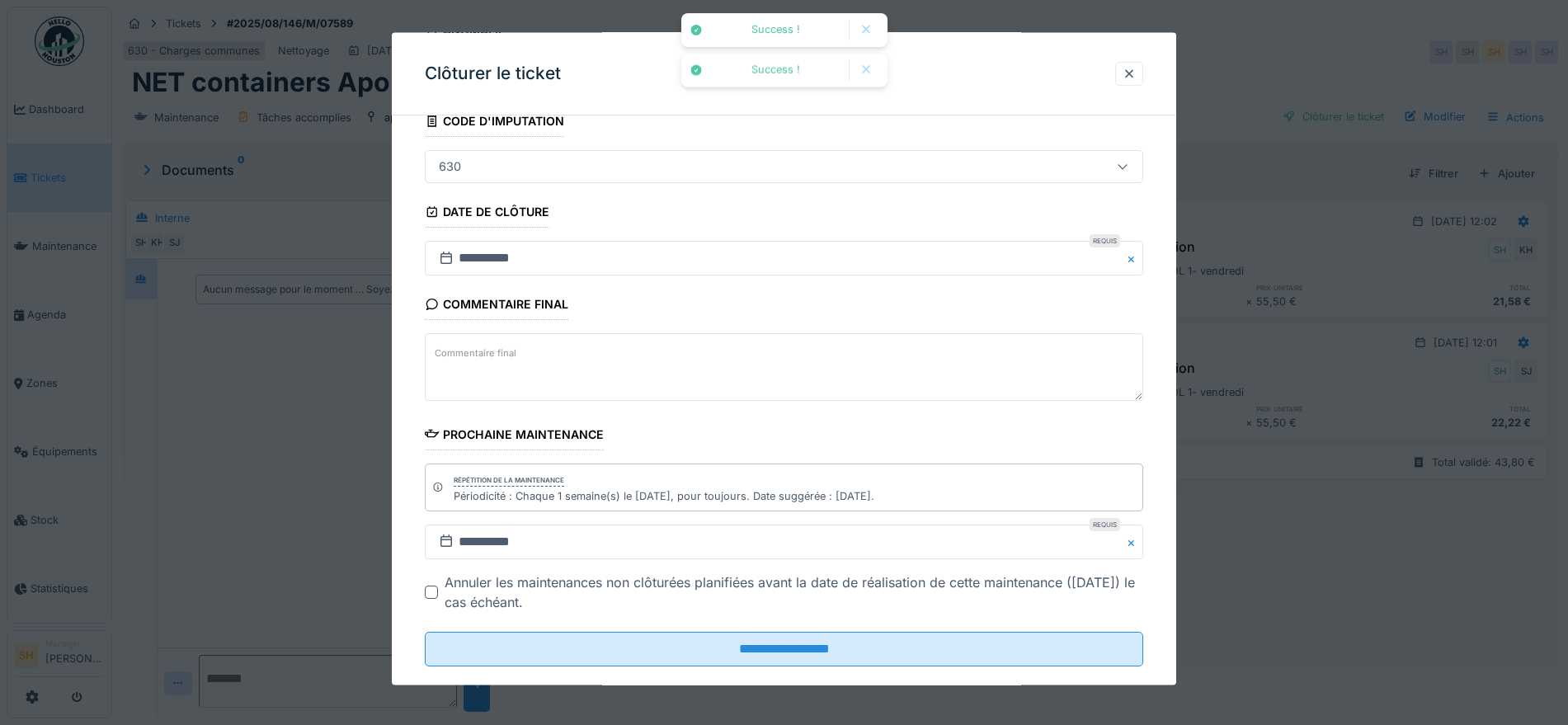
scroll to position [141, 0]
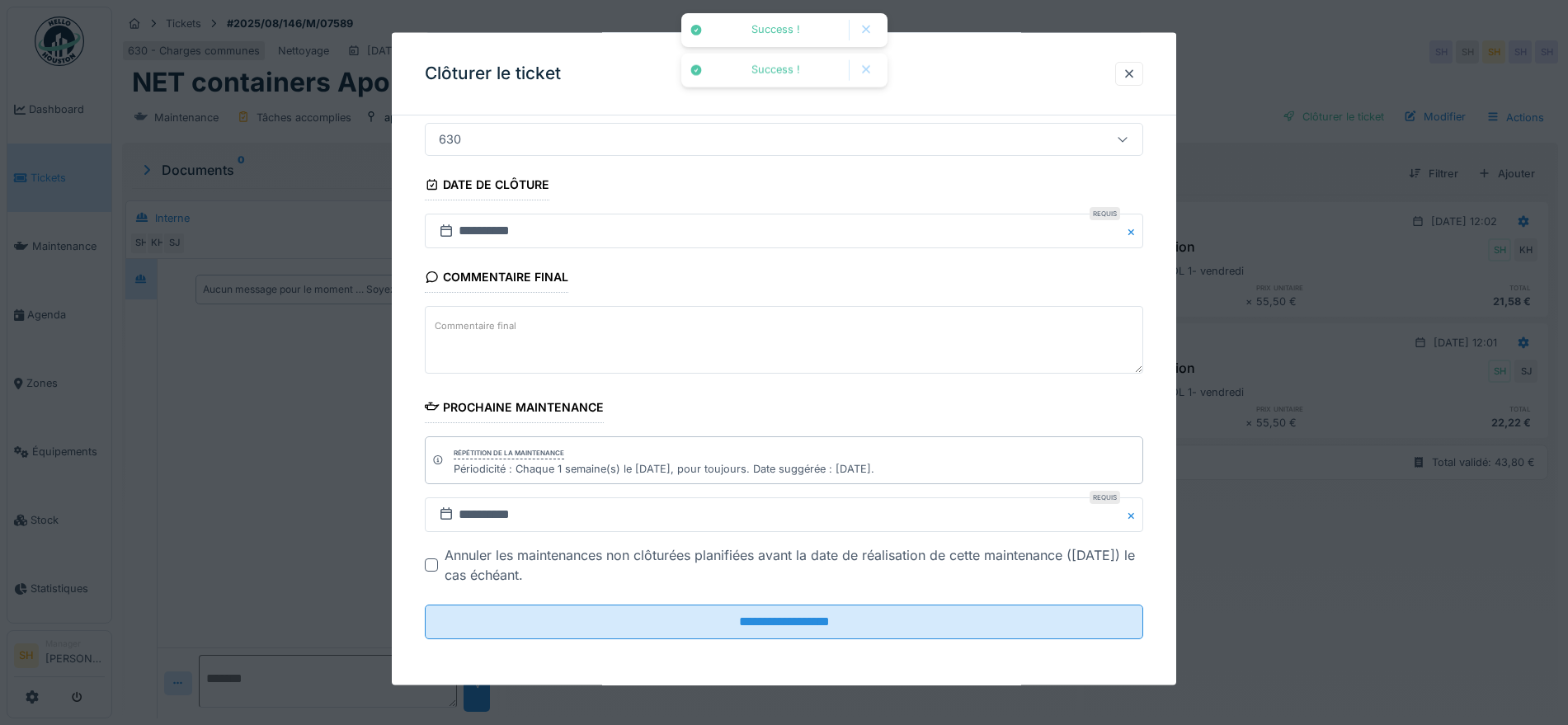
drag, startPoint x: 925, startPoint y: 623, endPoint x: 919, endPoint y: 592, distance: 31.6
click at [923, 619] on input "**********" at bounding box center [784, 622] width 719 height 35
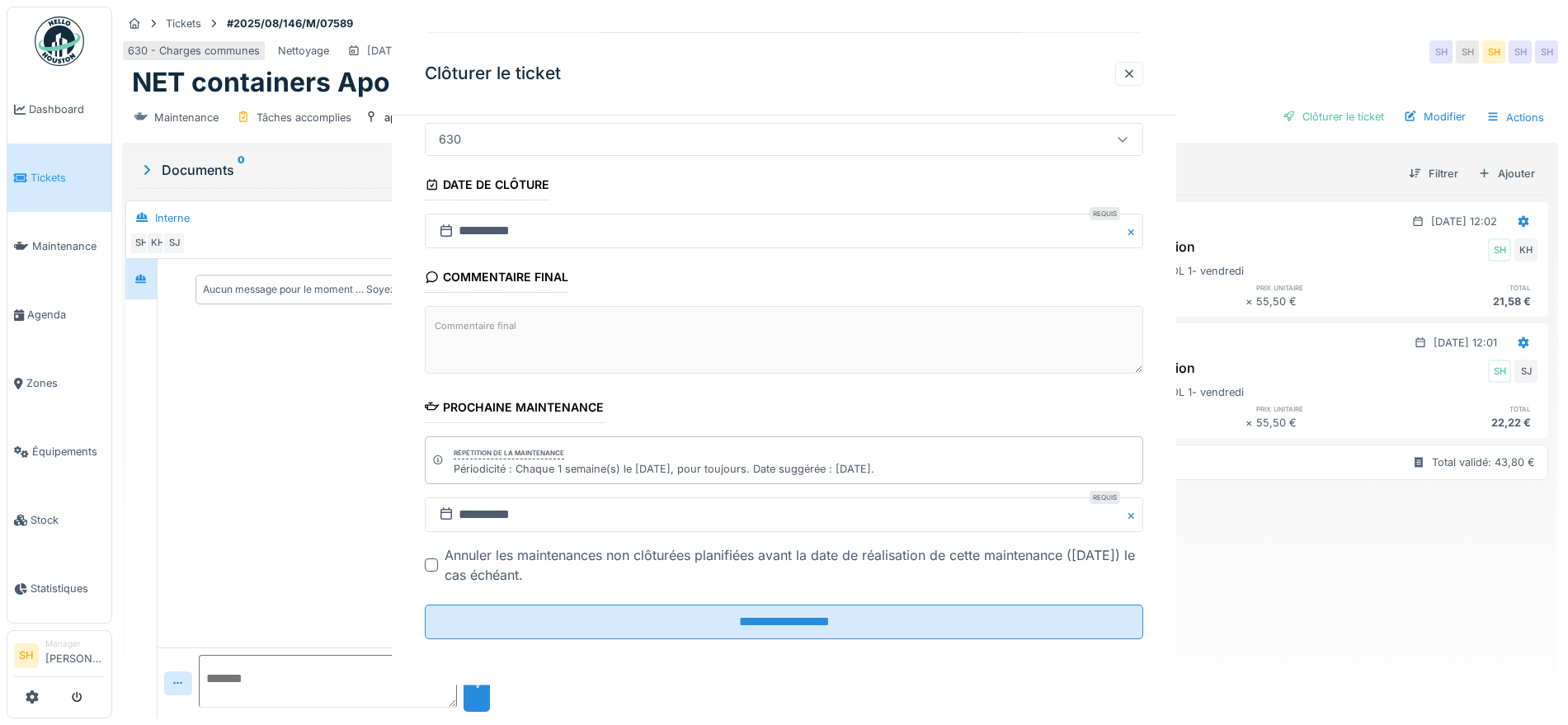
scroll to position [0, 0]
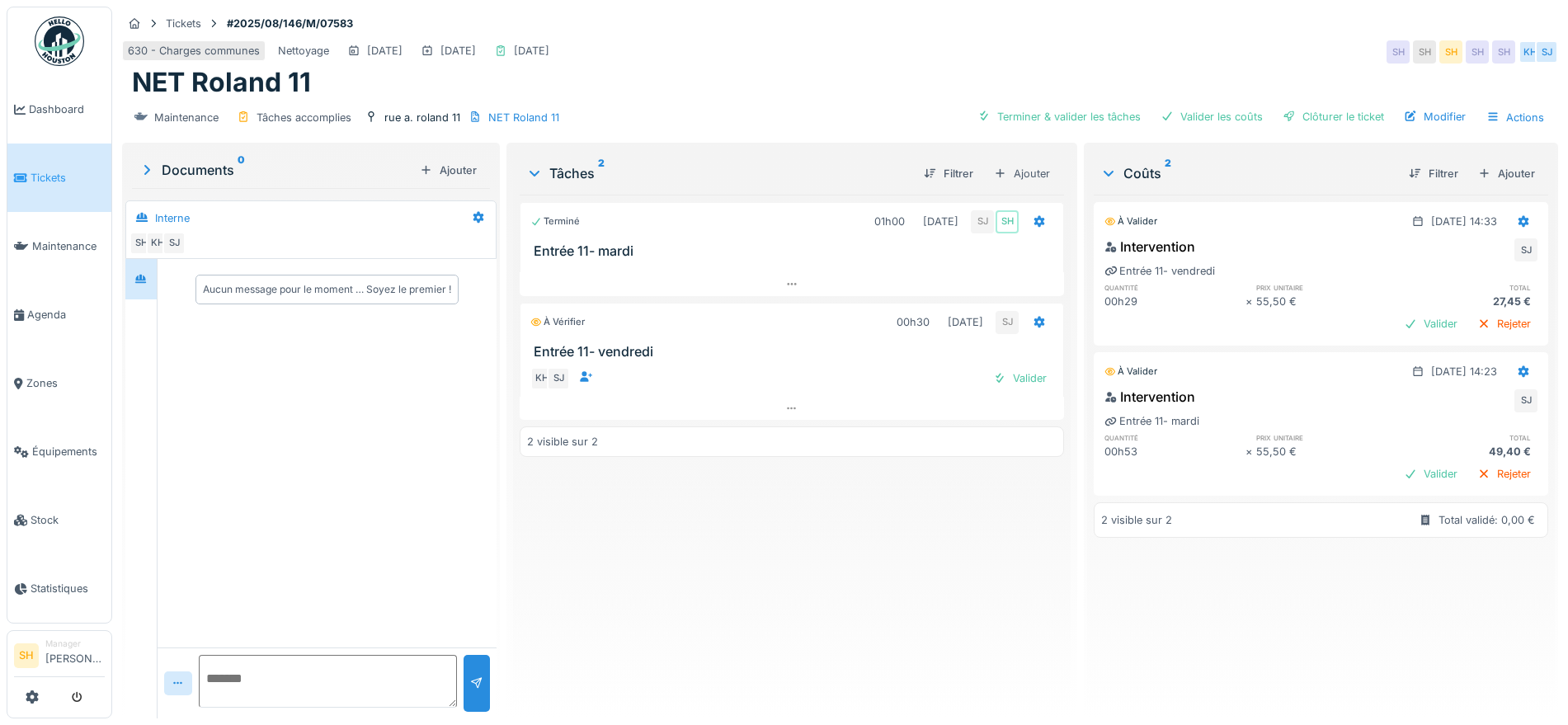
drag, startPoint x: 1038, startPoint y: 113, endPoint x: 1139, endPoint y: 121, distance: 101.3
click at [1047, 117] on div "Terminer & valider les tâches" at bounding box center [1059, 117] width 177 height 22
drag, startPoint x: 1174, startPoint y: 121, endPoint x: 1258, endPoint y: 123, distance: 84.0
click at [1183, 123] on div "Valider les coûts" at bounding box center [1211, 117] width 116 height 22
click at [1282, 123] on div at bounding box center [1289, 117] width 14 height 16
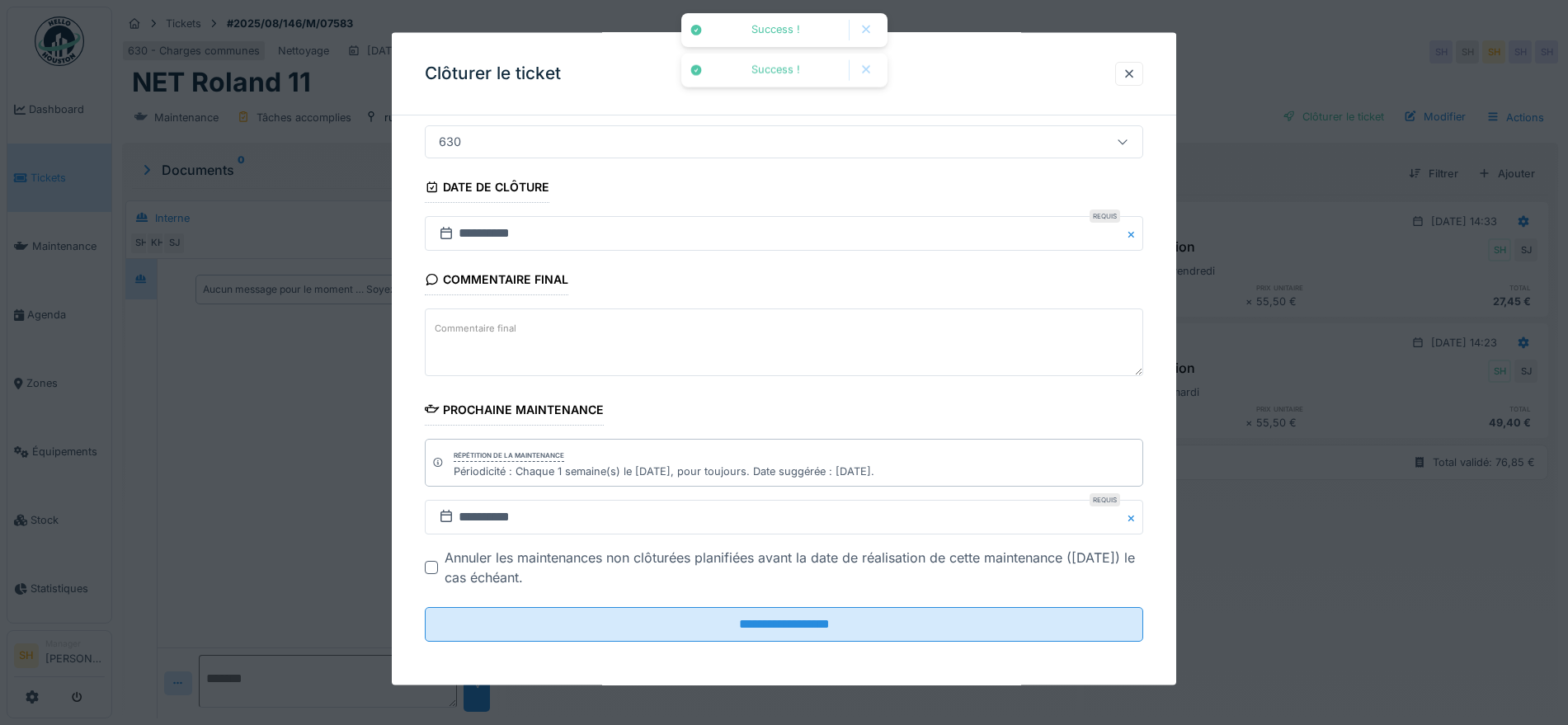
scroll to position [141, 0]
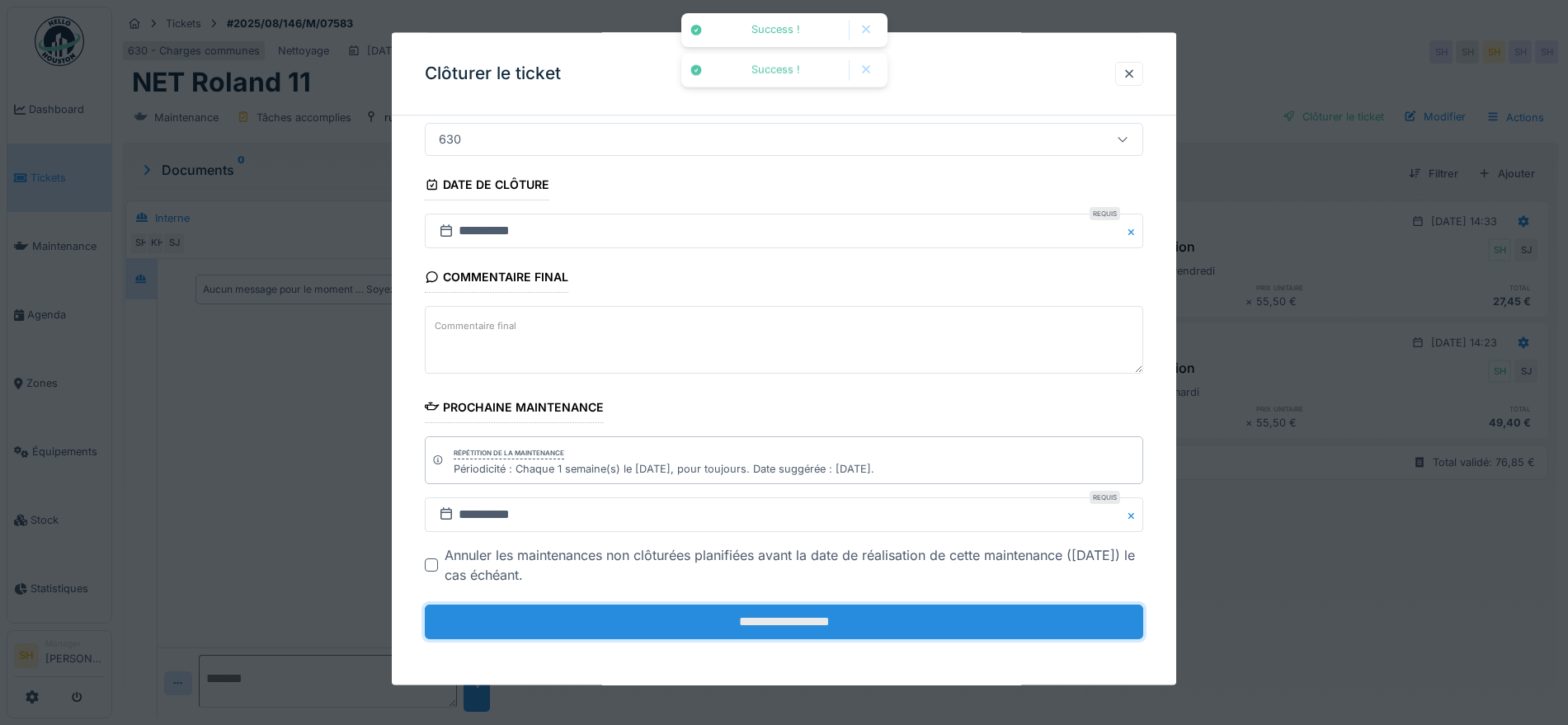
click at [844, 610] on input "**********" at bounding box center [784, 622] width 719 height 35
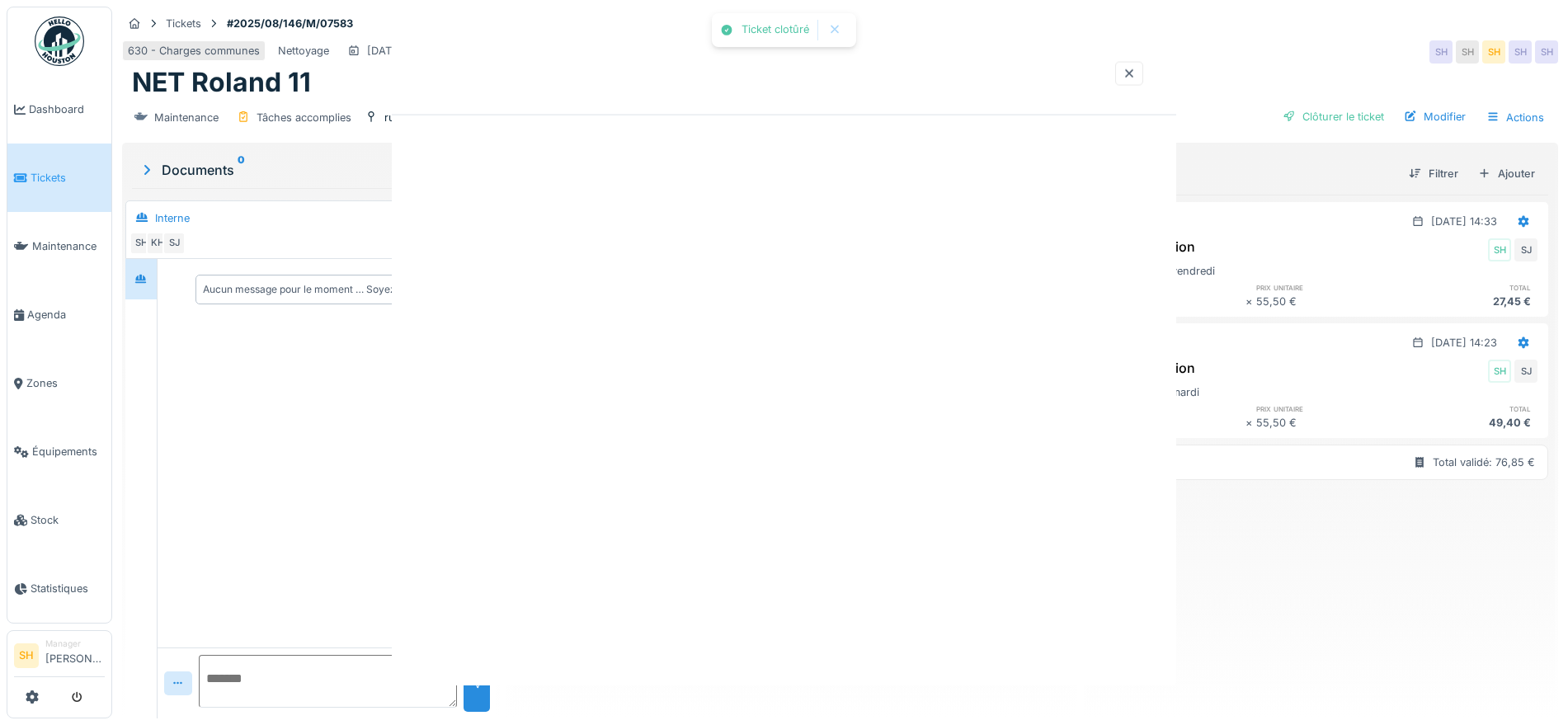
scroll to position [0, 0]
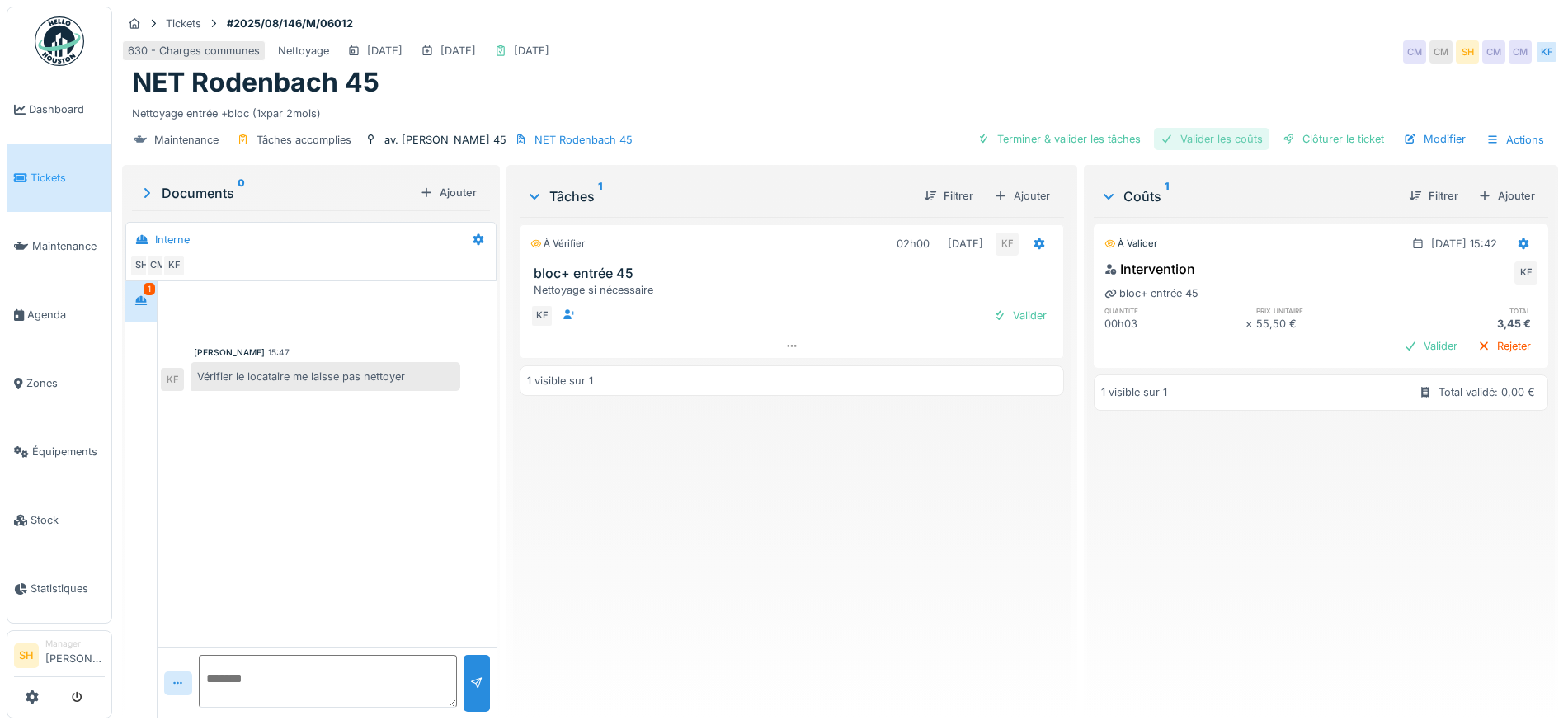
drag, startPoint x: 1085, startPoint y: 139, endPoint x: 1163, endPoint y: 139, distance: 78.0
click at [1096, 139] on div "Terminer & valider les tâches" at bounding box center [1059, 139] width 177 height 22
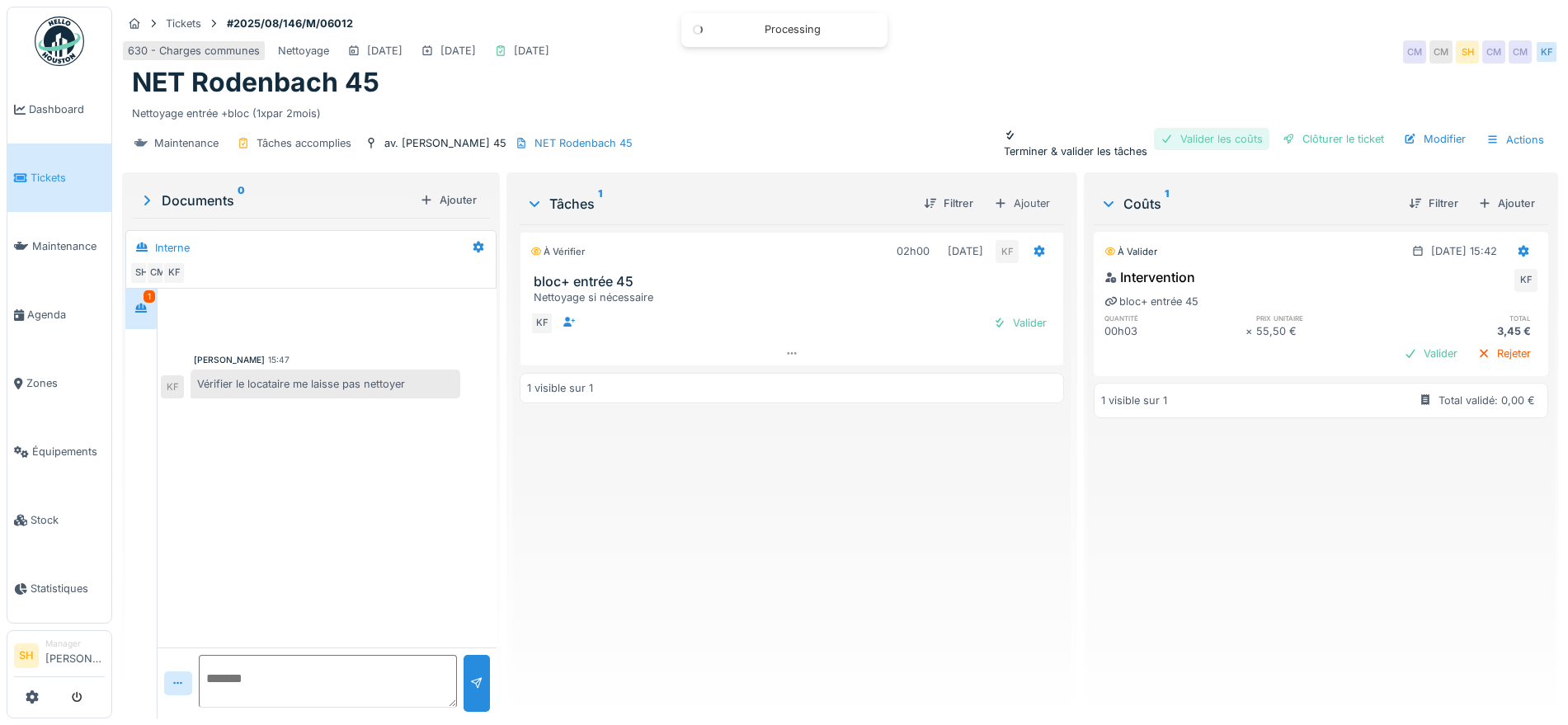
drag, startPoint x: 1165, startPoint y: 139, endPoint x: 1223, endPoint y: 139, distance: 58.0
click at [1180, 139] on div "Valider les coûts" at bounding box center [1211, 139] width 116 height 22
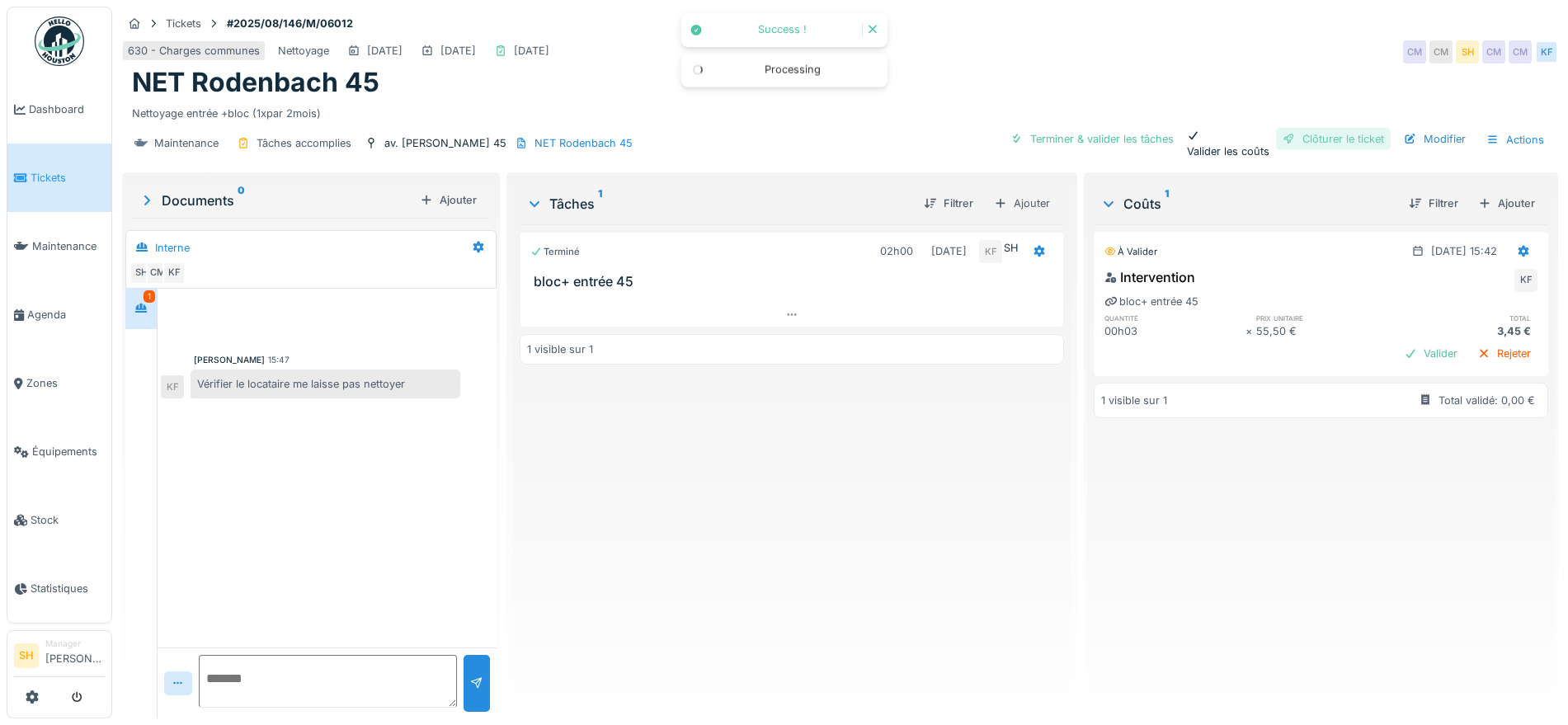
click at [1277, 139] on div "Clôturer le ticket" at bounding box center [1334, 139] width 115 height 22
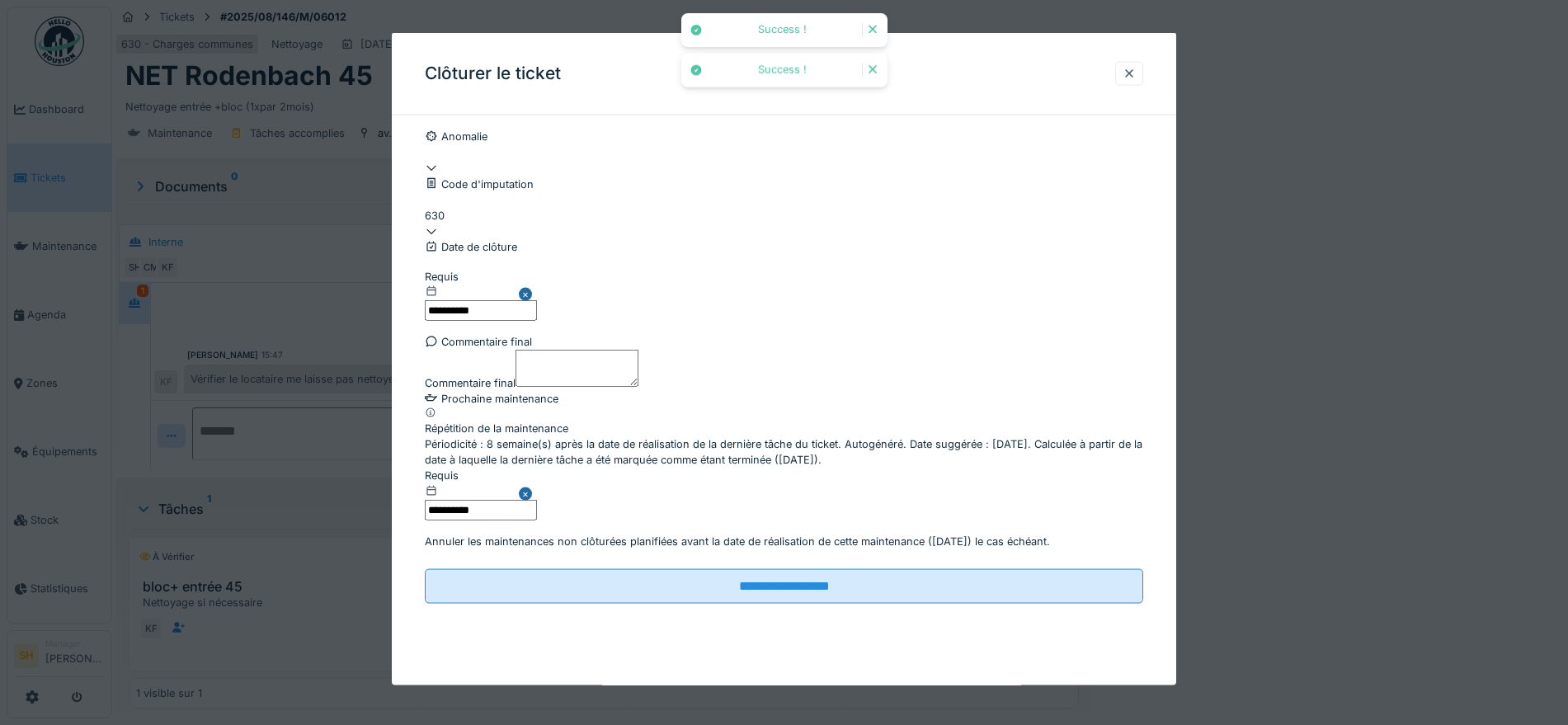
scroll to position [156, 0]
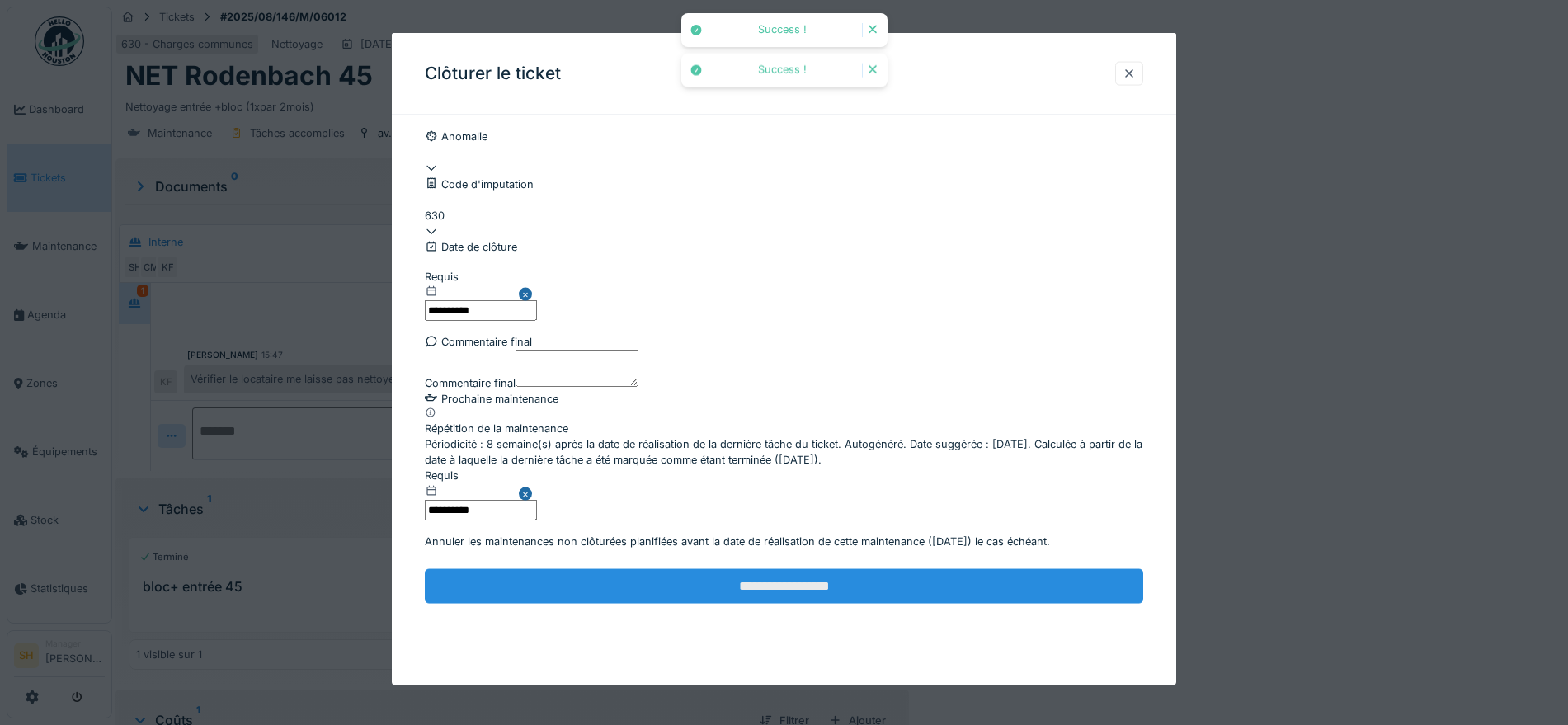
click at [713, 604] on input "**********" at bounding box center [784, 587] width 719 height 35
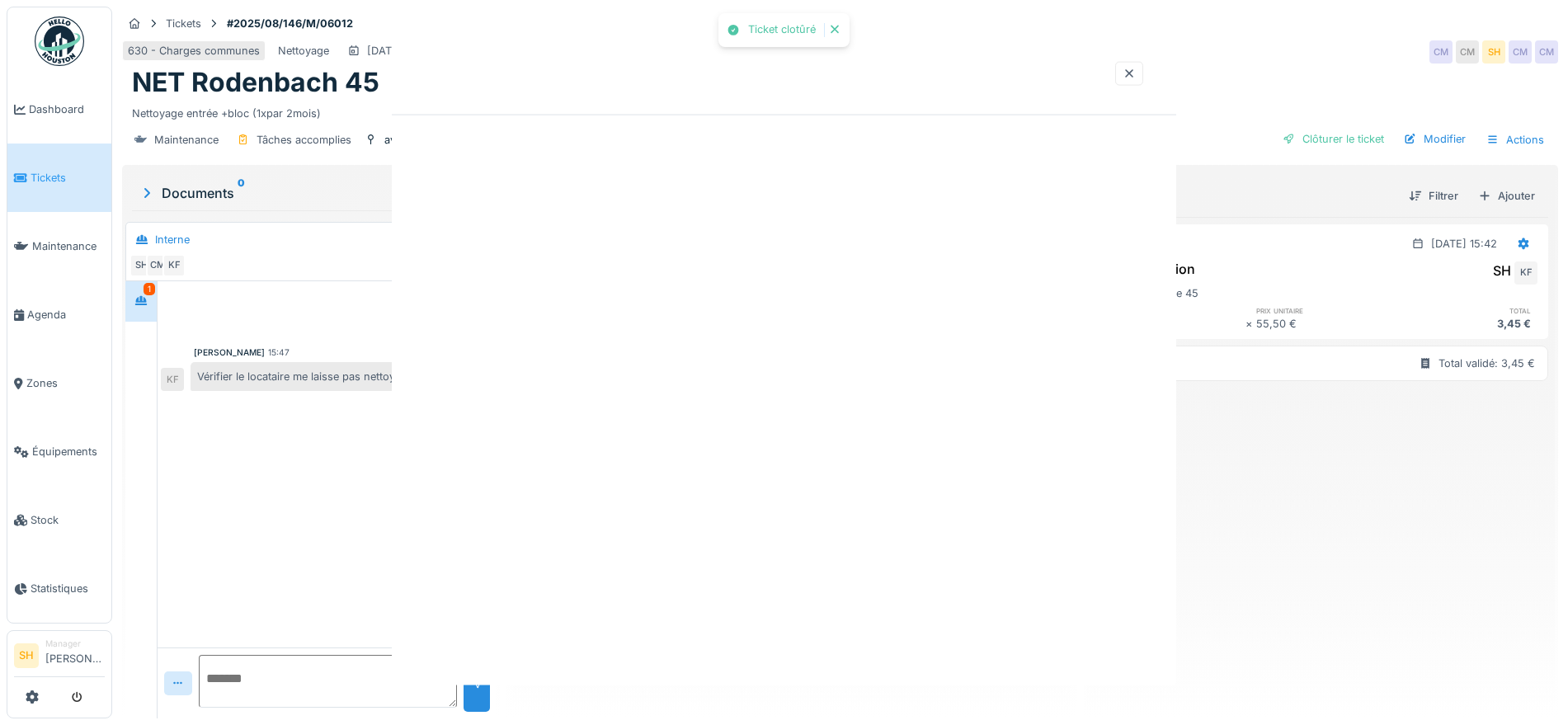
scroll to position [0, 0]
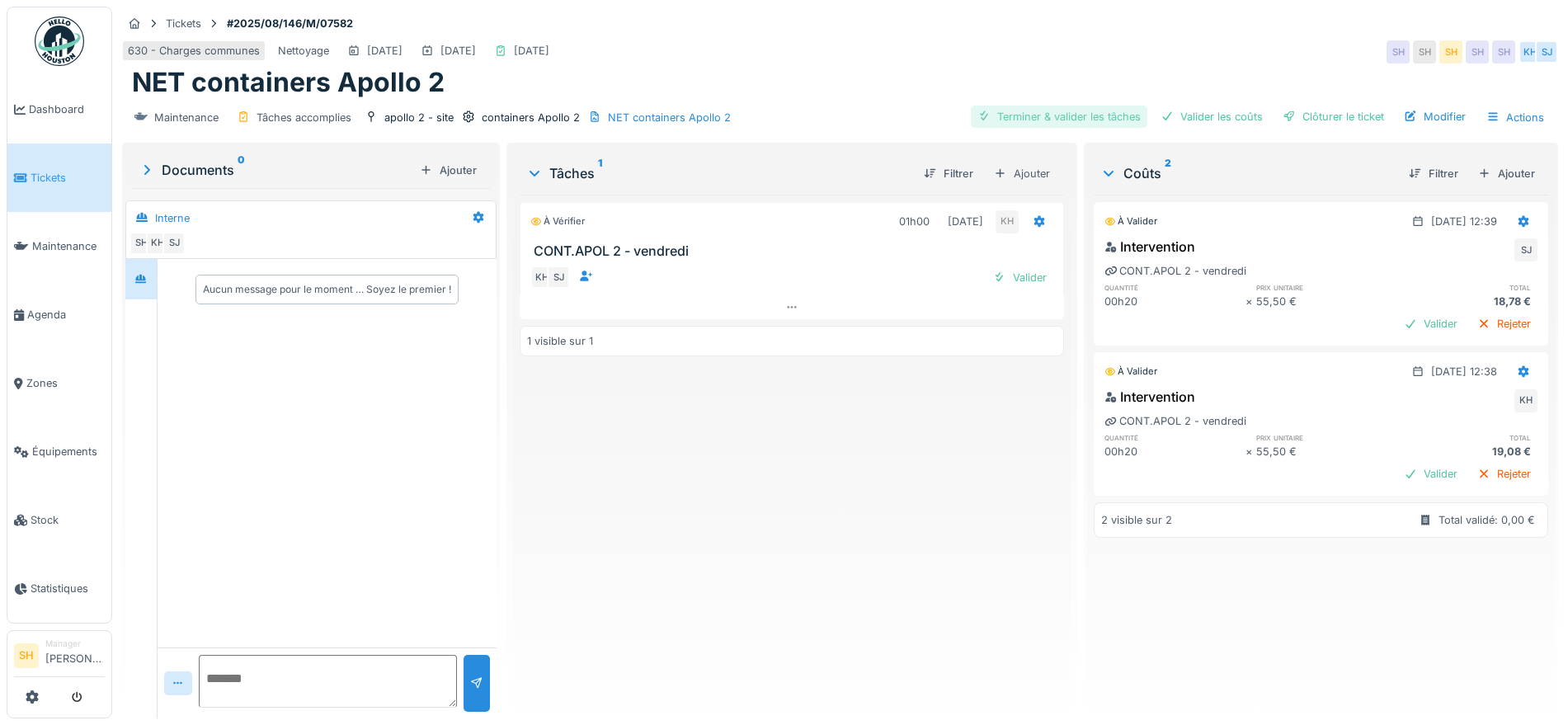
drag, startPoint x: 1000, startPoint y: 112, endPoint x: 1038, endPoint y: 127, distance: 40.9
click at [1002, 115] on div "Terminer & valider les tâches" at bounding box center [1059, 117] width 177 height 22
click at [1198, 119] on div "Valider les coûts" at bounding box center [1211, 117] width 116 height 22
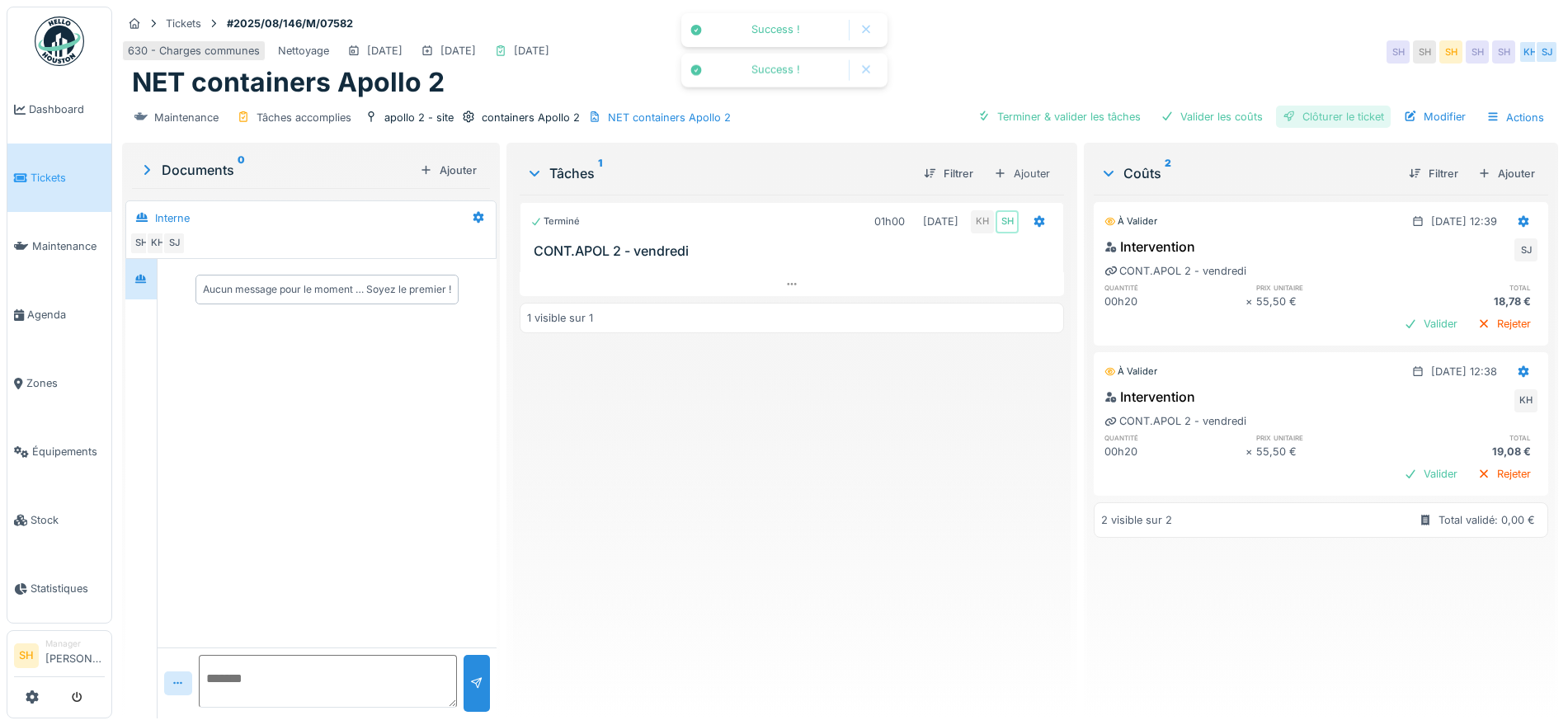
click at [1294, 117] on div "Clôturer le ticket" at bounding box center [1334, 117] width 115 height 22
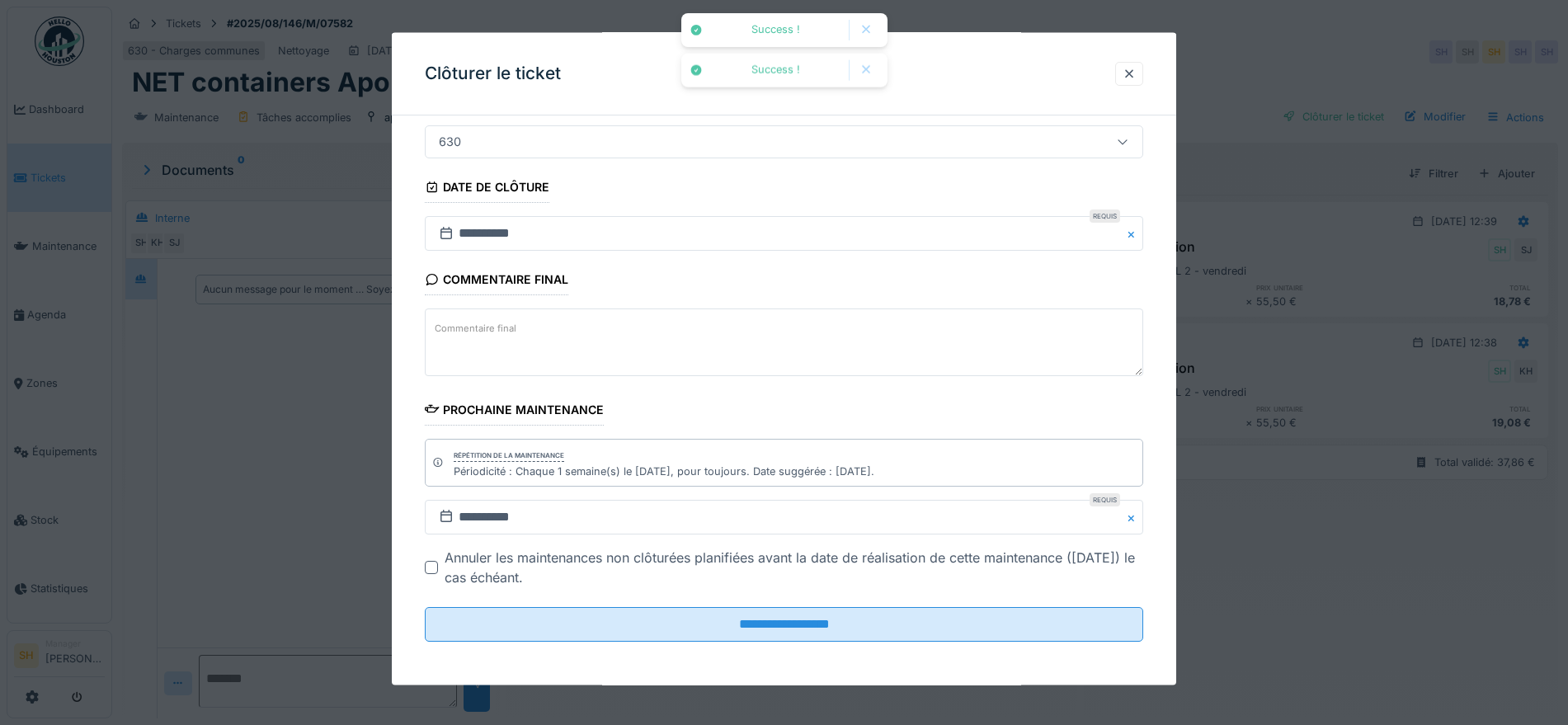
scroll to position [141, 0]
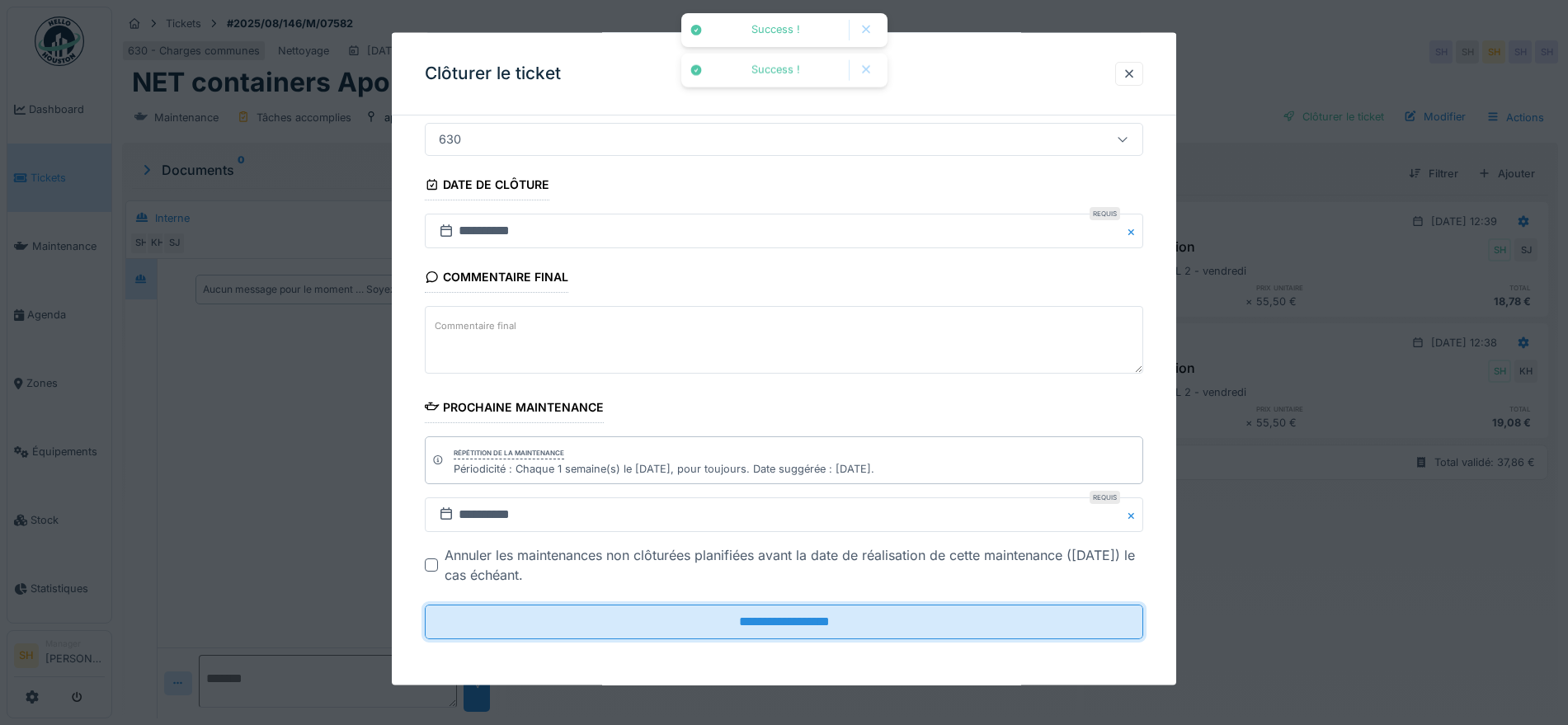
drag, startPoint x: 765, startPoint y: 615, endPoint x: 719, endPoint y: 538, distance: 89.7
click at [764, 613] on input "**********" at bounding box center [784, 622] width 719 height 35
